Goal: Task Accomplishment & Management: Complete application form

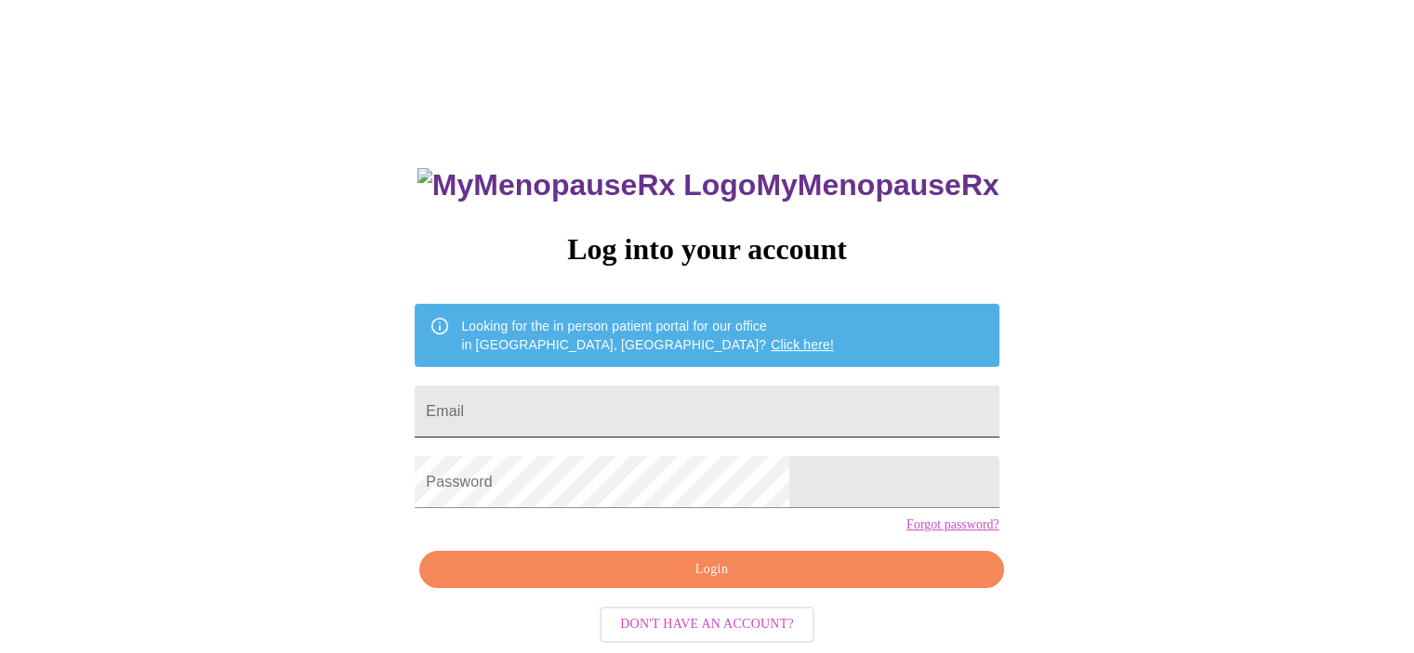
click at [631, 393] on input "Email" at bounding box center [707, 412] width 584 height 52
type input "[EMAIL_ADDRESS][DOMAIN_NAME]"
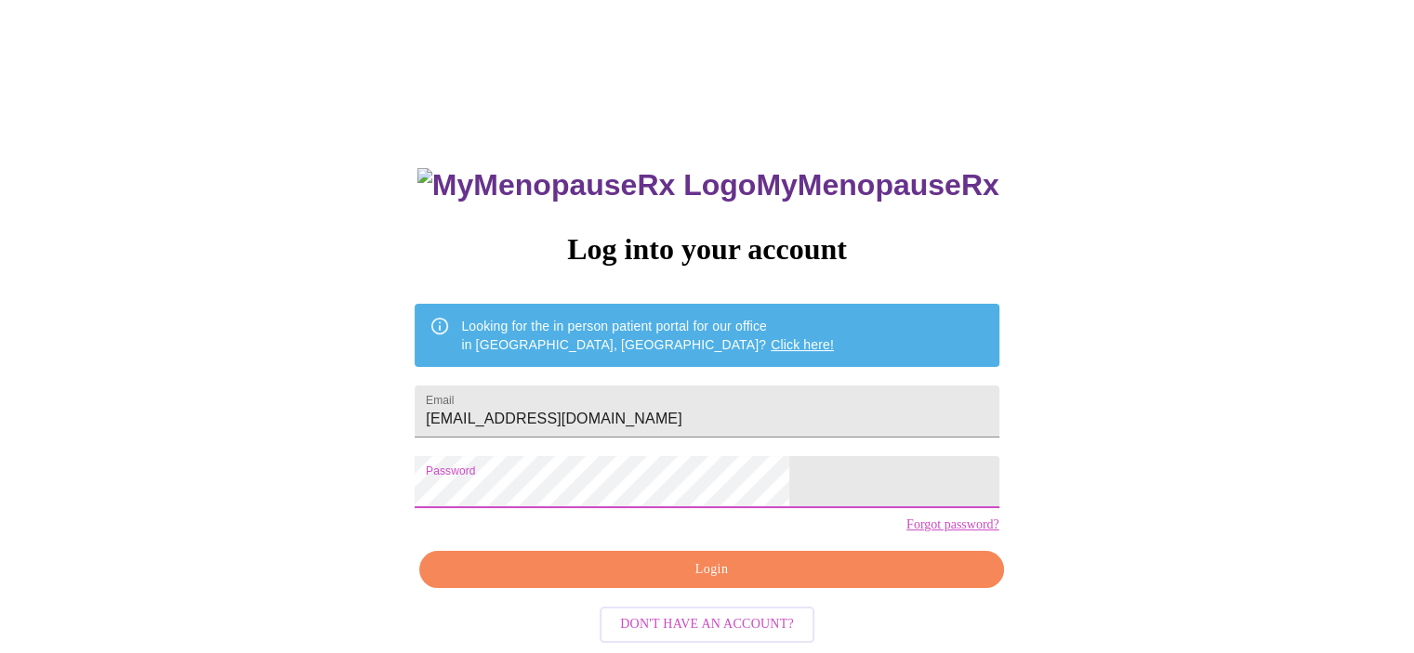
click at [732, 582] on span "Login" at bounding box center [711, 570] width 541 height 23
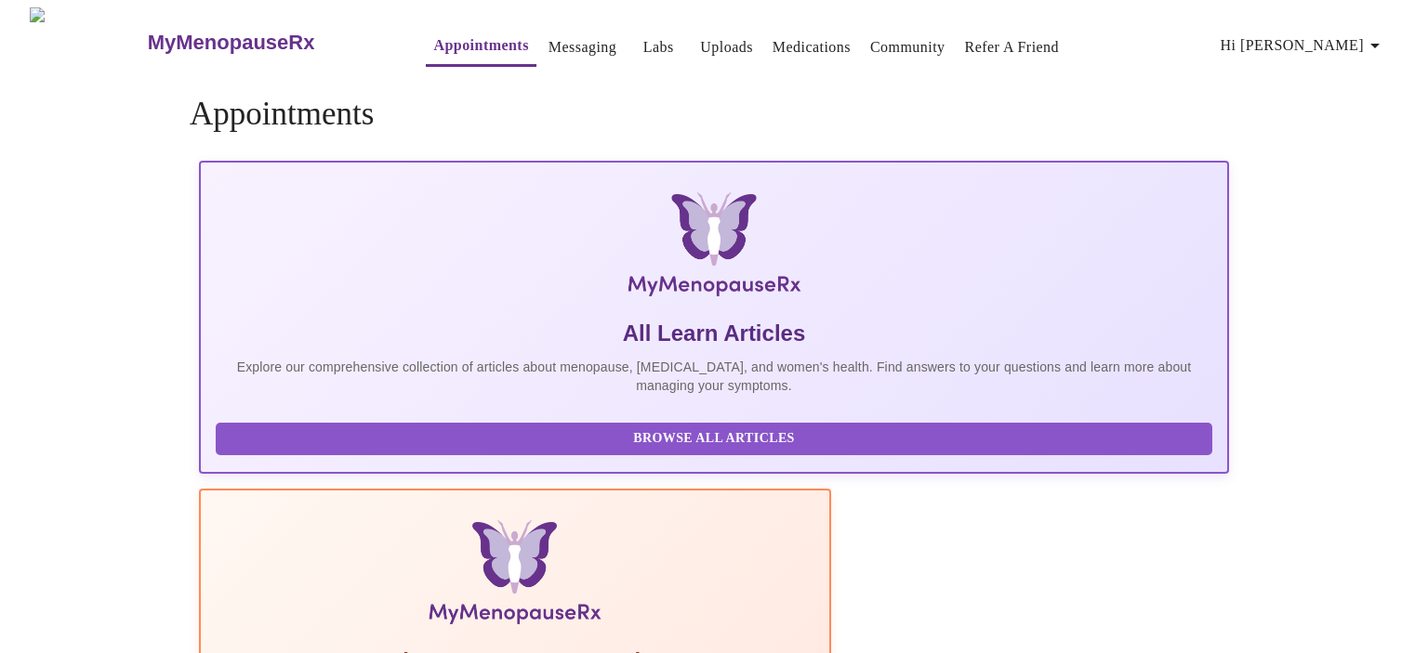
click at [548, 40] on link "Messaging" at bounding box center [582, 47] width 68 height 26
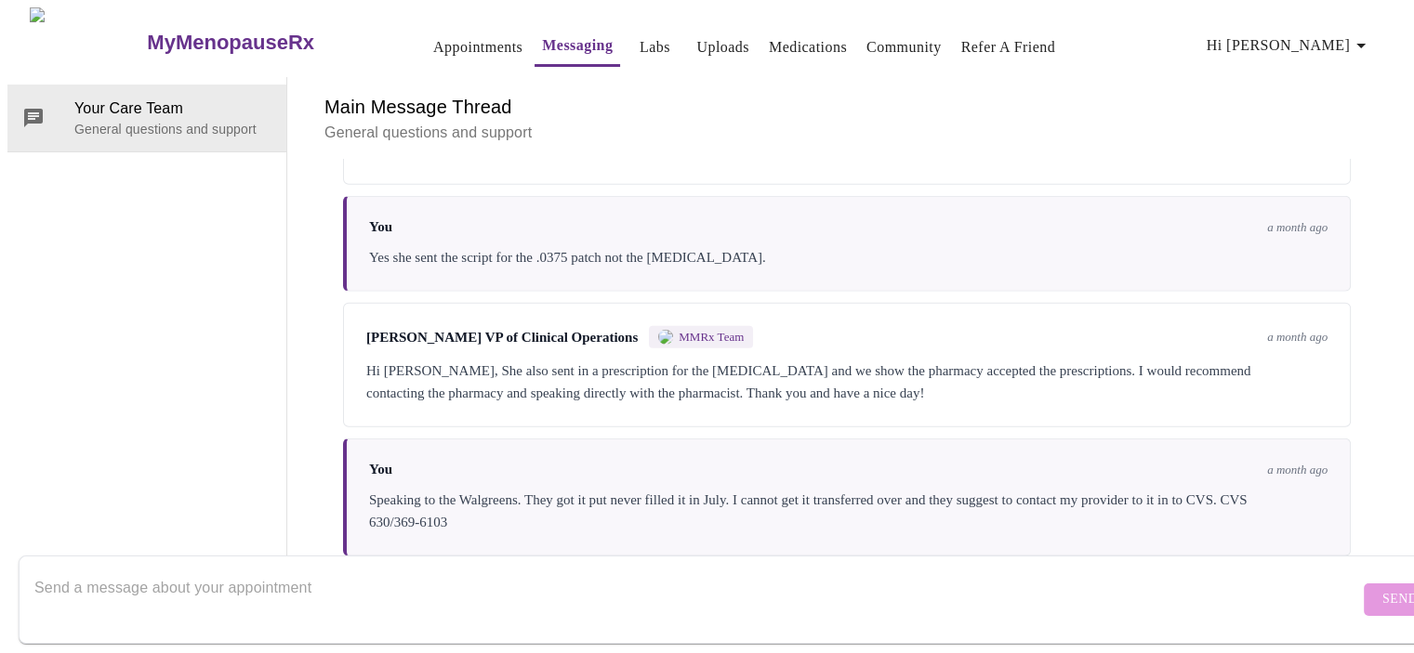
scroll to position [4952, 0]
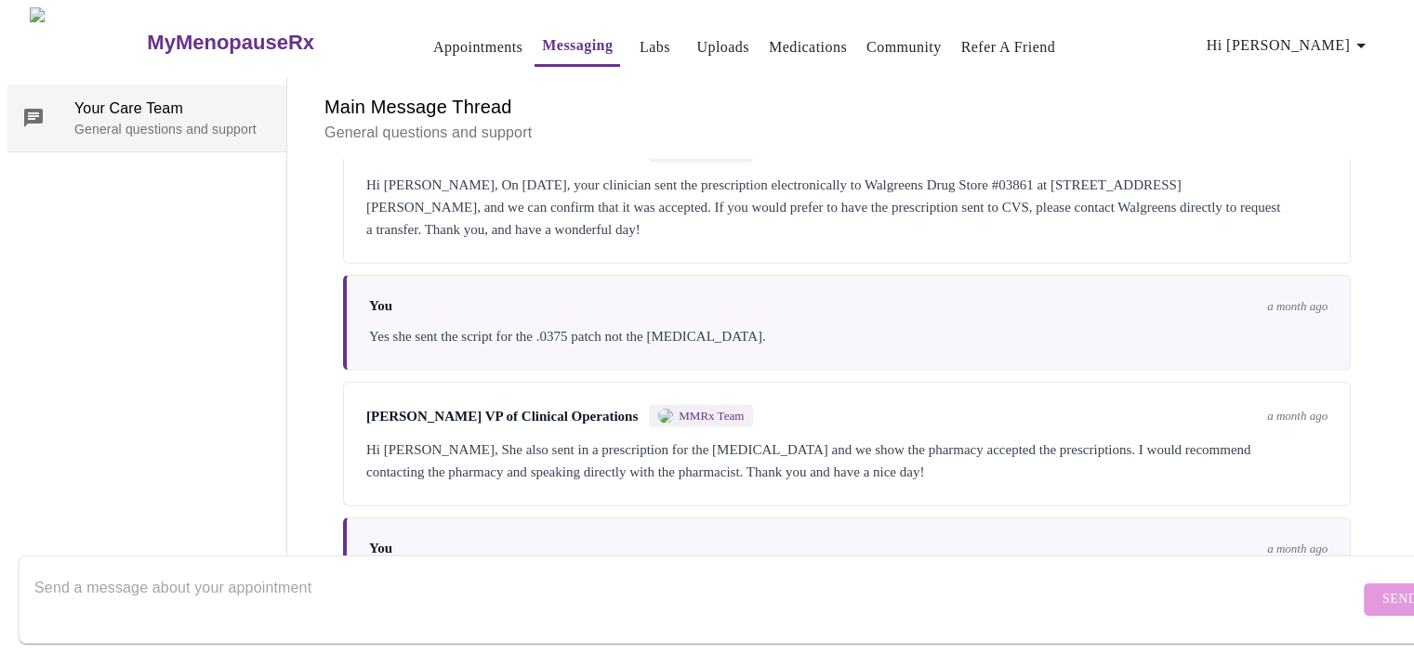
click at [108, 98] on span "Your Care Team" at bounding box center [172, 109] width 197 height 22
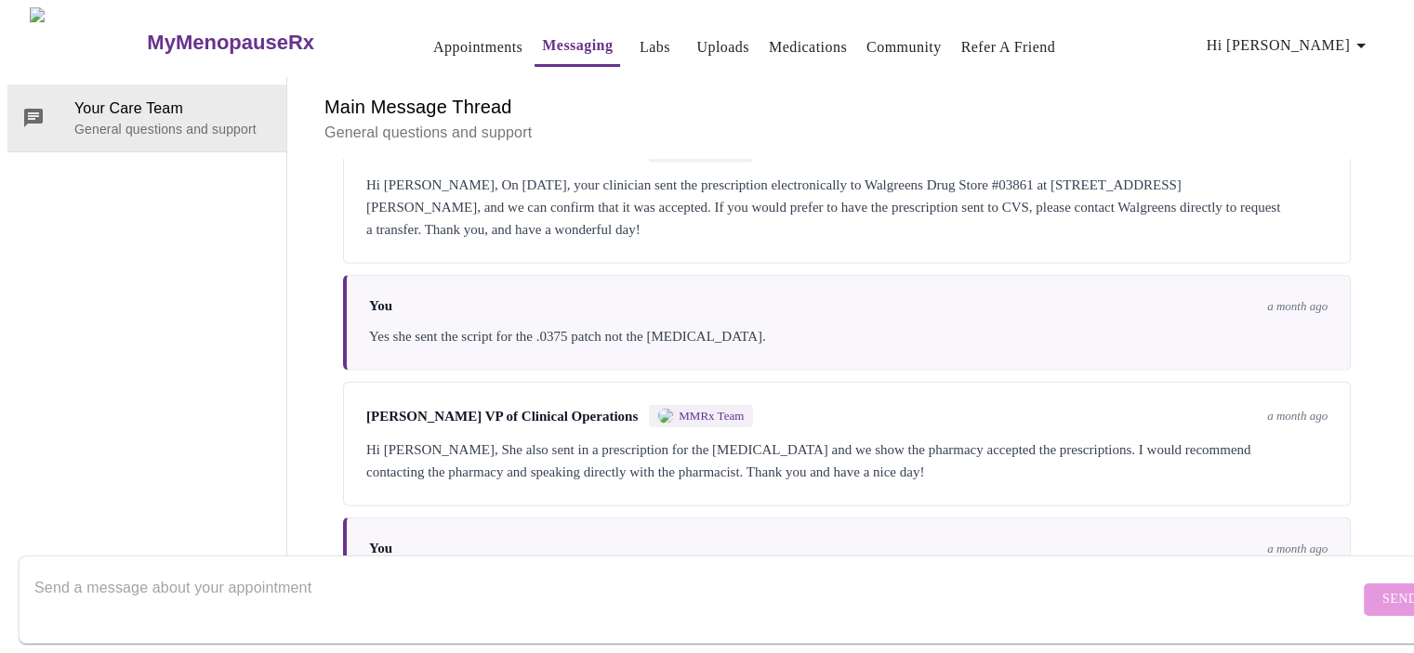
scroll to position [0, 0]
click at [1301, 37] on span "Hi [PERSON_NAME]" at bounding box center [1289, 46] width 165 height 26
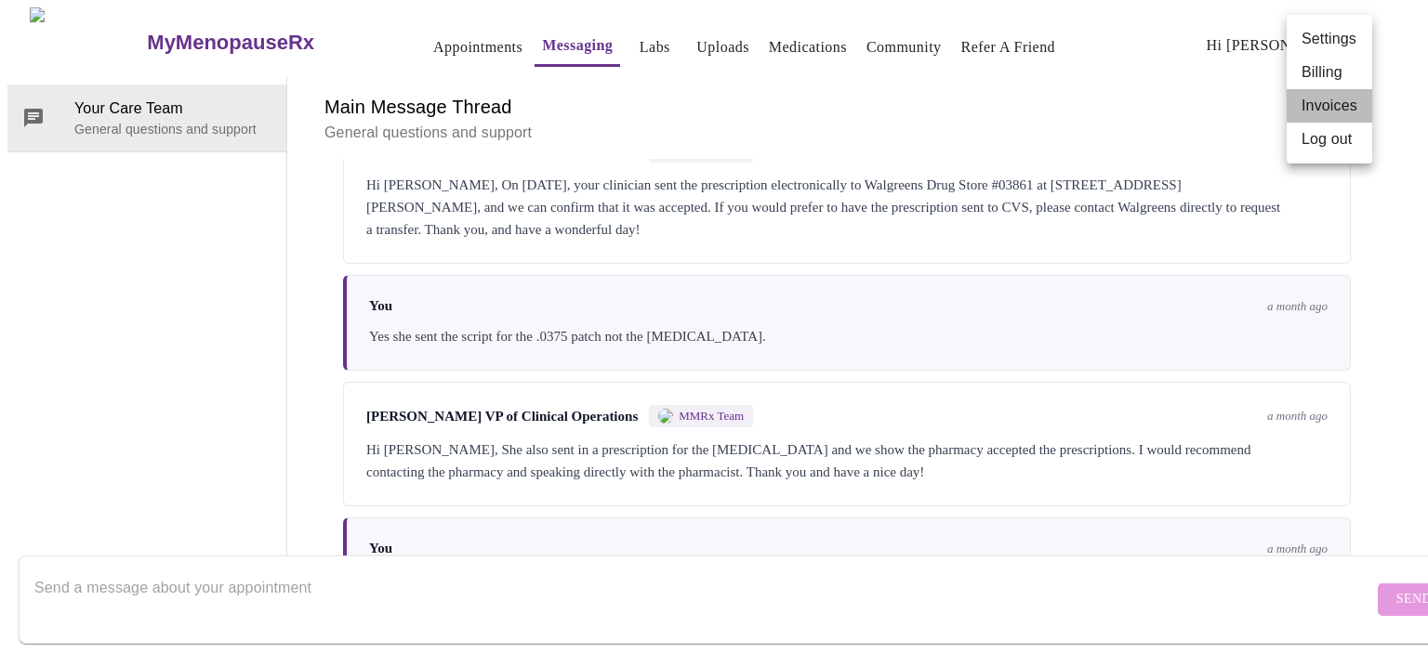
click at [1320, 111] on li "Invoices" at bounding box center [1330, 105] width 86 height 33
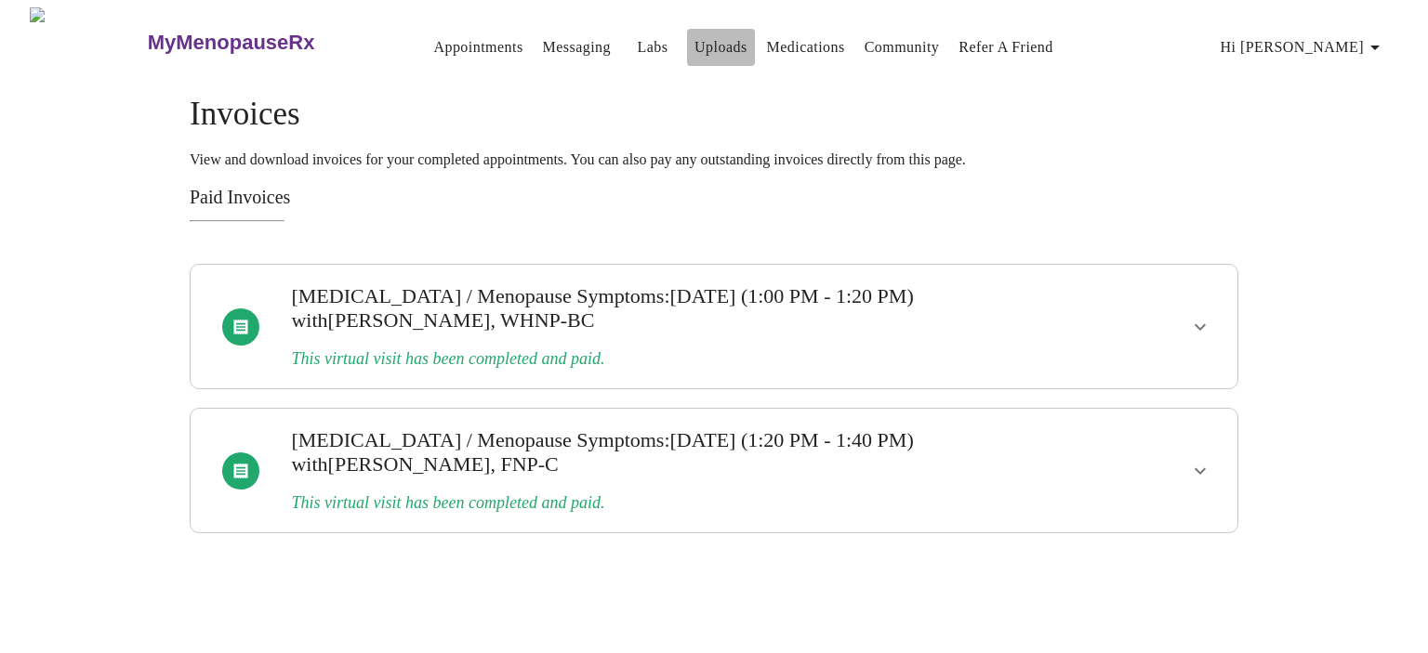
click at [694, 36] on link "Uploads" at bounding box center [720, 47] width 53 height 26
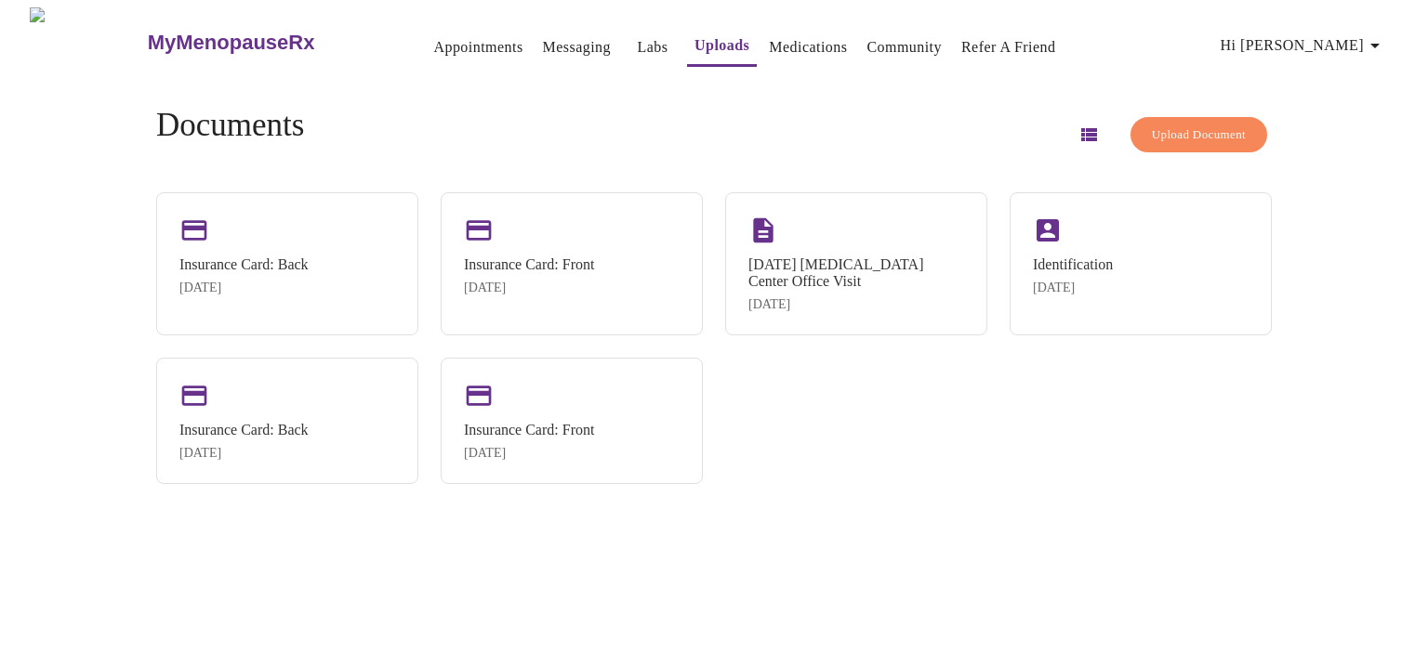
click at [638, 36] on link "Labs" at bounding box center [653, 47] width 31 height 26
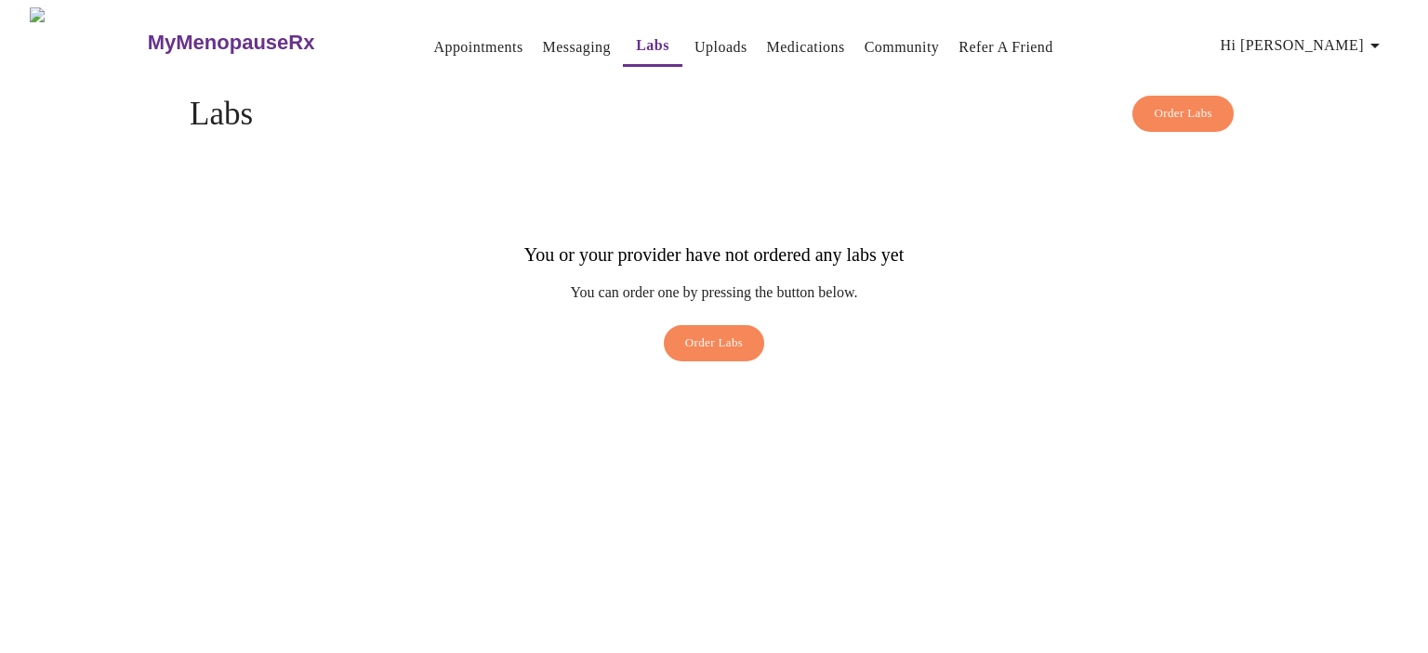
click at [780, 37] on link "Medications" at bounding box center [806, 47] width 78 height 26
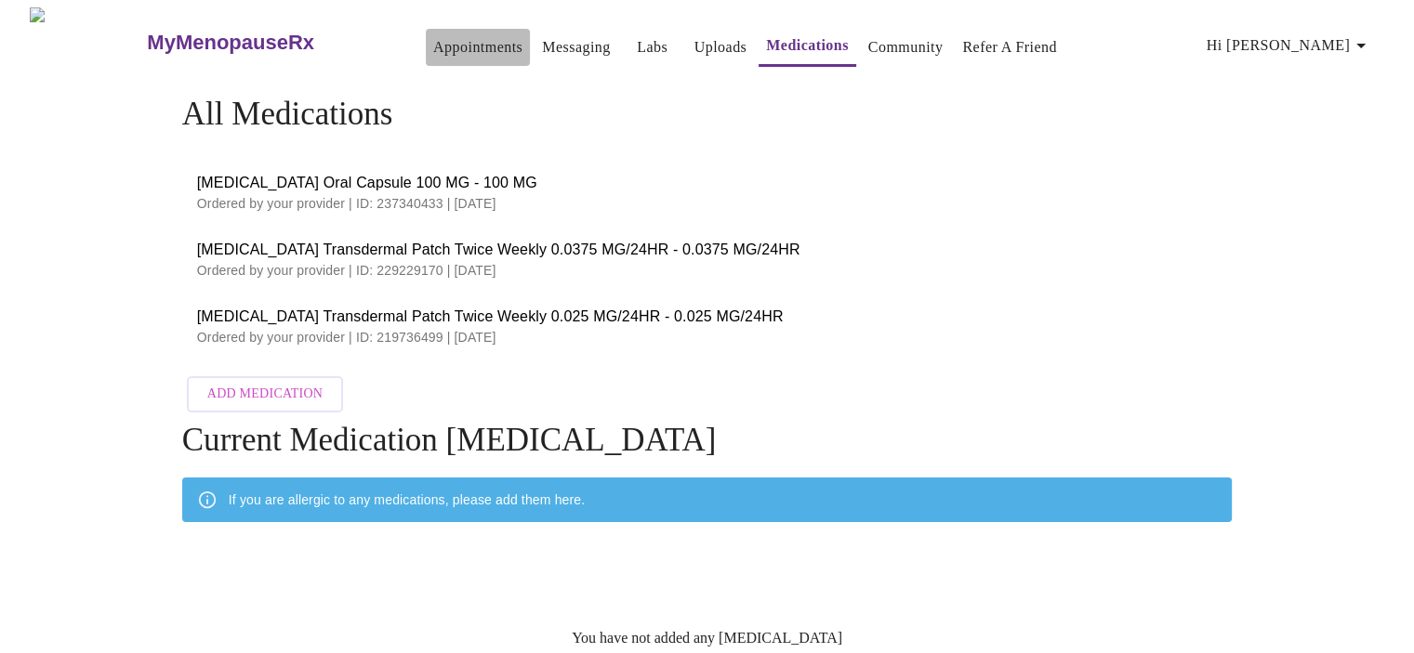
click at [433, 40] on link "Appointments" at bounding box center [477, 47] width 89 height 26
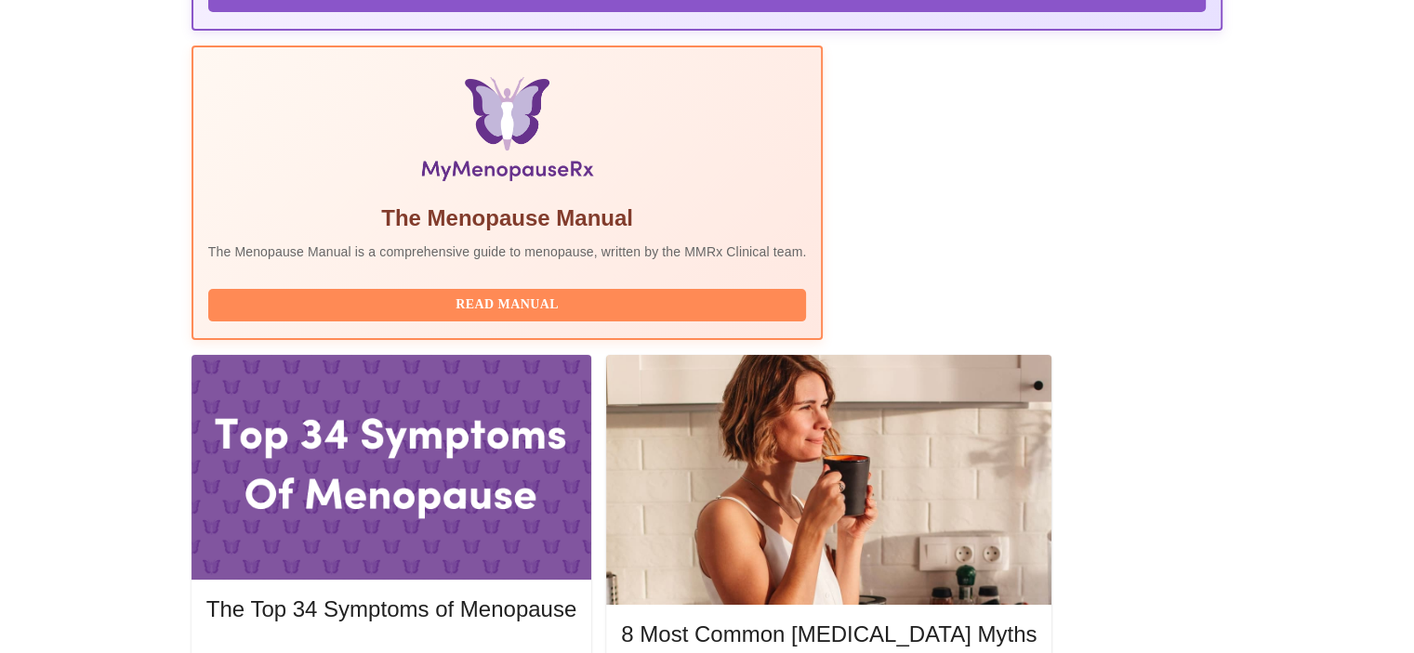
scroll to position [558, 0]
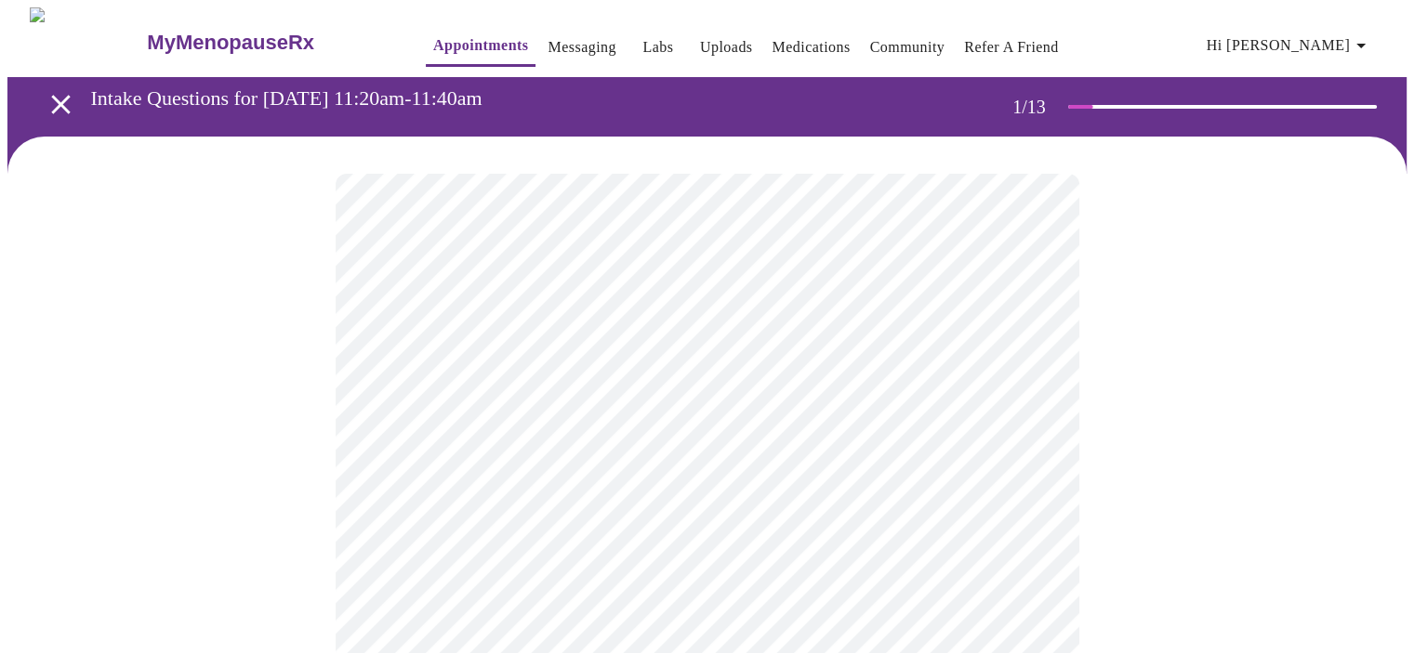
scroll to position [186, 0]
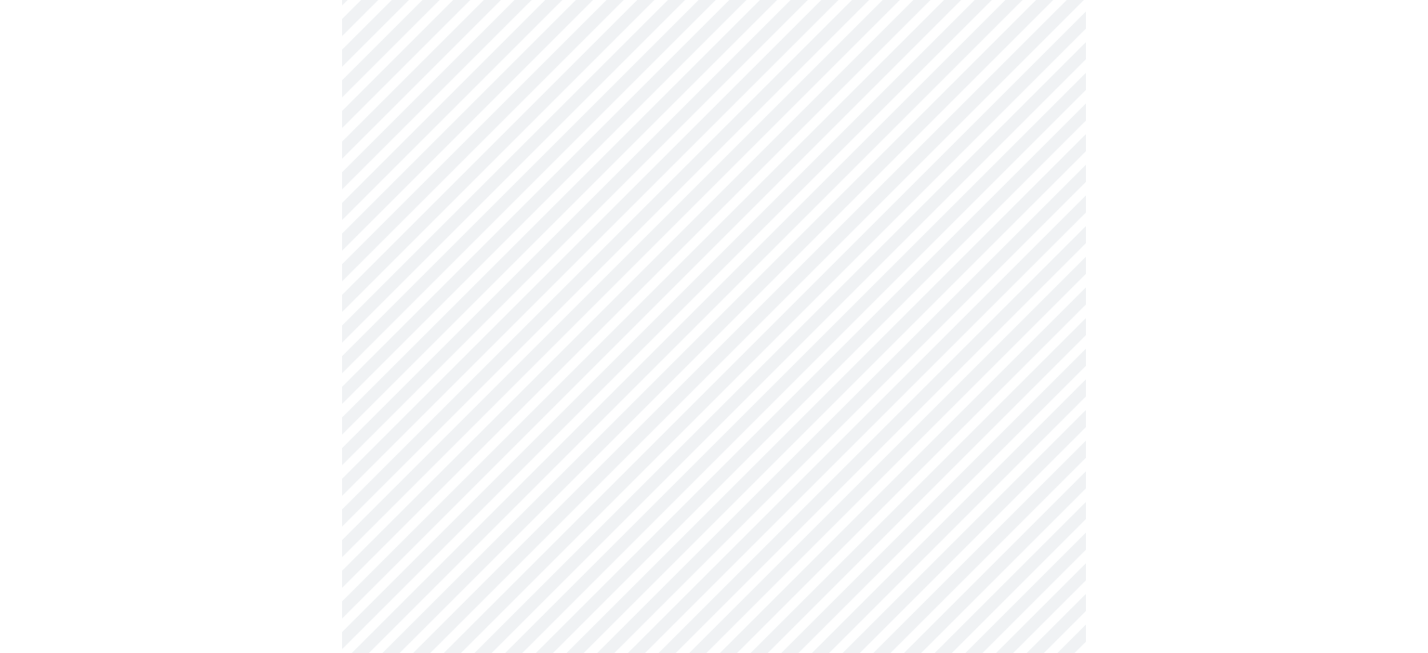
click at [614, 352] on body "MyMenopauseRx Appointments Messaging Labs Uploads Medications Community Refer a…" at bounding box center [713, 664] width 1413 height 1685
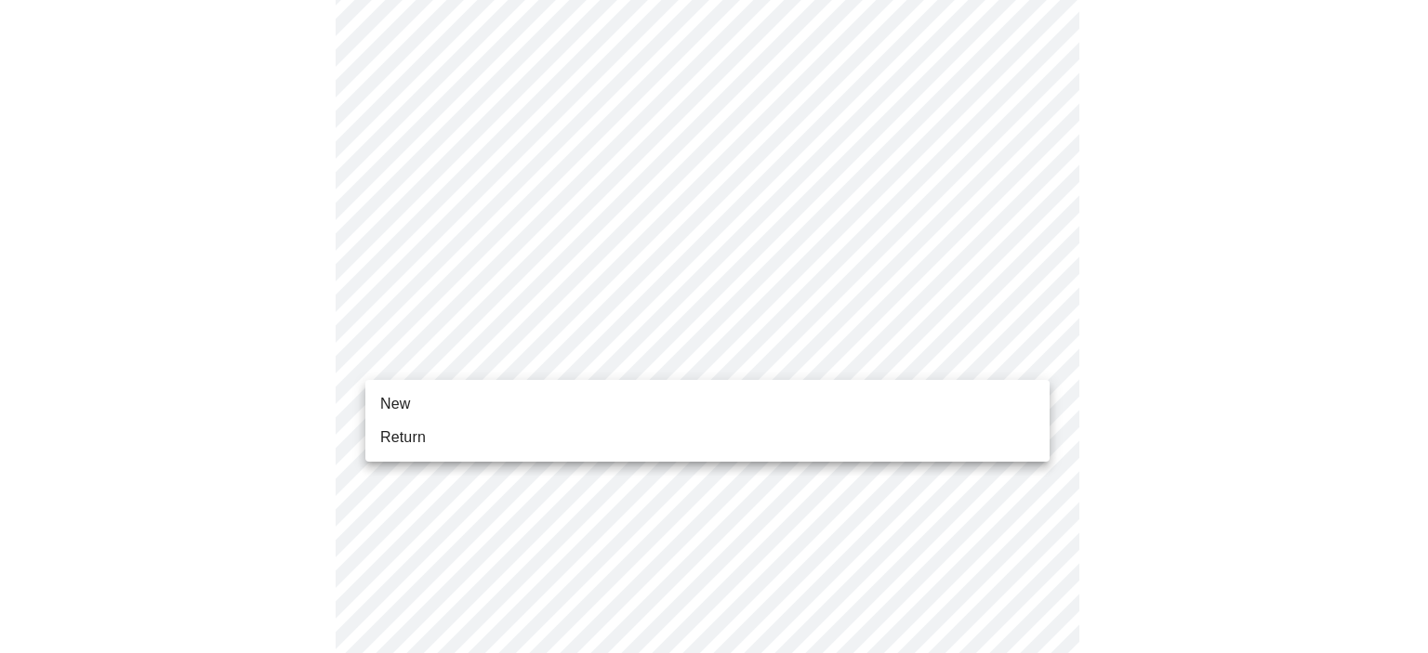
click at [565, 449] on li "Return" at bounding box center [707, 437] width 684 height 33
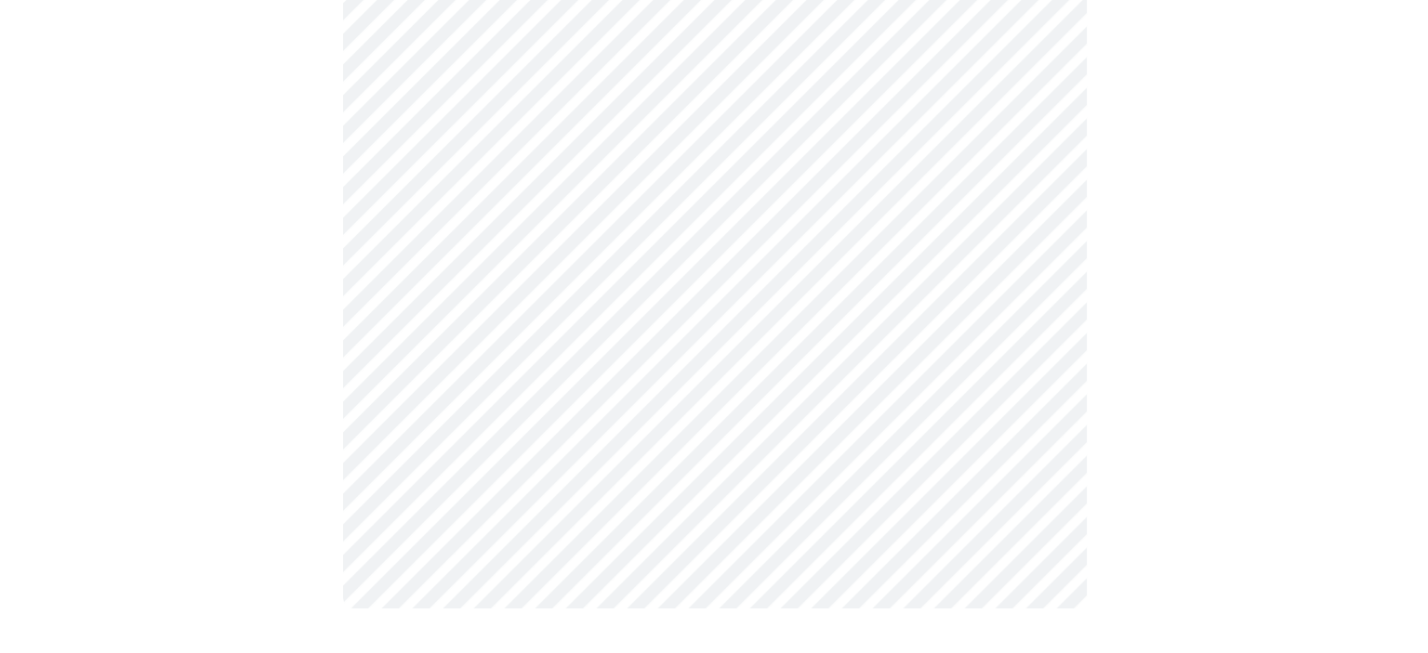
scroll to position [0, 0]
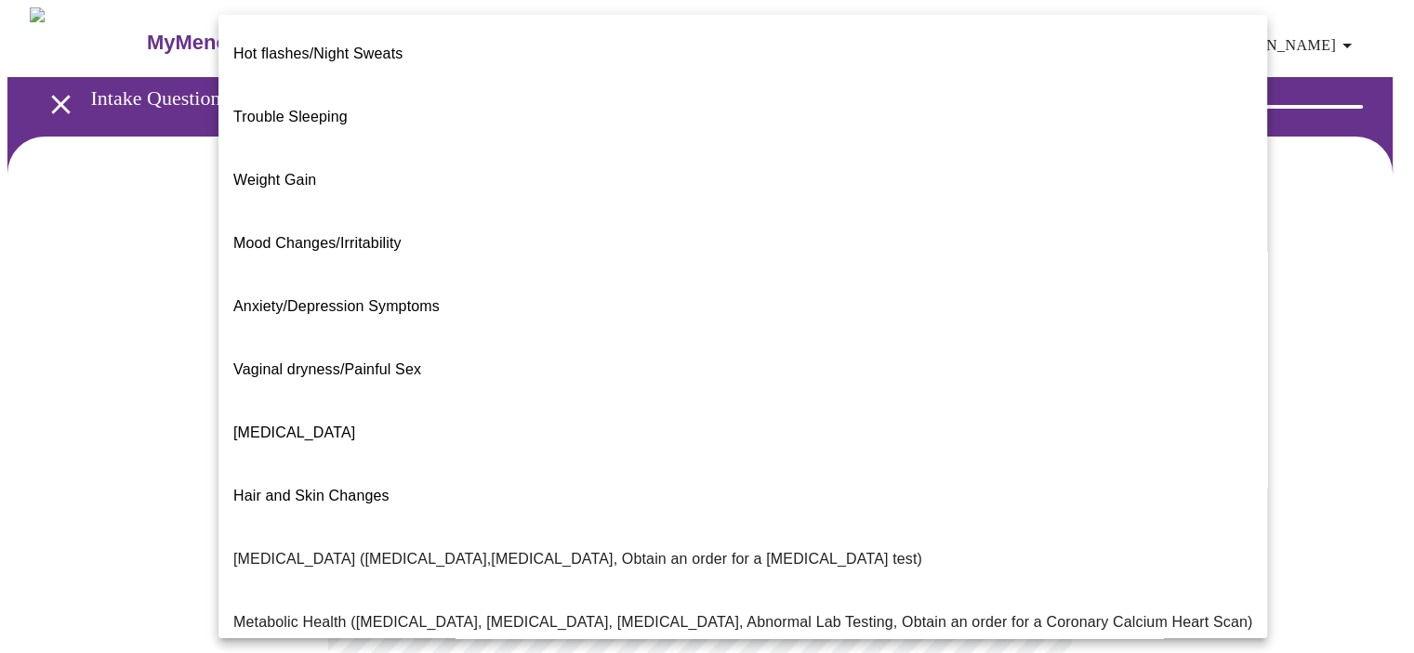
click at [961, 386] on body "MyMenopauseRx Appointments Messaging Labs Uploads Medications Community Refer a…" at bounding box center [706, 565] width 1399 height 1116
click at [350, 402] on li "[MEDICAL_DATA]" at bounding box center [742, 433] width 1049 height 63
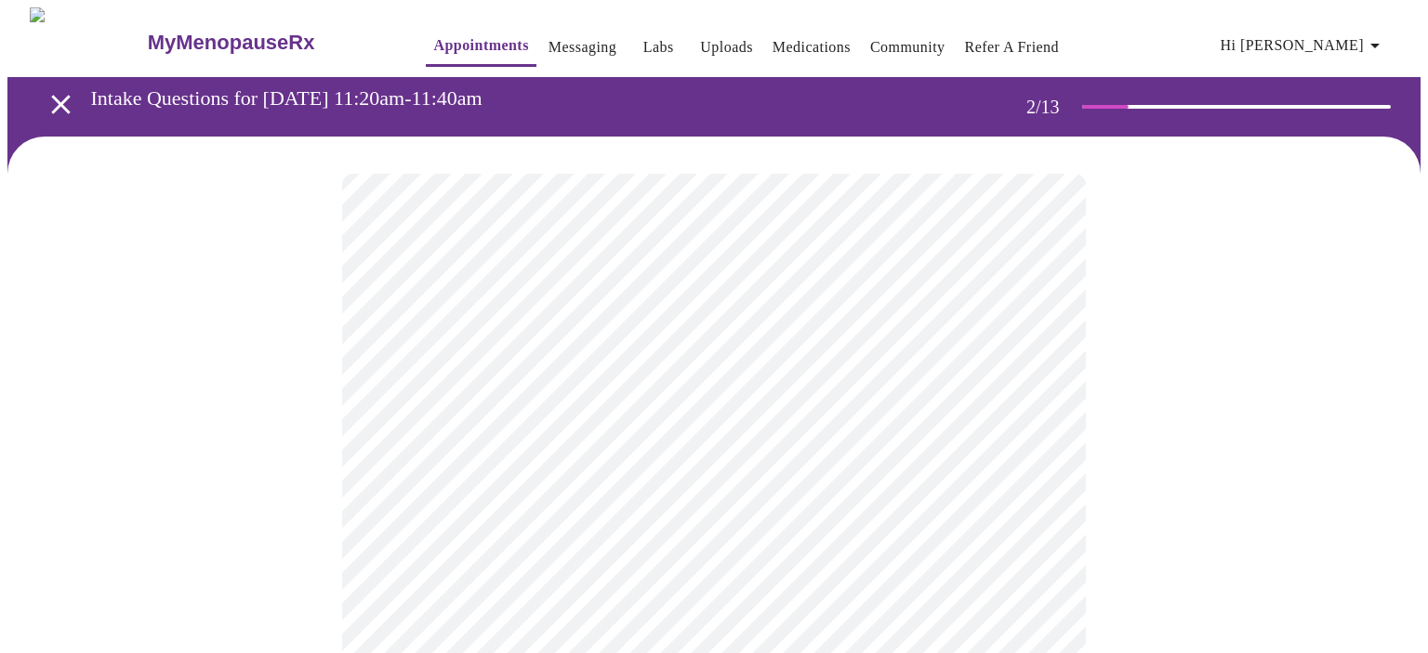
click at [888, 402] on body "MyMenopauseRx Appointments Messaging Labs Uploads Medications Community Refer a…" at bounding box center [713, 559] width 1413 height 1105
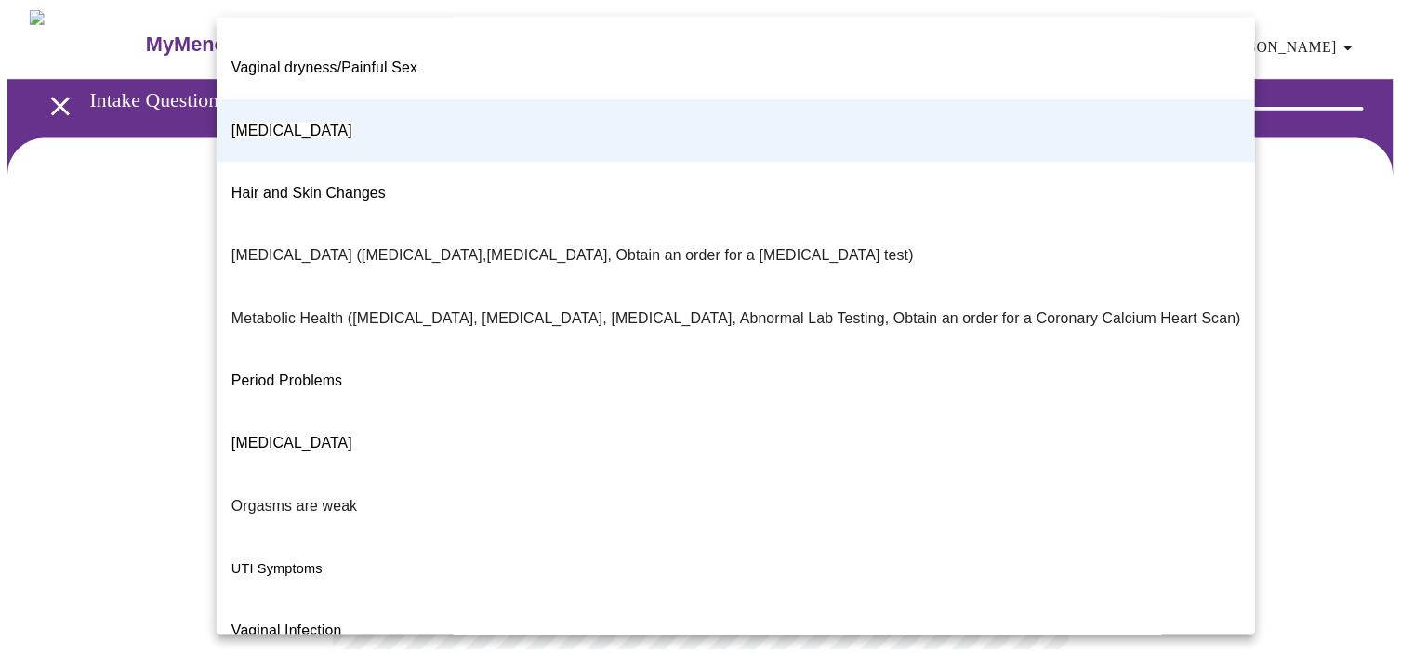
scroll to position [309, 0]
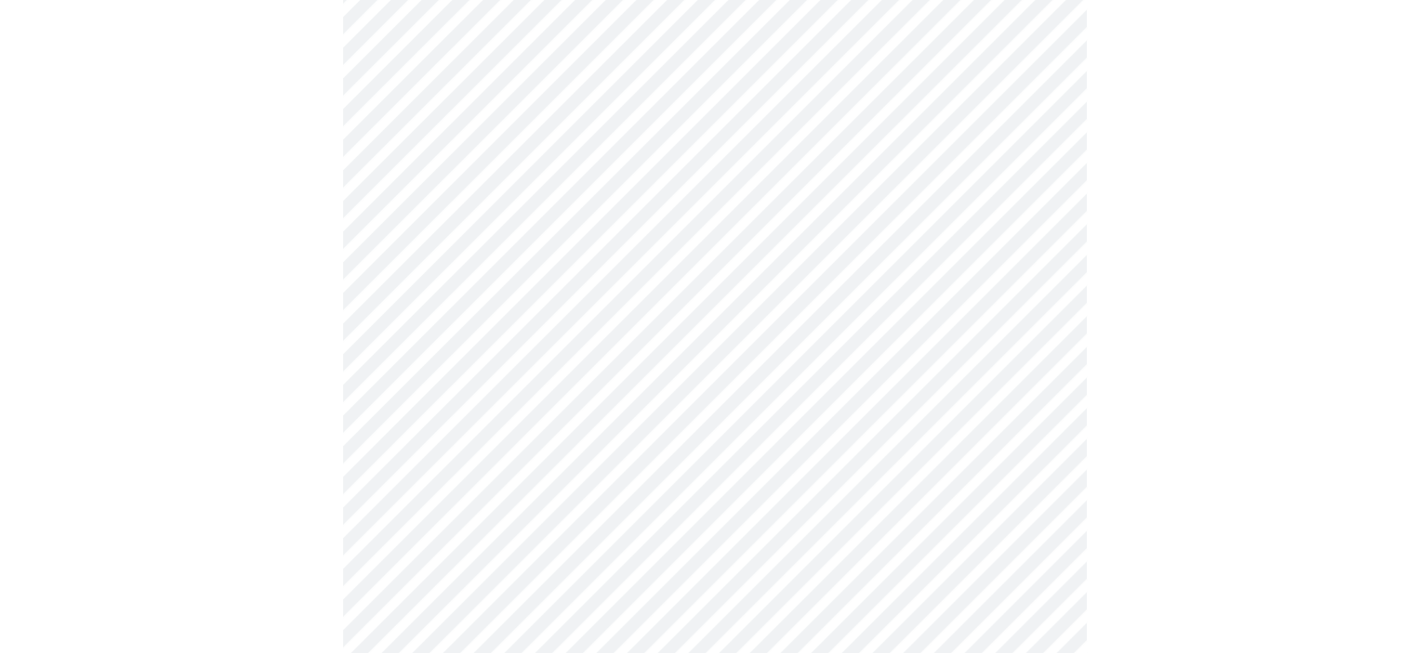
scroll to position [279, 0]
click at [666, 121] on body "MyMenopauseRx Appointments Messaging Labs Uploads Medications Community Refer a…" at bounding box center [706, 281] width 1399 height 1105
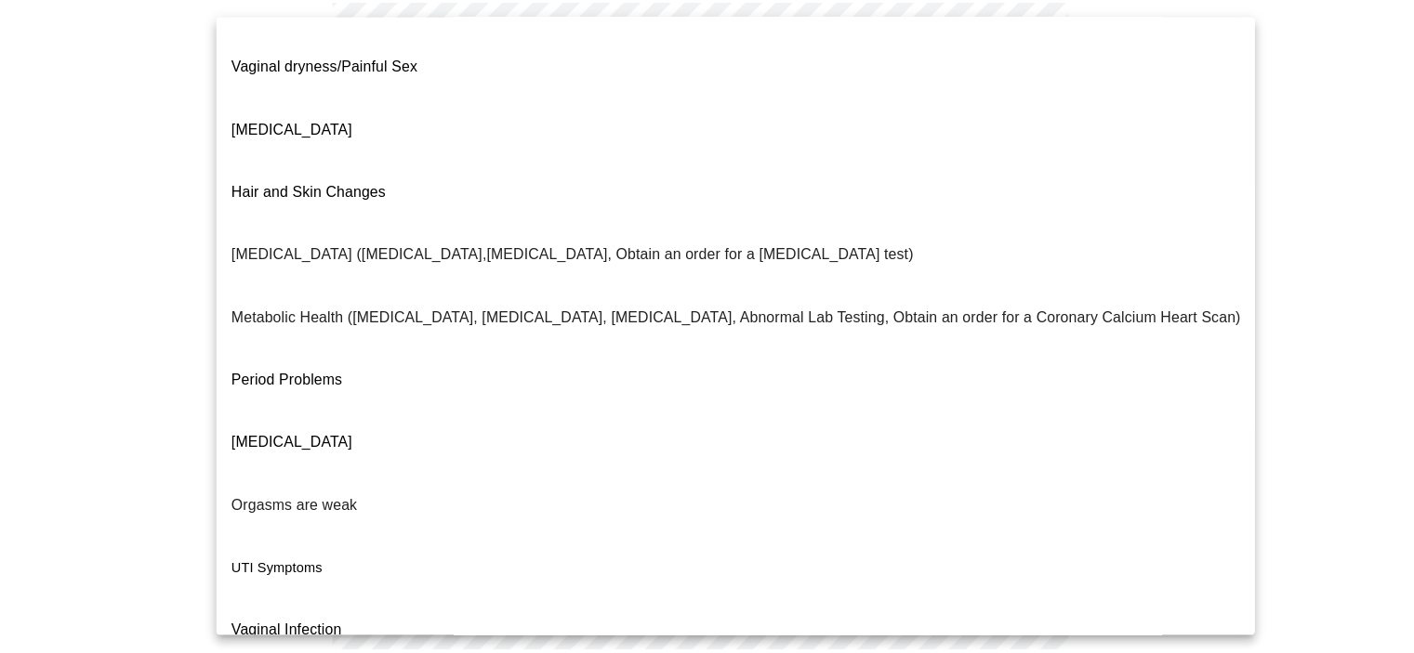
scroll to position [309, 0]
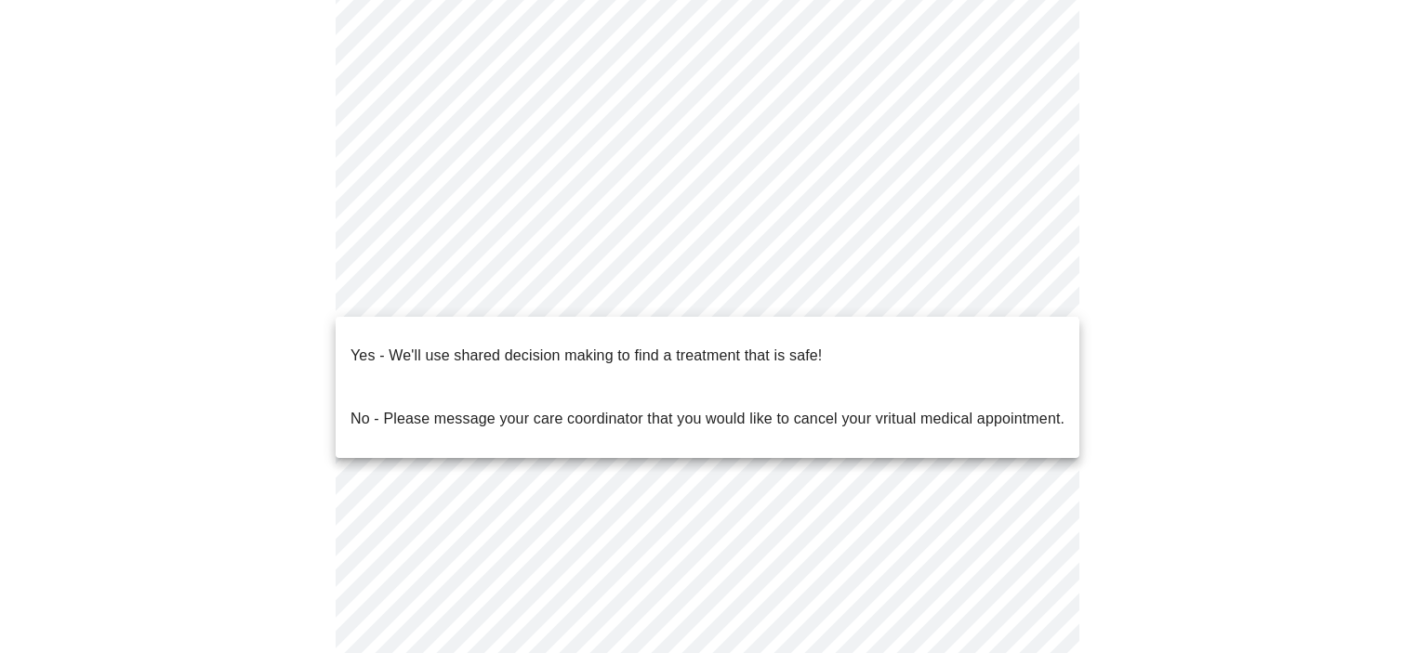
click at [474, 285] on body "MyMenopauseRx Appointments Messaging Labs Uploads Medications Community Refer a…" at bounding box center [713, 281] width 1413 height 1105
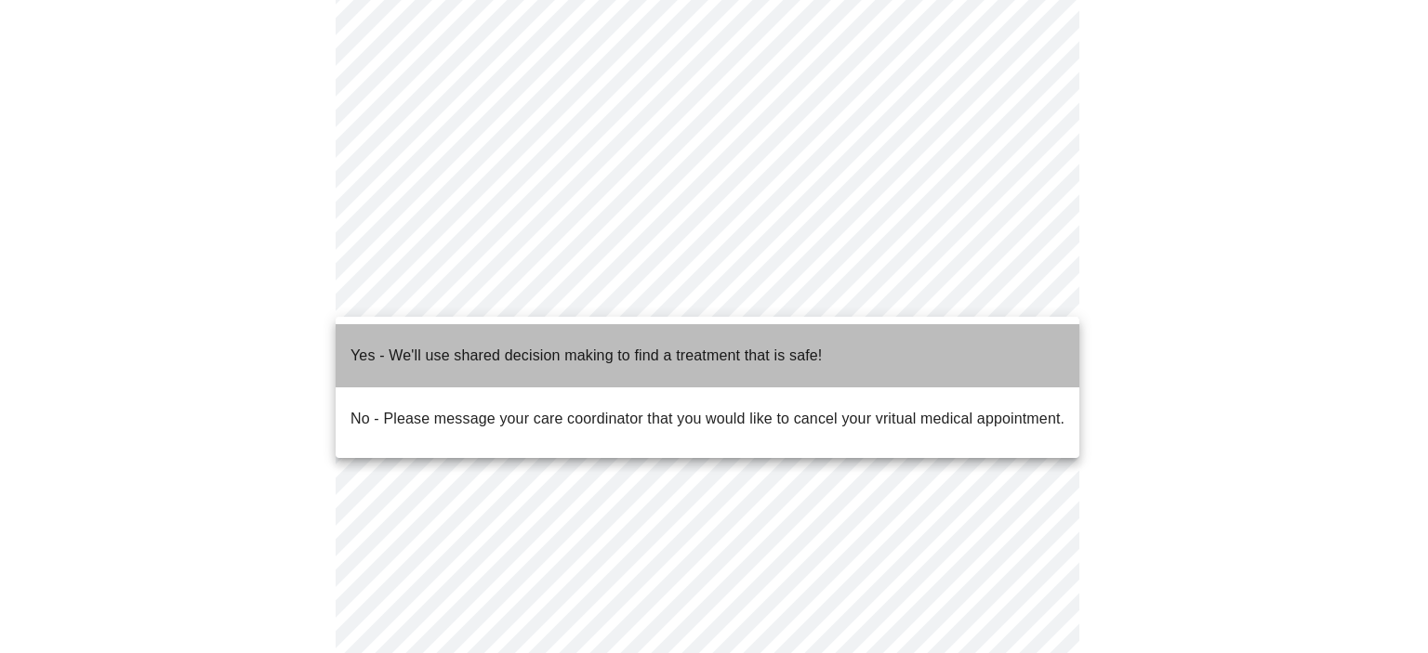
drag, startPoint x: 472, startPoint y: 345, endPoint x: 477, endPoint y: 355, distance: 11.2
click at [472, 345] on p "Yes - We'll use shared decision making to find a treatment that is safe!" at bounding box center [585, 356] width 471 height 22
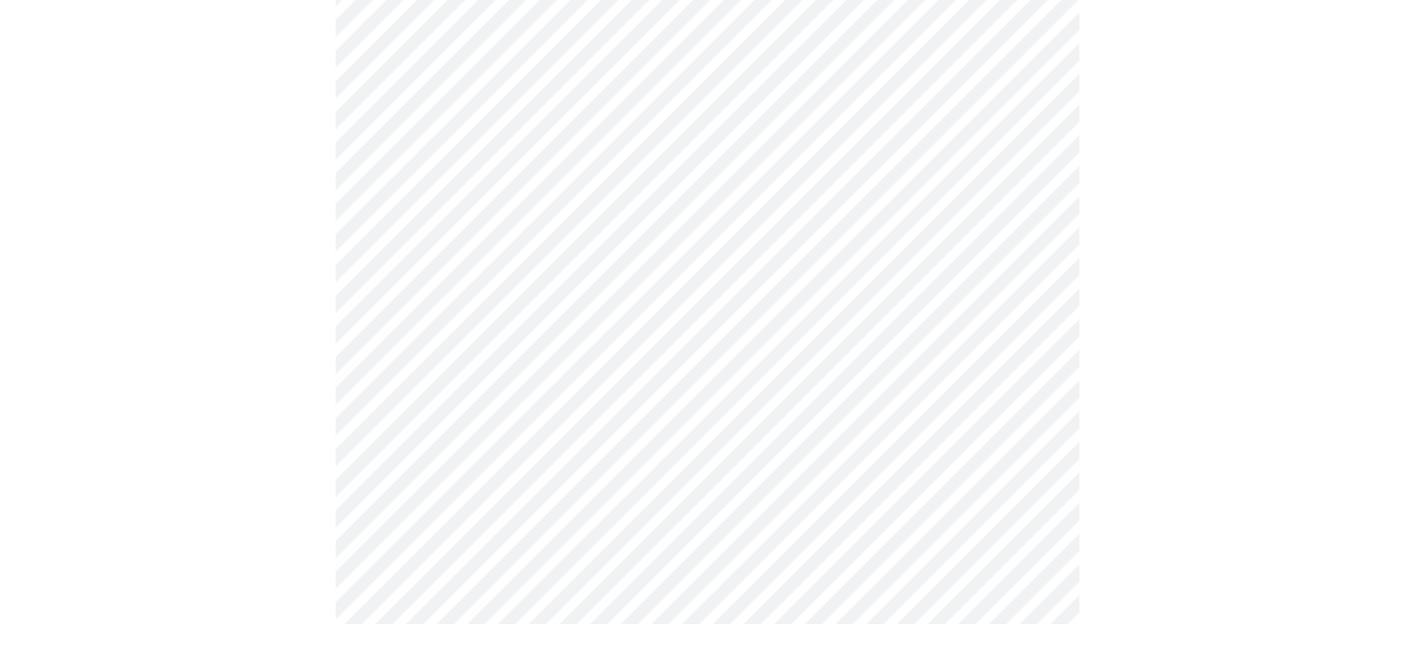
scroll to position [0, 0]
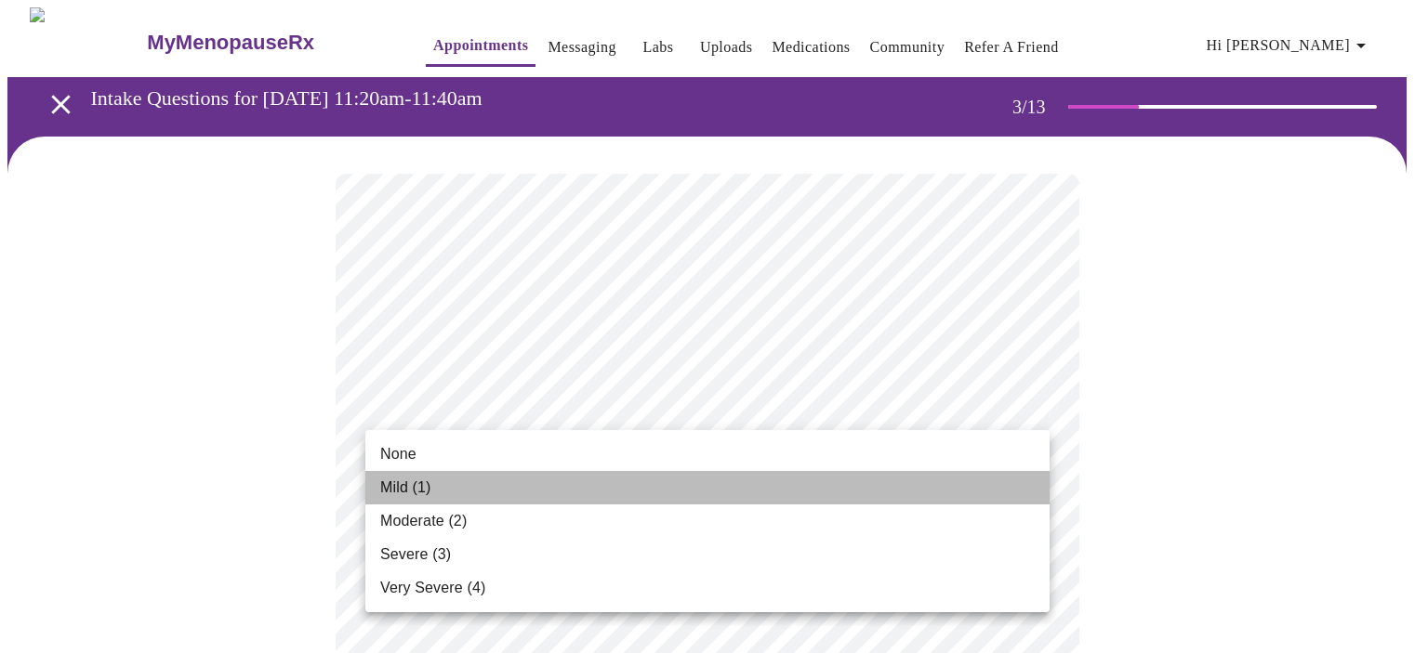
click at [509, 484] on li "Mild (1)" at bounding box center [707, 487] width 684 height 33
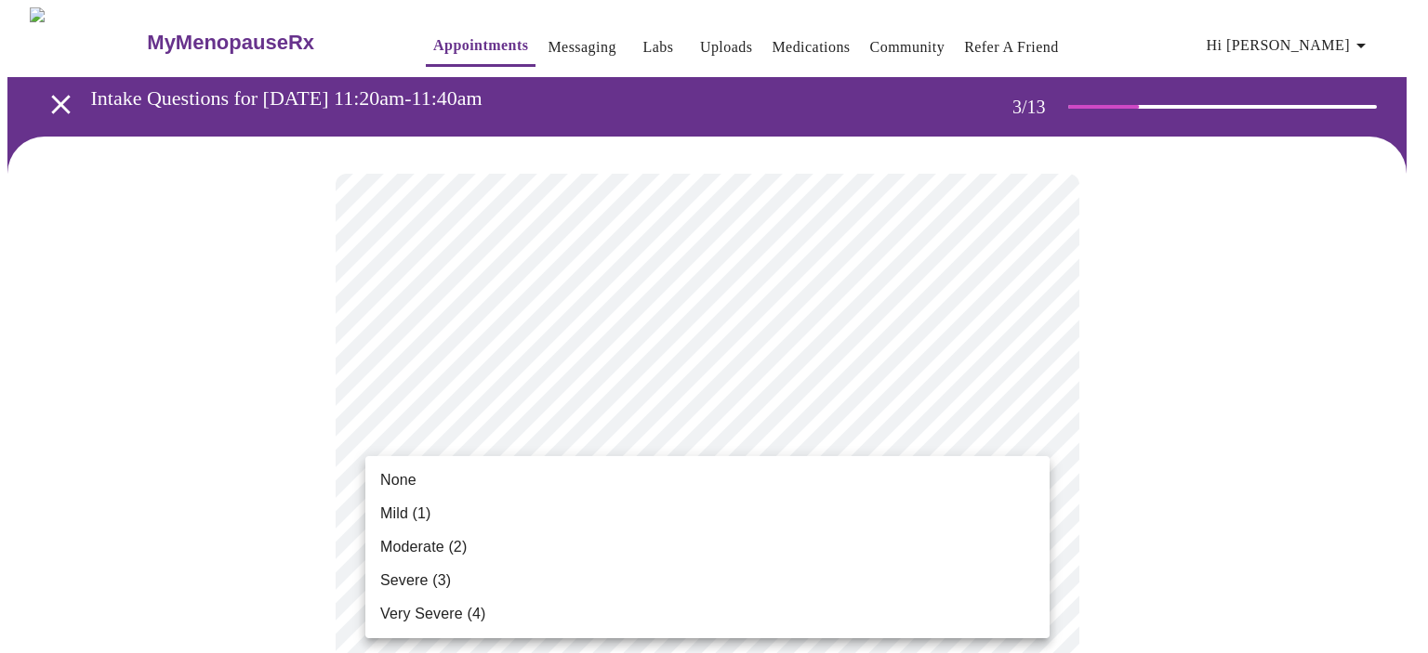
click at [604, 474] on li "None" at bounding box center [707, 480] width 684 height 33
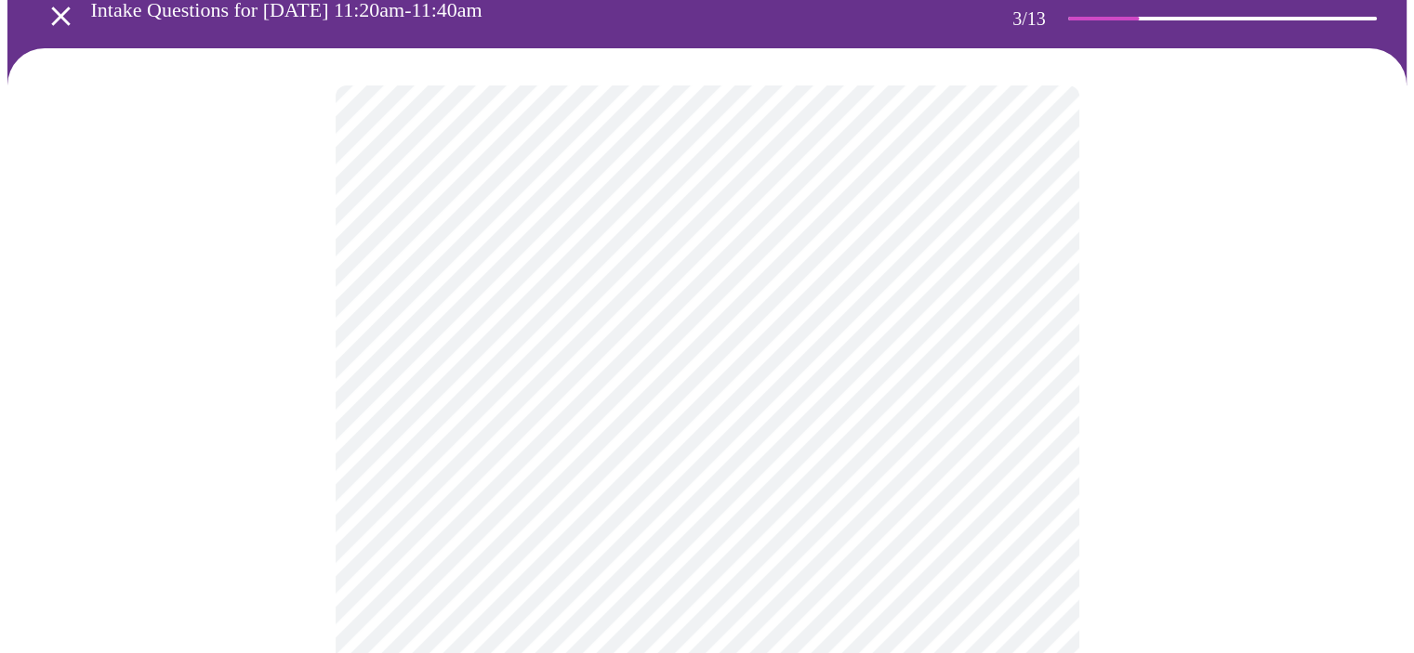
scroll to position [279, 0]
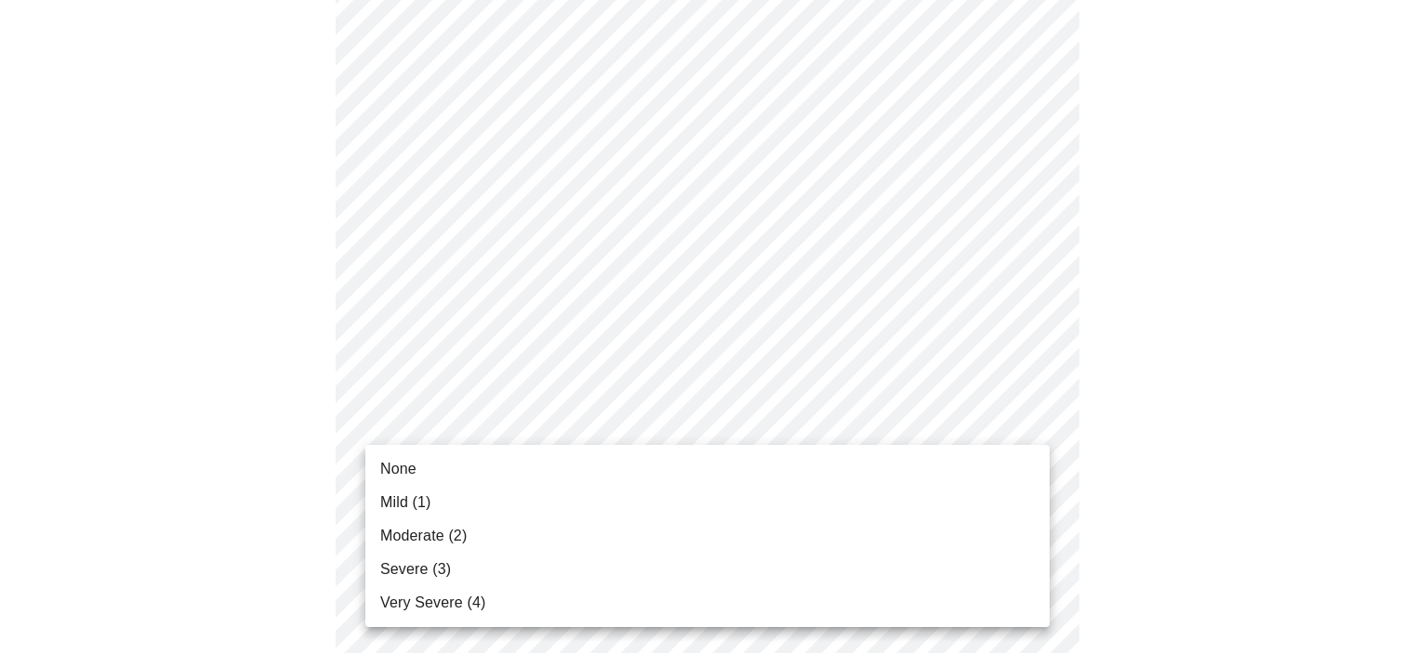
click at [542, 529] on li "Moderate (2)" at bounding box center [707, 536] width 684 height 33
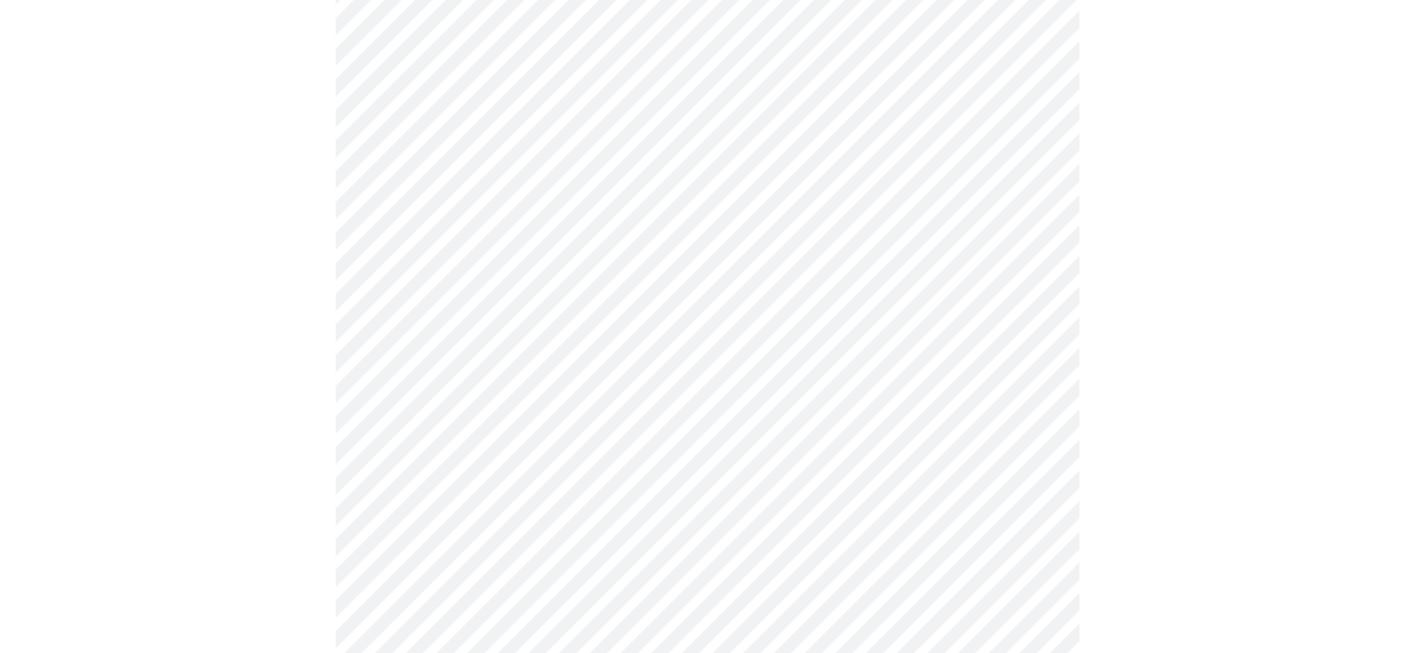
scroll to position [465, 0]
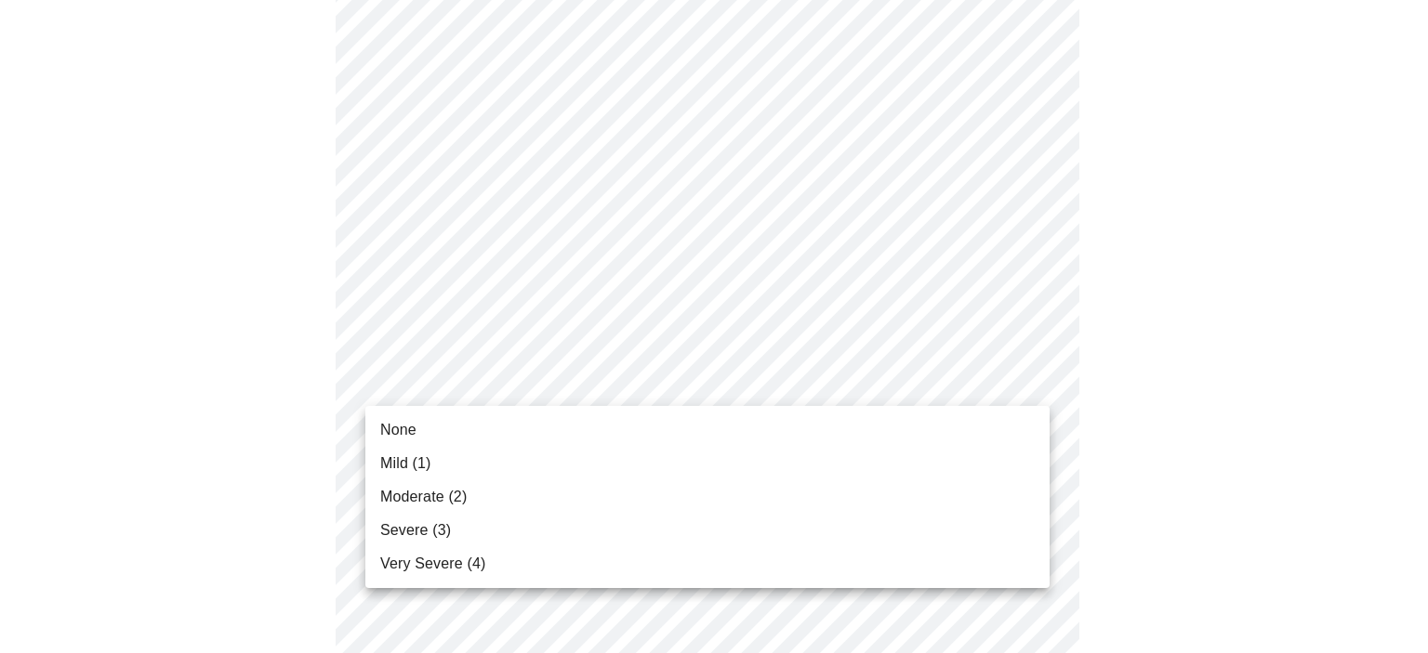
click at [784, 456] on li "Mild (1)" at bounding box center [707, 463] width 684 height 33
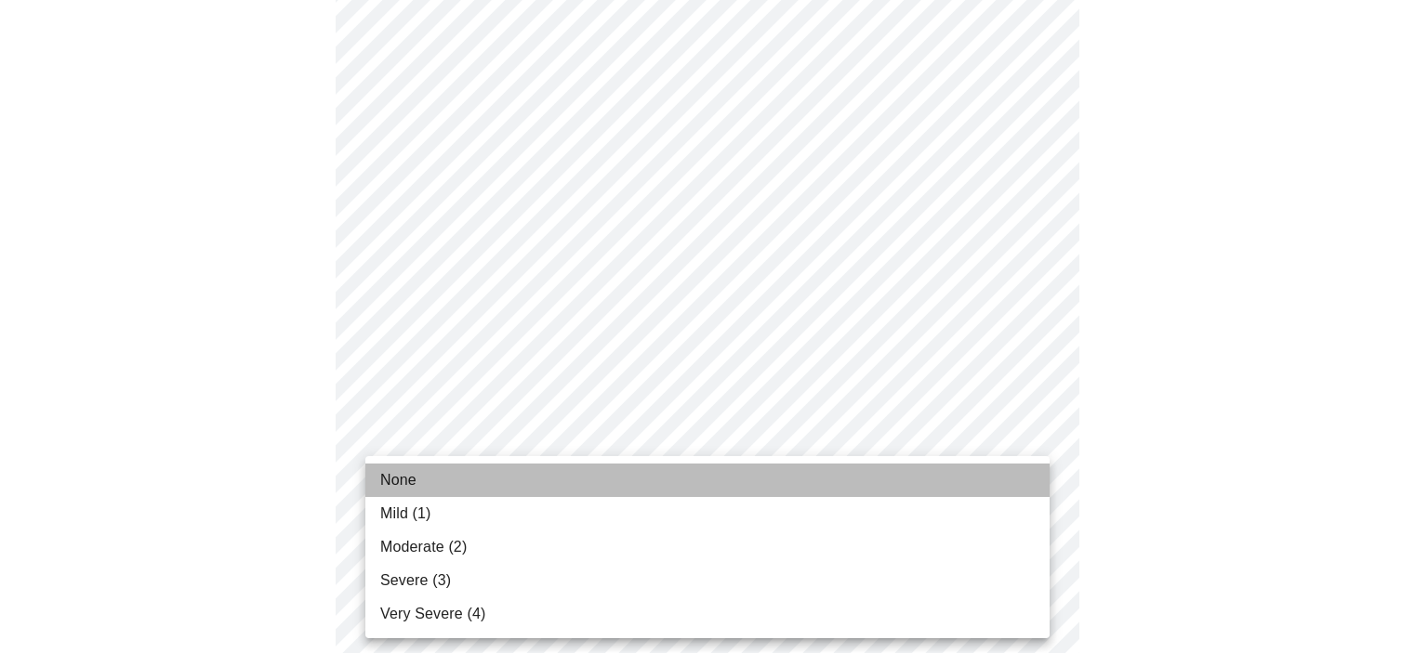
click at [775, 468] on li "None" at bounding box center [707, 480] width 684 height 33
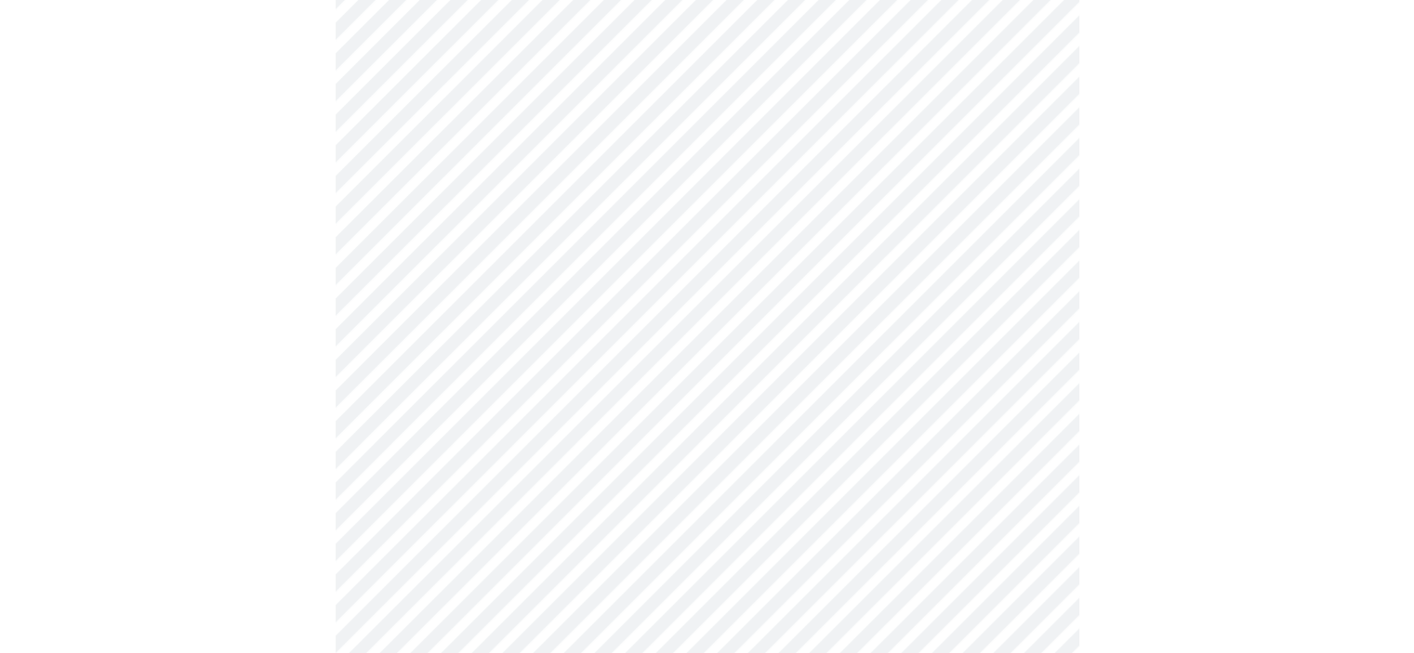
scroll to position [558, 0]
click at [797, 535] on body "MyMenopauseRx Appointments Messaging Labs Uploads Medications Community Refer a…" at bounding box center [713, 621] width 1413 height 2342
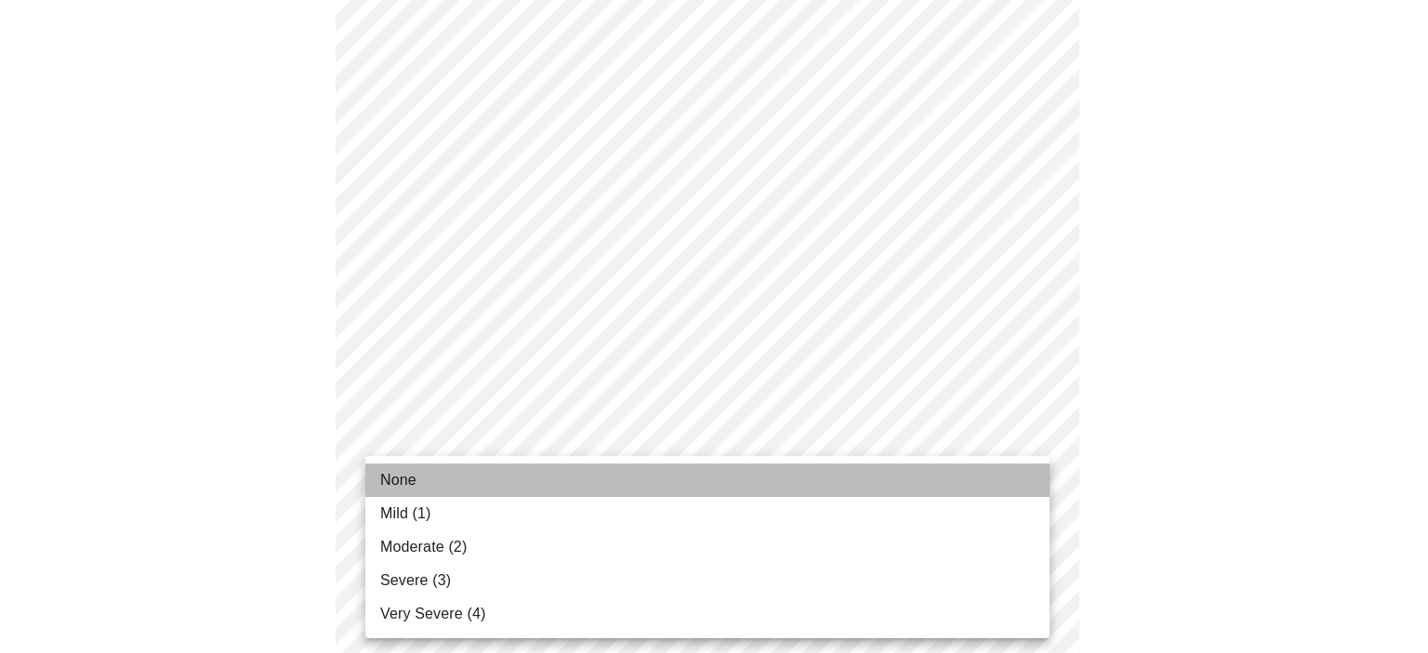
click at [677, 477] on li "None" at bounding box center [707, 480] width 684 height 33
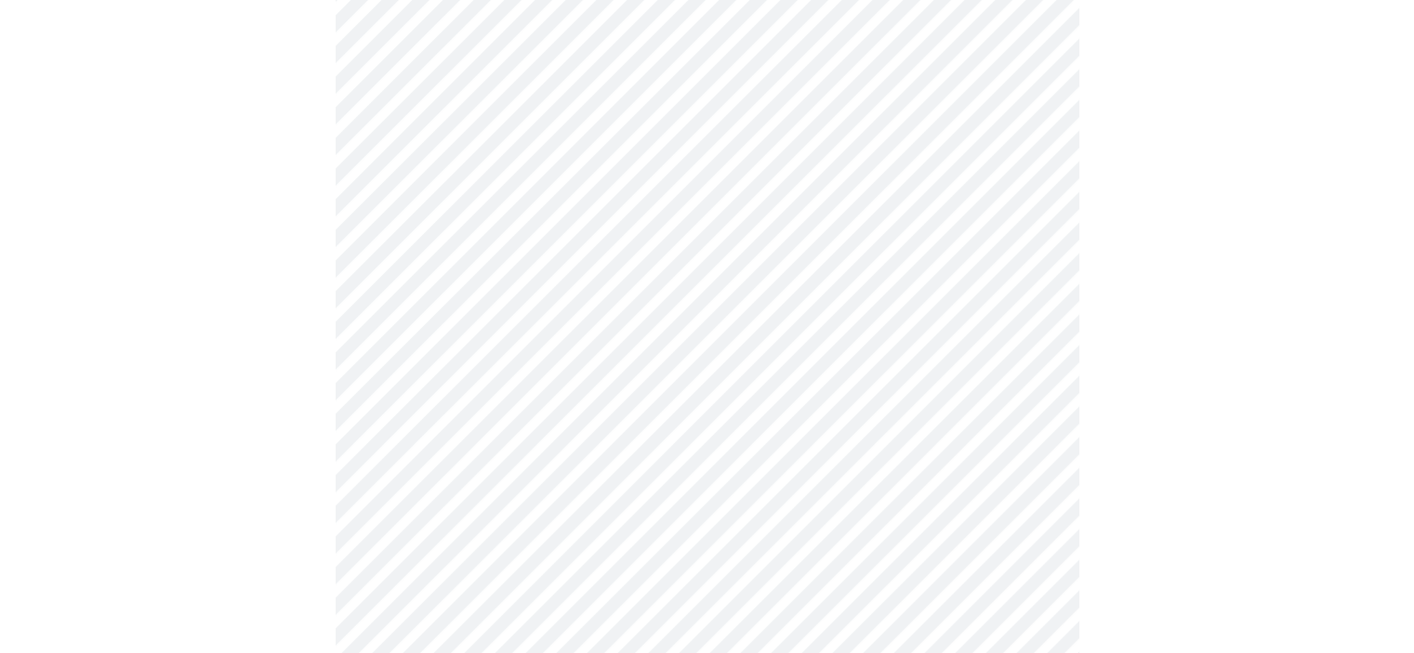
scroll to position [837, 0]
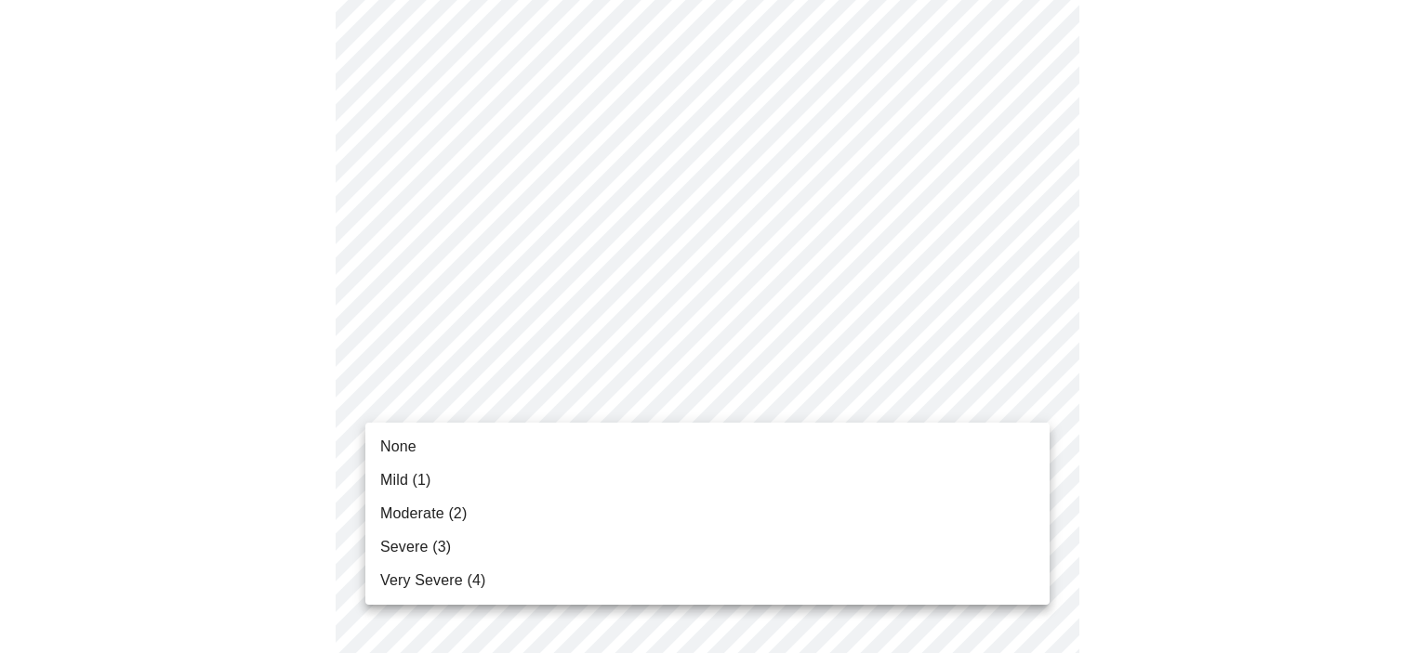
click at [841, 396] on body "MyMenopauseRx Appointments Messaging Labs Uploads Medications Community Refer a…" at bounding box center [713, 329] width 1413 height 2316
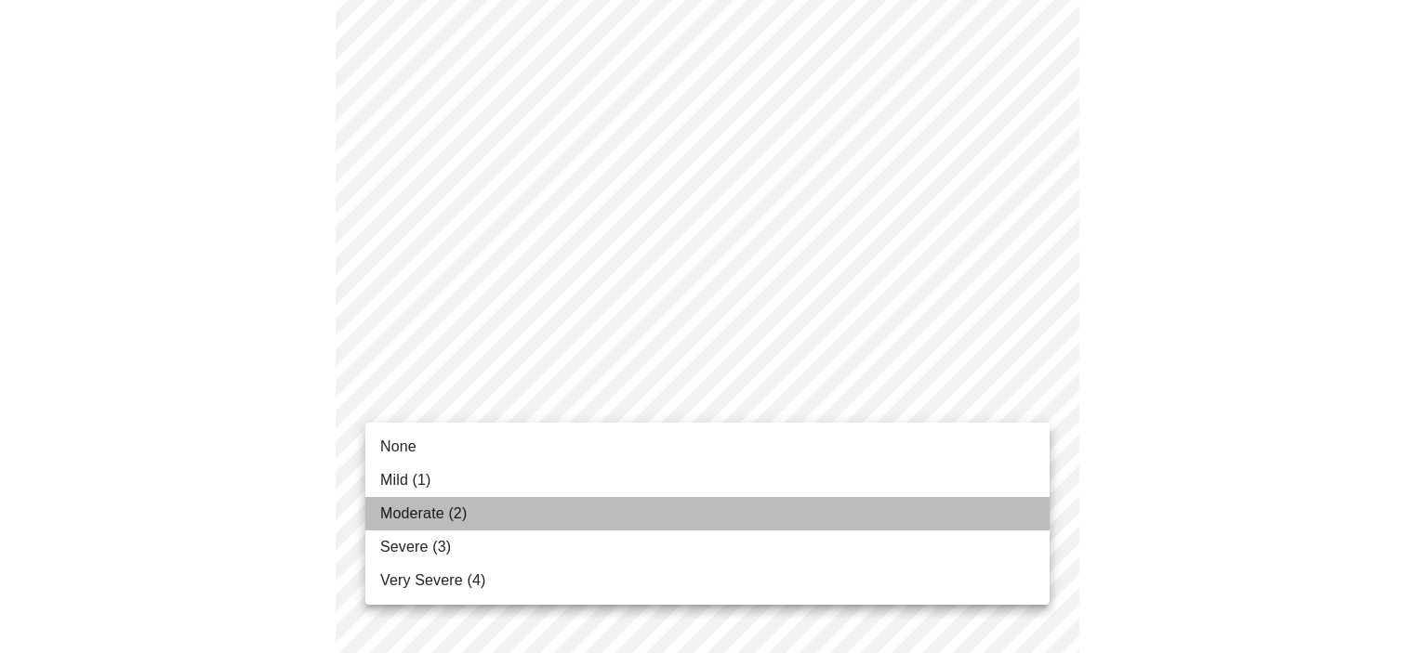
click at [677, 520] on li "Moderate (2)" at bounding box center [707, 513] width 684 height 33
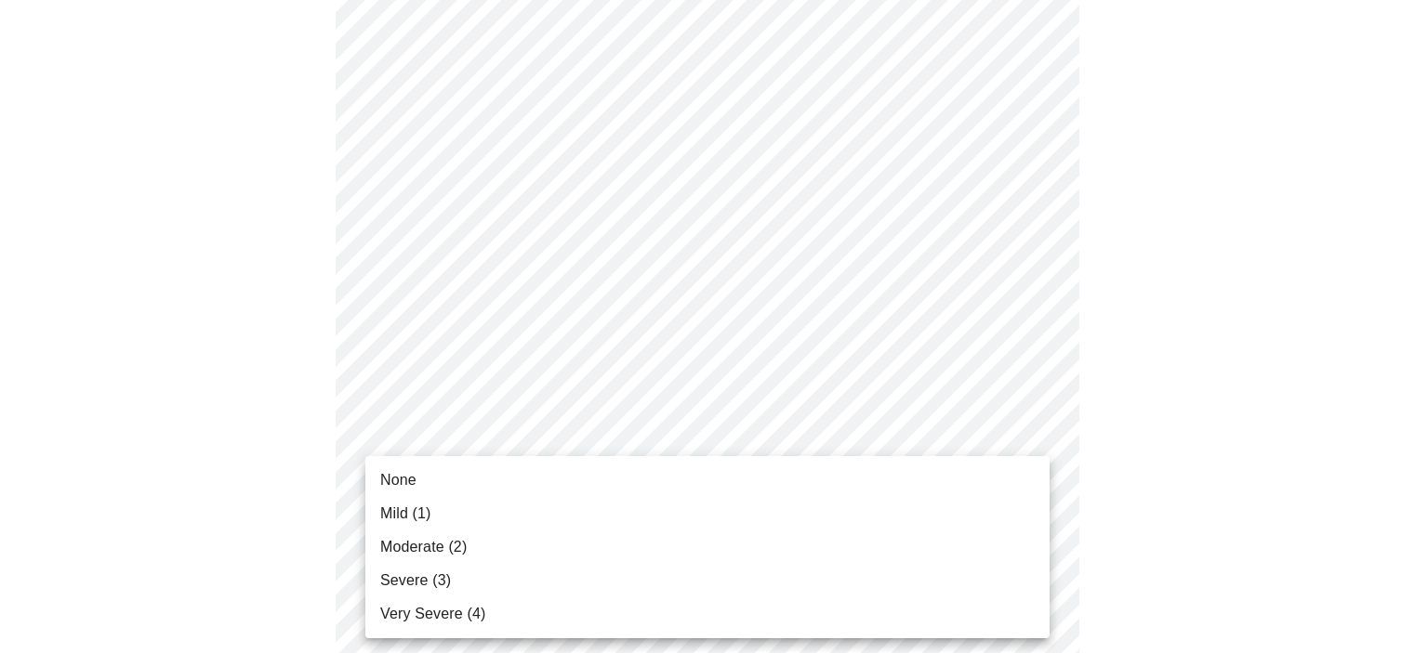
click at [851, 543] on body "MyMenopauseRx Appointments Messaging Labs Uploads Medications Community Refer a…" at bounding box center [713, 316] width 1413 height 2290
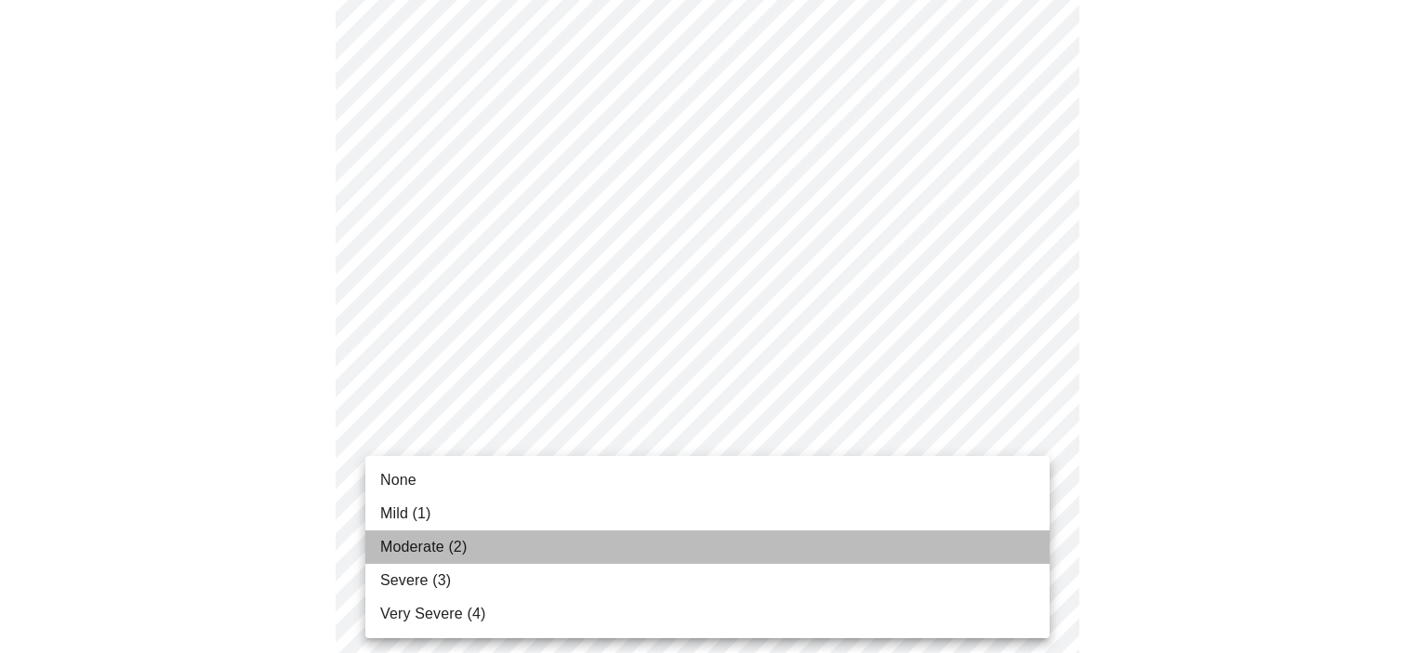
click at [850, 541] on li "Moderate (2)" at bounding box center [707, 547] width 684 height 33
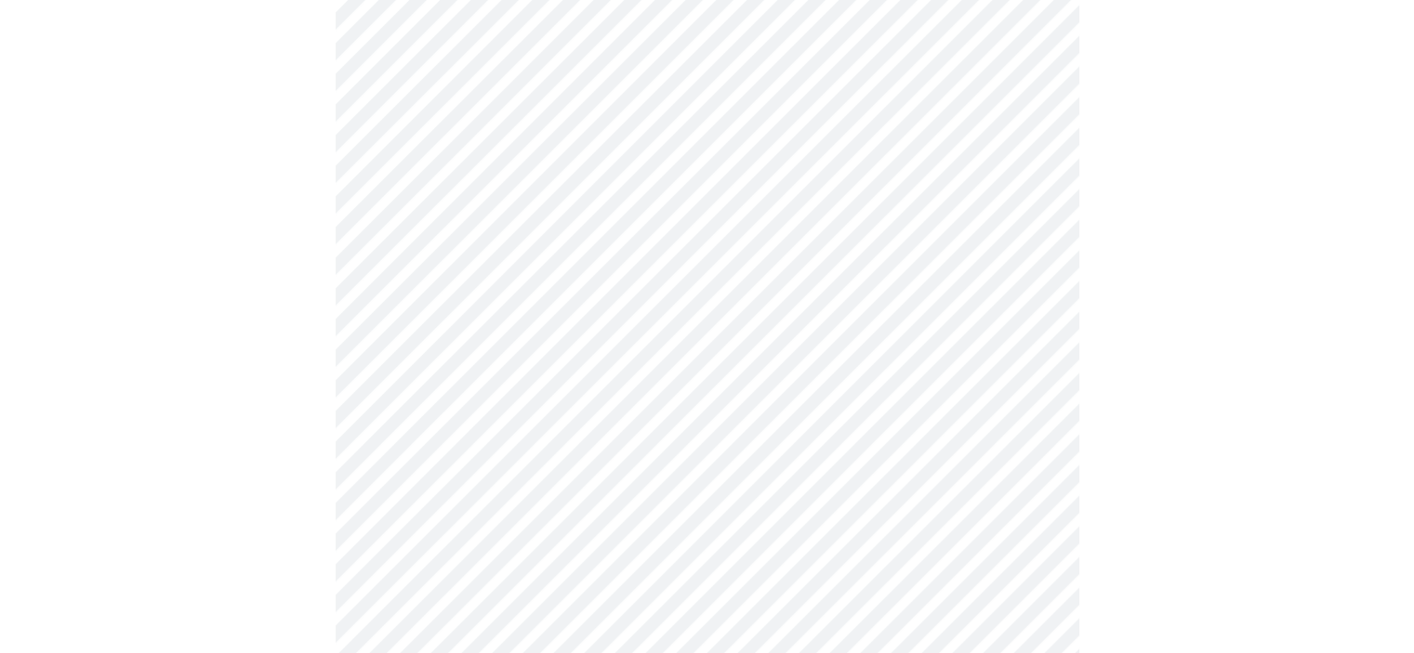
scroll to position [1023, 0]
click at [703, 490] on body "MyMenopauseRx Appointments Messaging Labs Uploads Medications Community Refer a…" at bounding box center [713, 117] width 1413 height 2264
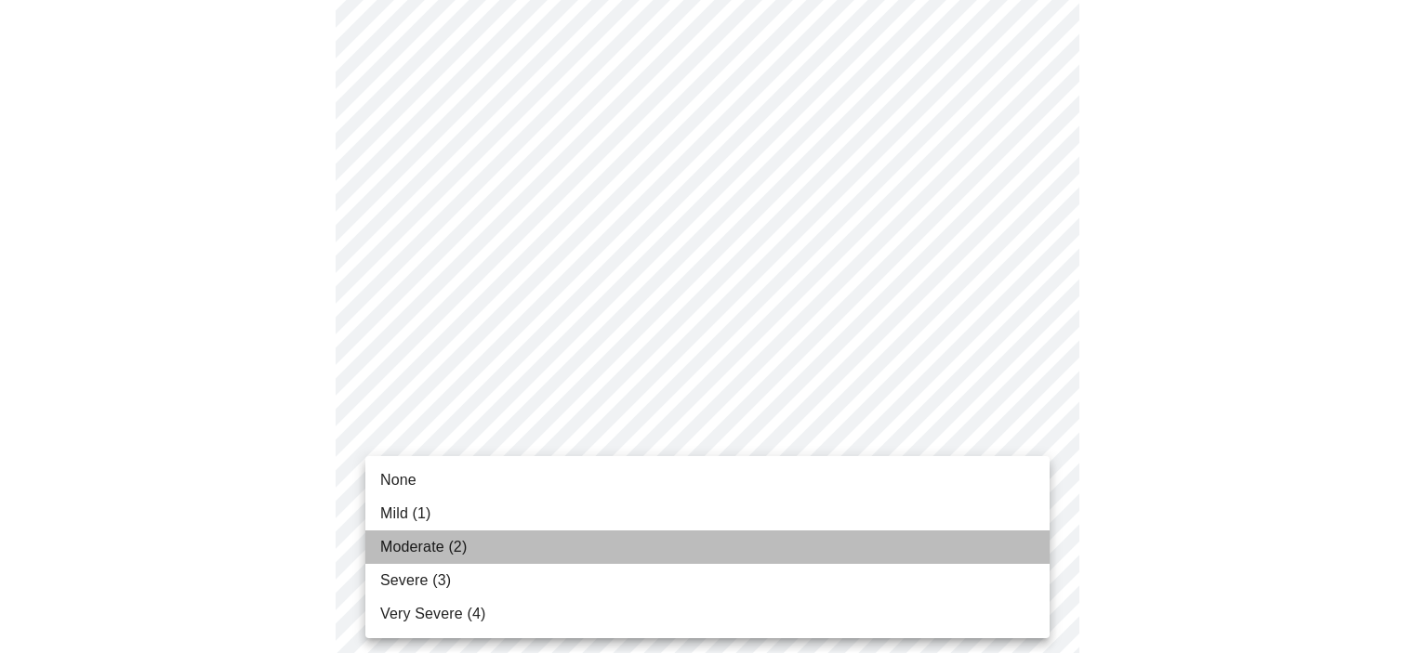
click at [670, 538] on li "Moderate (2)" at bounding box center [707, 547] width 684 height 33
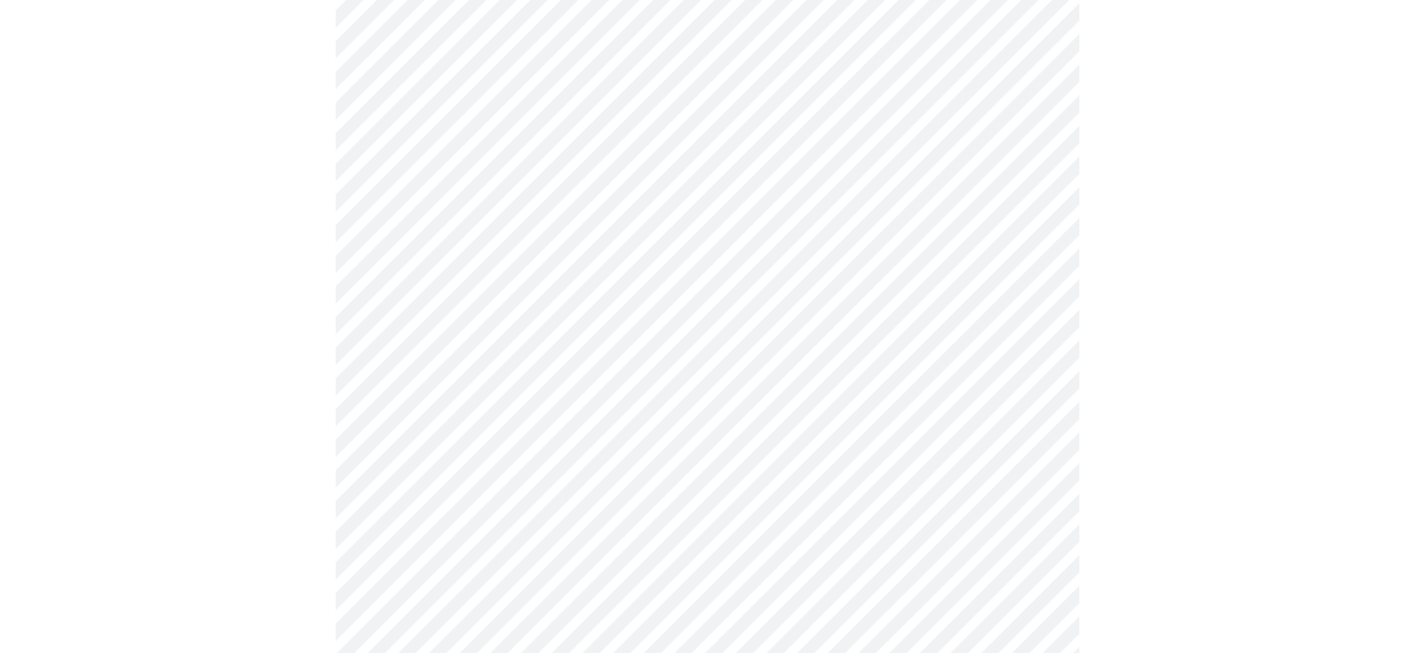
scroll to position [1208, 0]
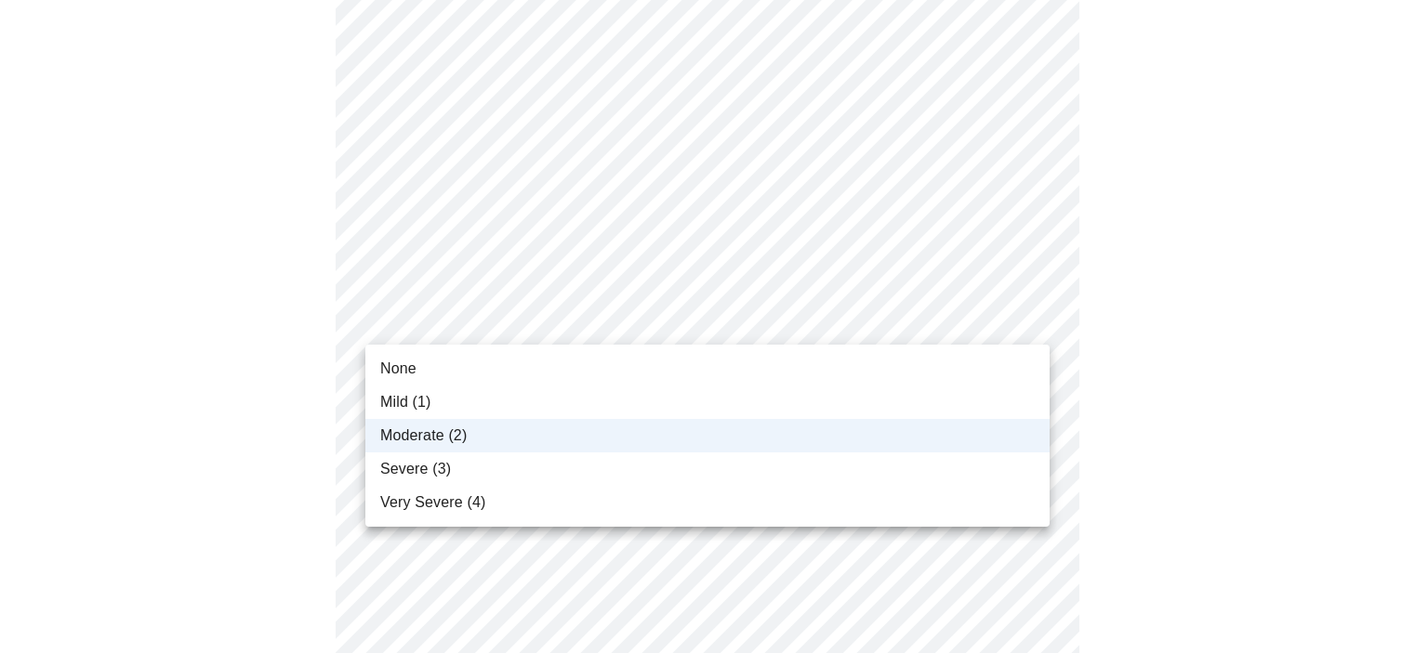
click at [1112, 389] on div at bounding box center [714, 326] width 1428 height 653
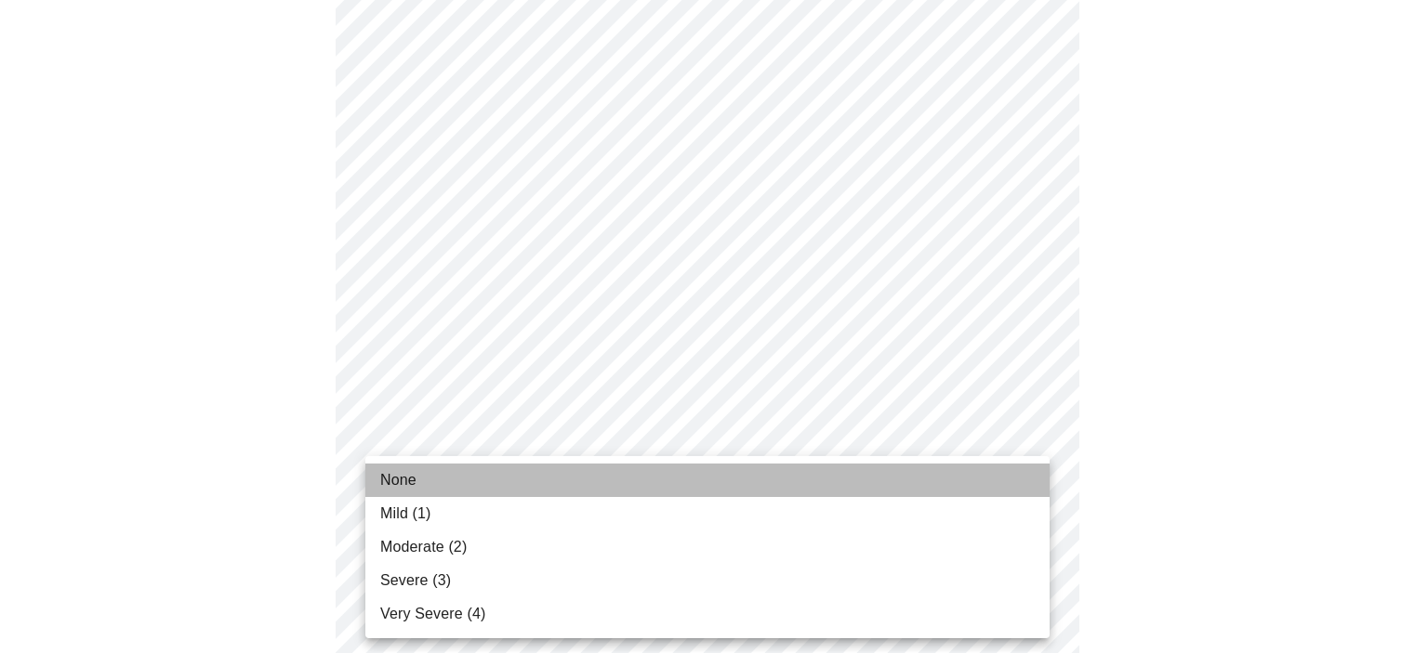
click at [650, 473] on li "None" at bounding box center [707, 480] width 684 height 33
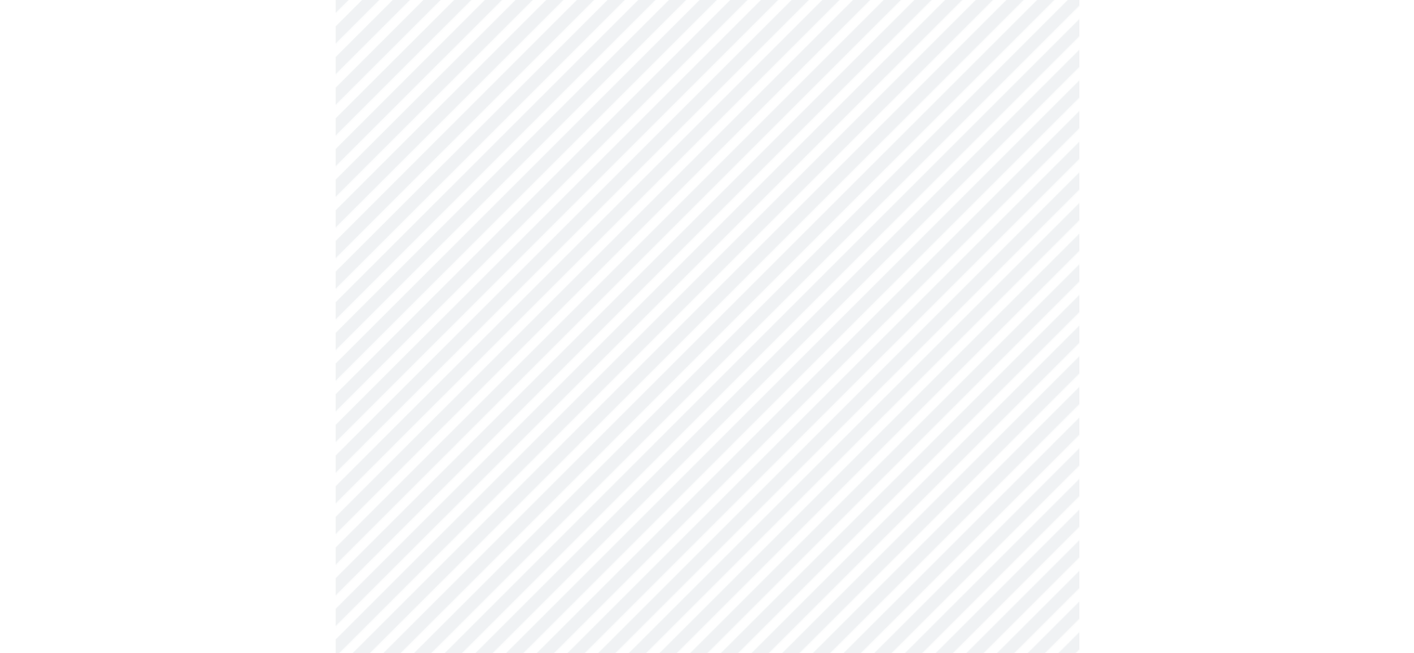
scroll to position [1394, 0]
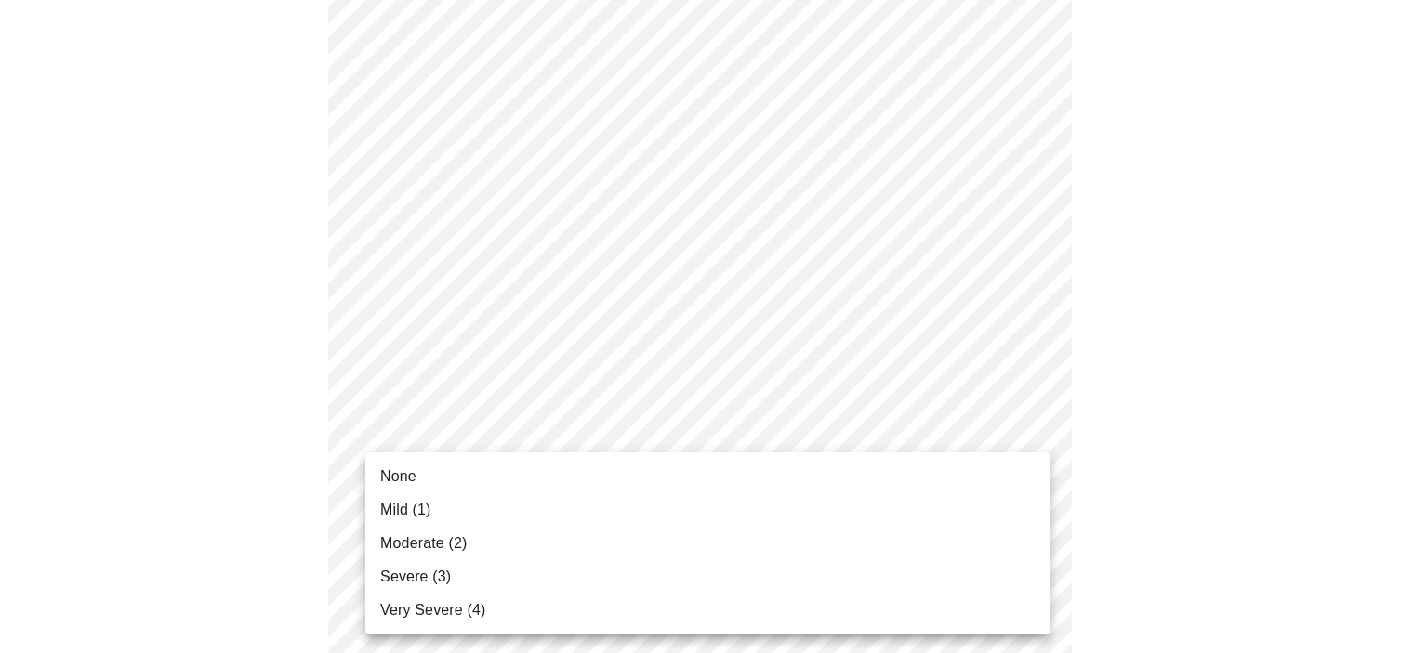
click at [625, 501] on li "Mild (1)" at bounding box center [707, 510] width 684 height 33
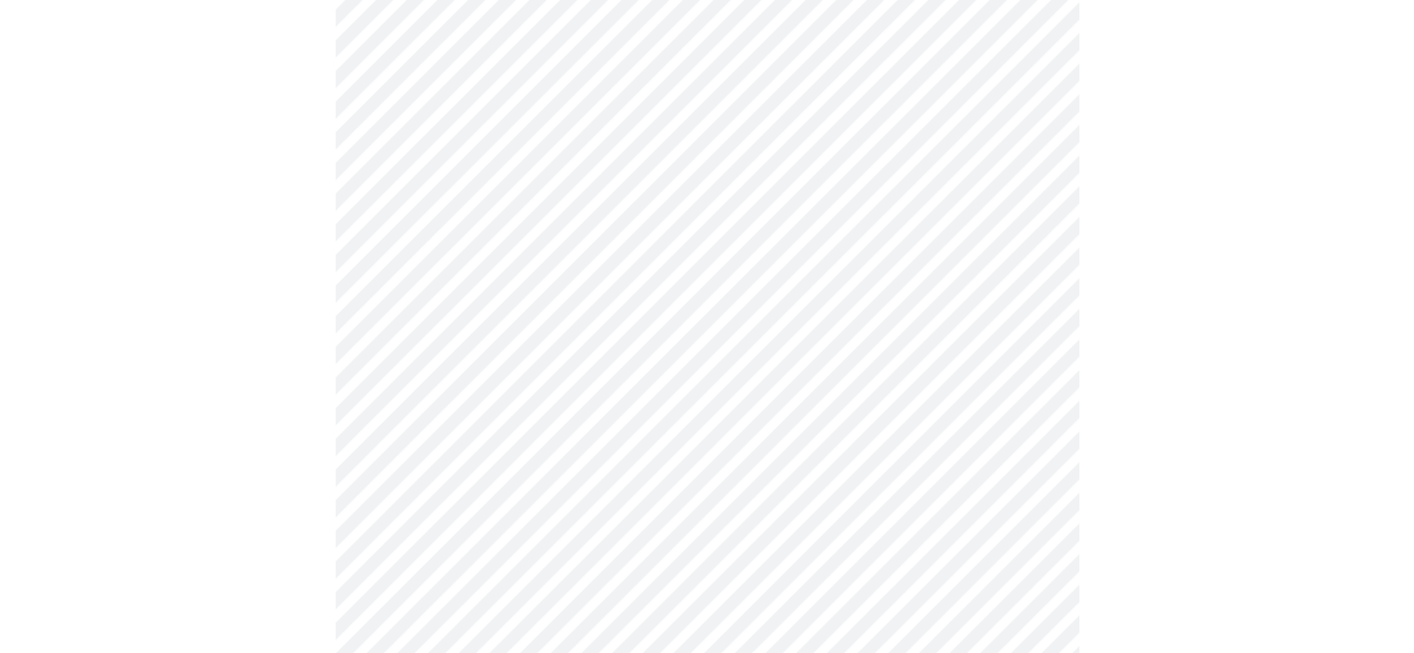
scroll to position [837, 0]
click at [791, 301] on body "MyMenopauseRx Appointments Messaging Labs Uploads Medications Community Refer a…" at bounding box center [713, 87] width 1413 height 1833
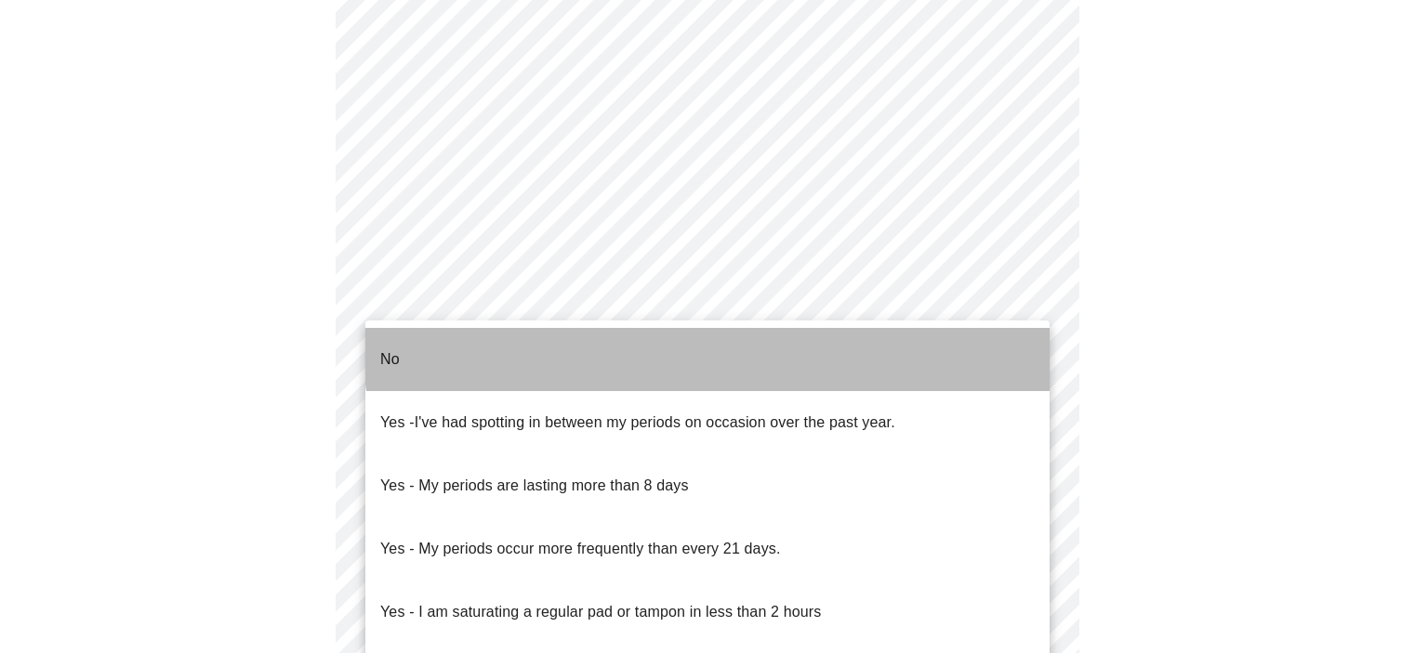
click at [760, 337] on li "No" at bounding box center [707, 359] width 684 height 63
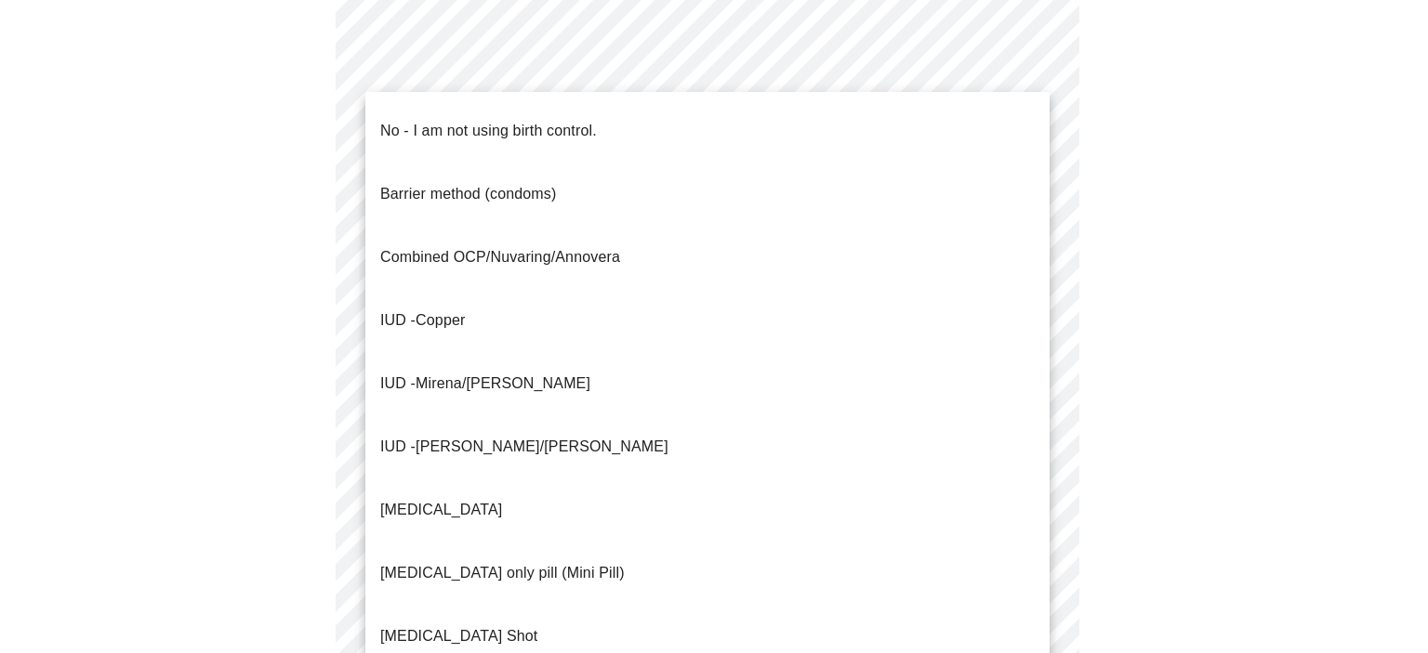
click at [814, 423] on body "MyMenopauseRx Appointments Messaging Labs Uploads Medications Community Refer a…" at bounding box center [713, 82] width 1413 height 1822
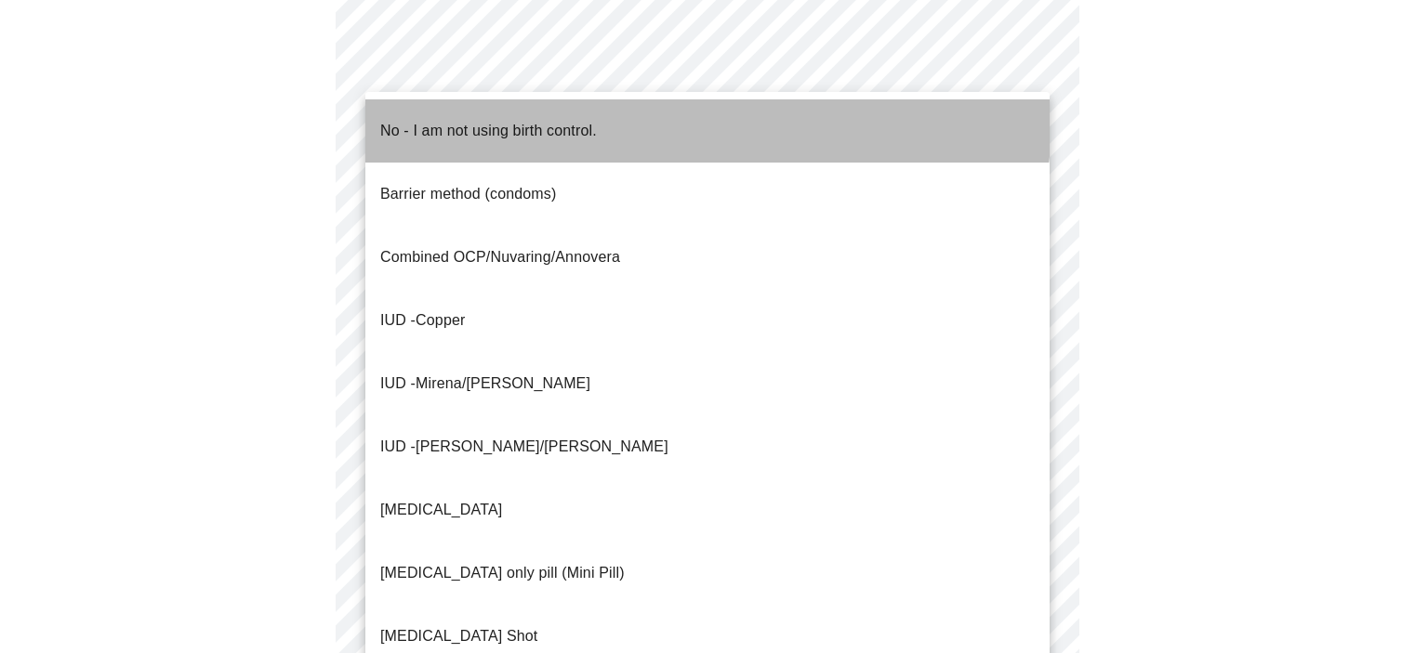
click at [652, 118] on li "No - I am not using birth control." at bounding box center [707, 130] width 684 height 63
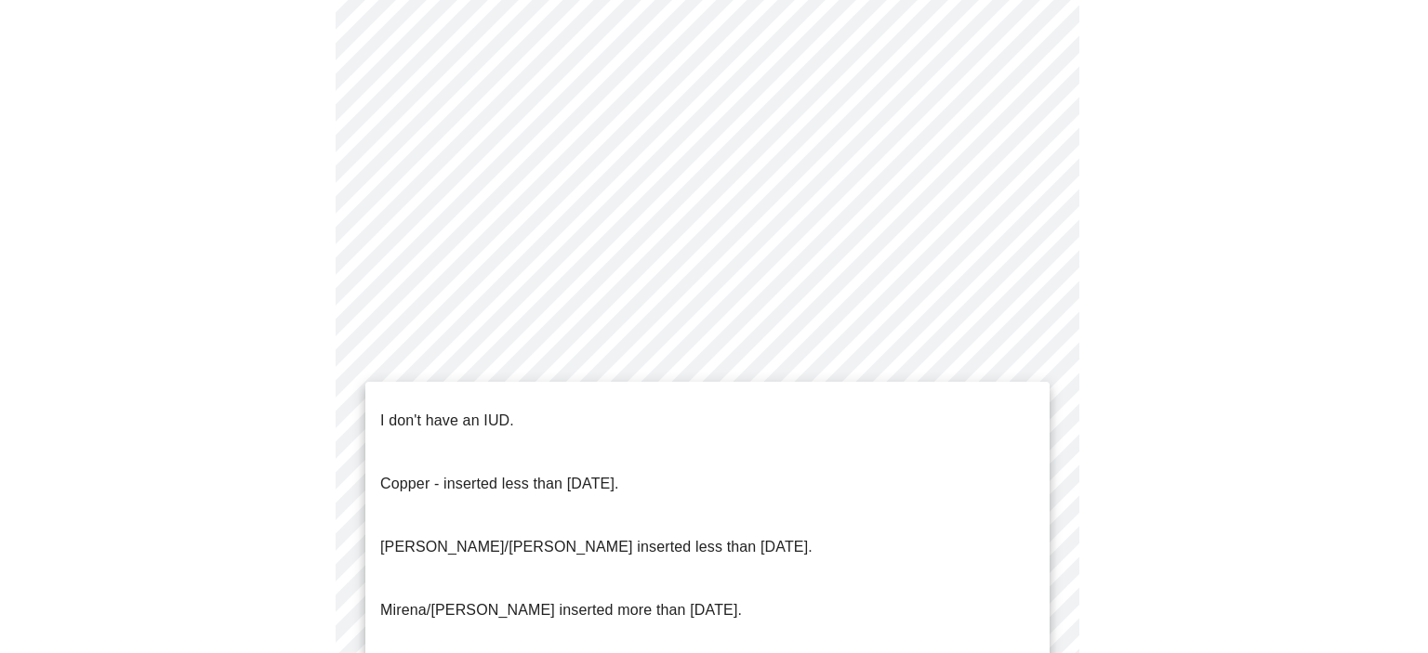
click at [754, 564] on body "MyMenopauseRx Appointments Messaging Labs Uploads Medications Community Refer a…" at bounding box center [713, 76] width 1413 height 1811
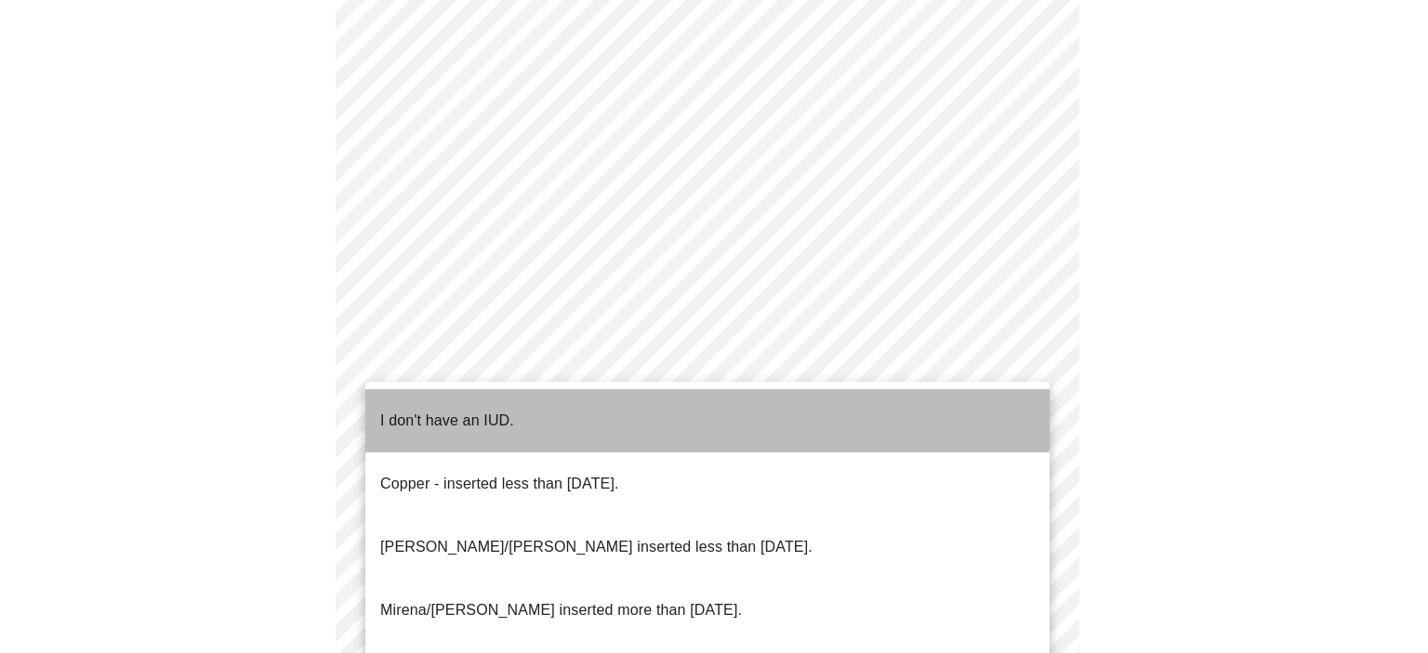
click at [658, 407] on li "I don't have an IUD." at bounding box center [707, 420] width 684 height 63
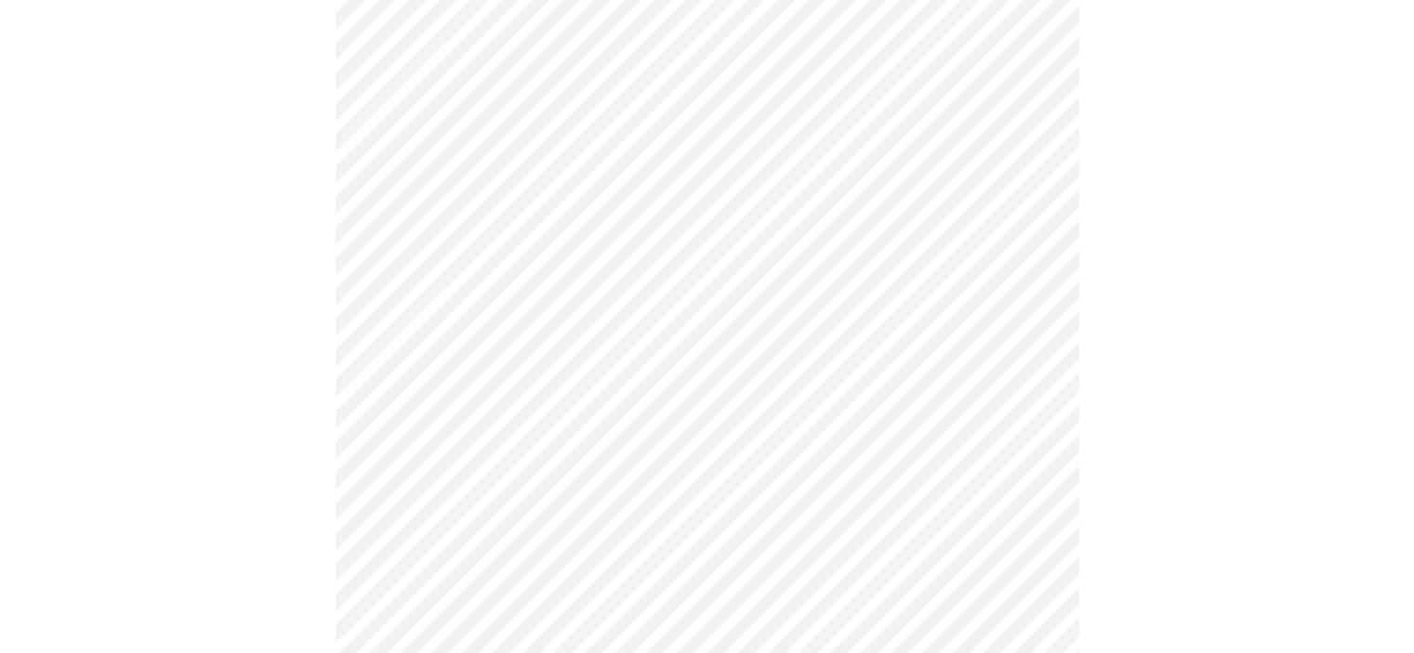
scroll to position [1115, 0]
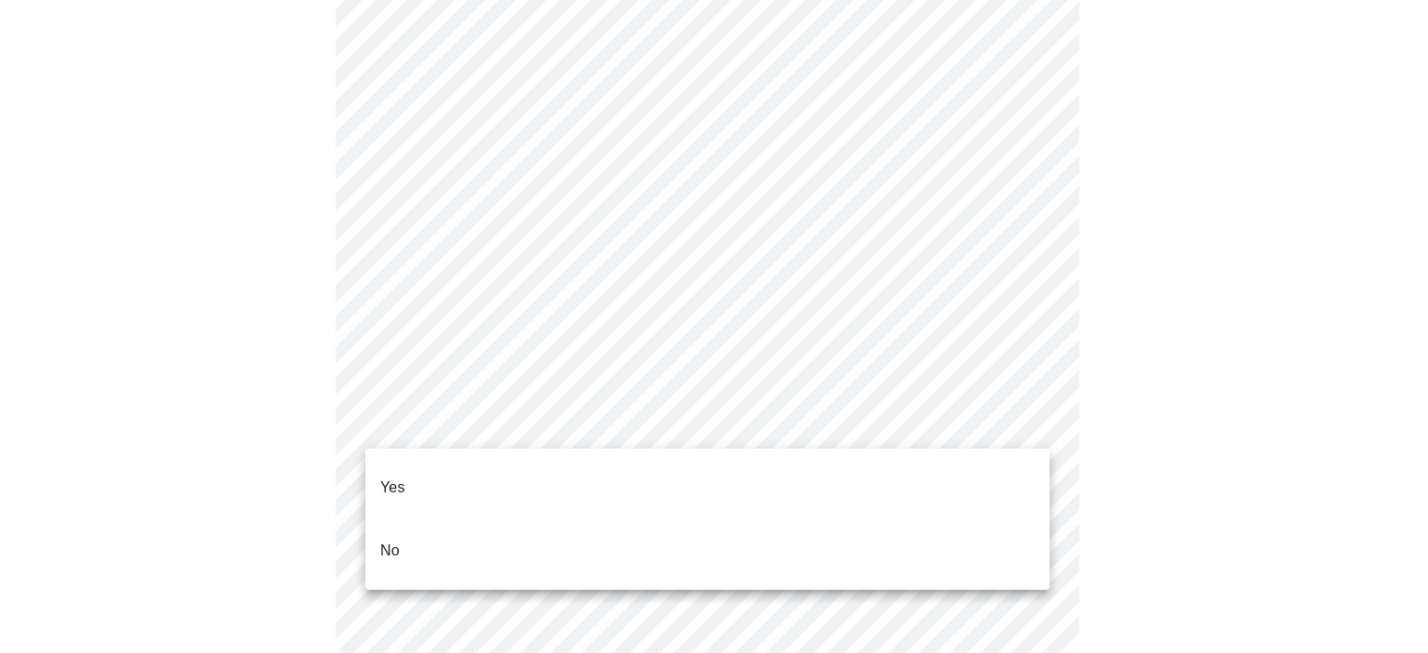
click at [714, 527] on li "No" at bounding box center [707, 551] width 684 height 63
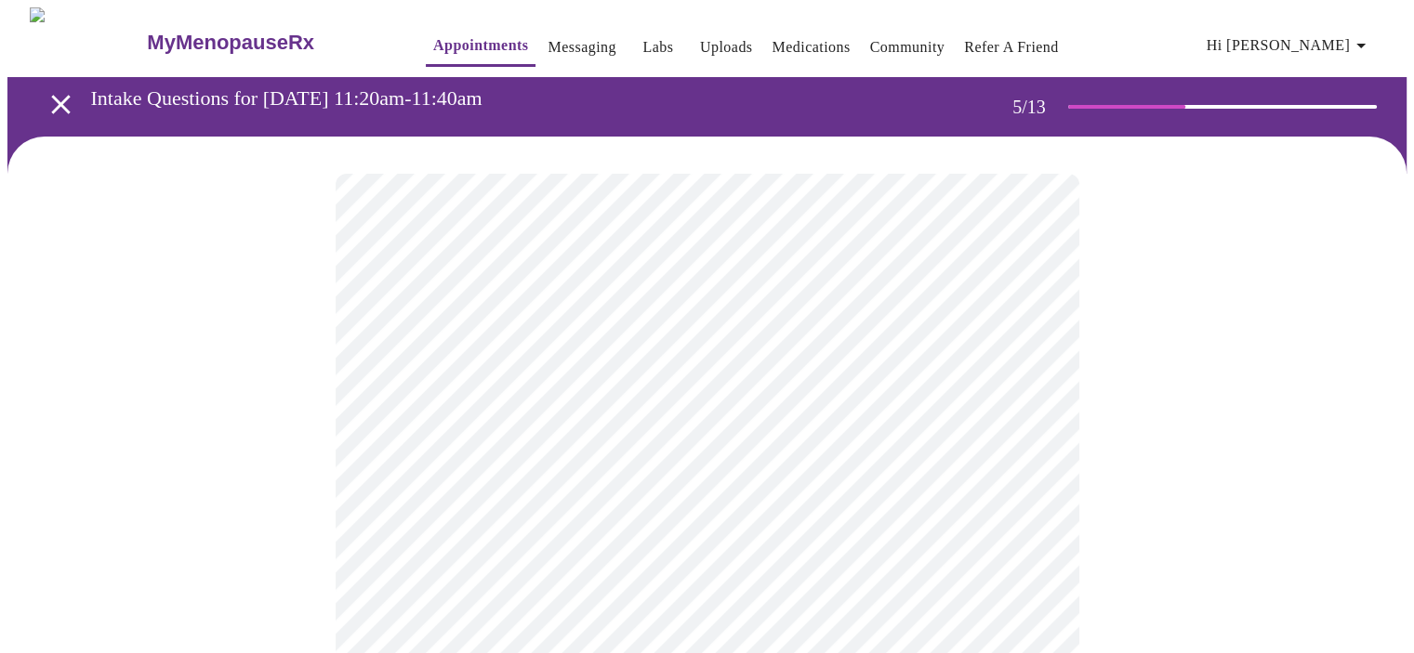
scroll to position [93, 0]
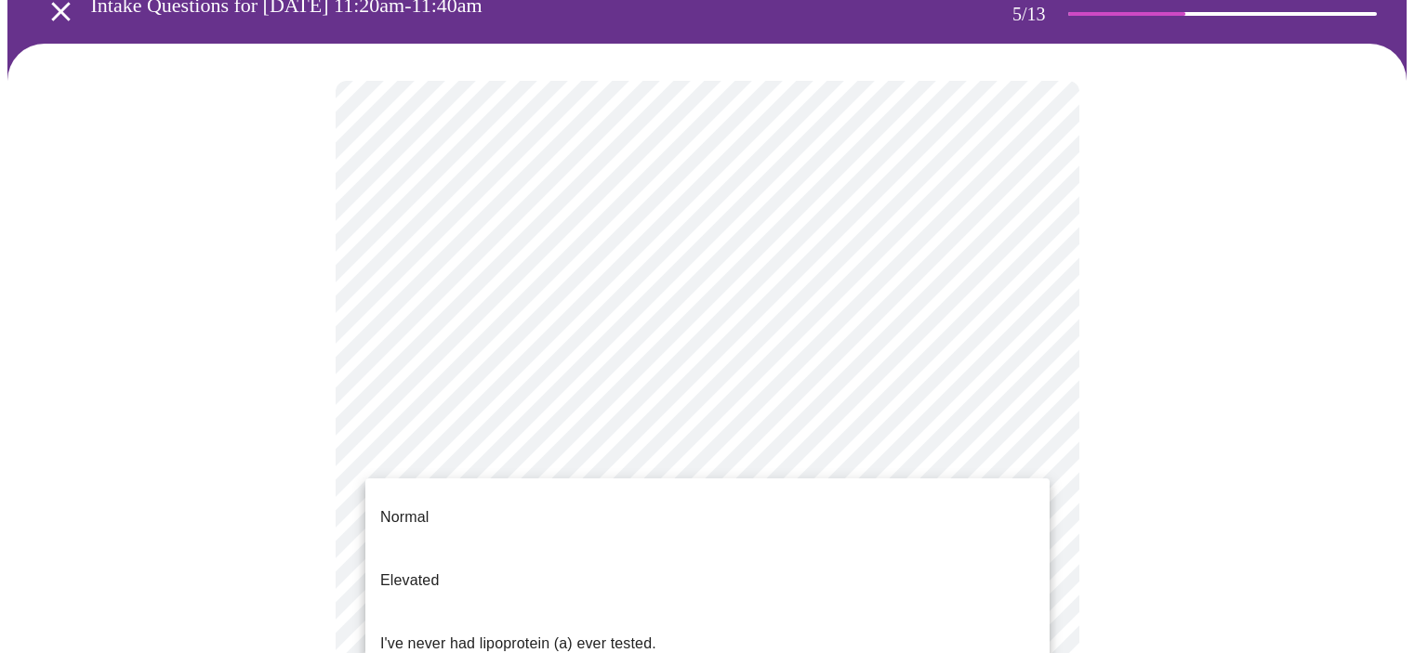
click at [976, 544] on body "MyMenopauseRx Appointments Messaging Labs Uploads Medications Community Refer a…" at bounding box center [713, 600] width 1413 height 1373
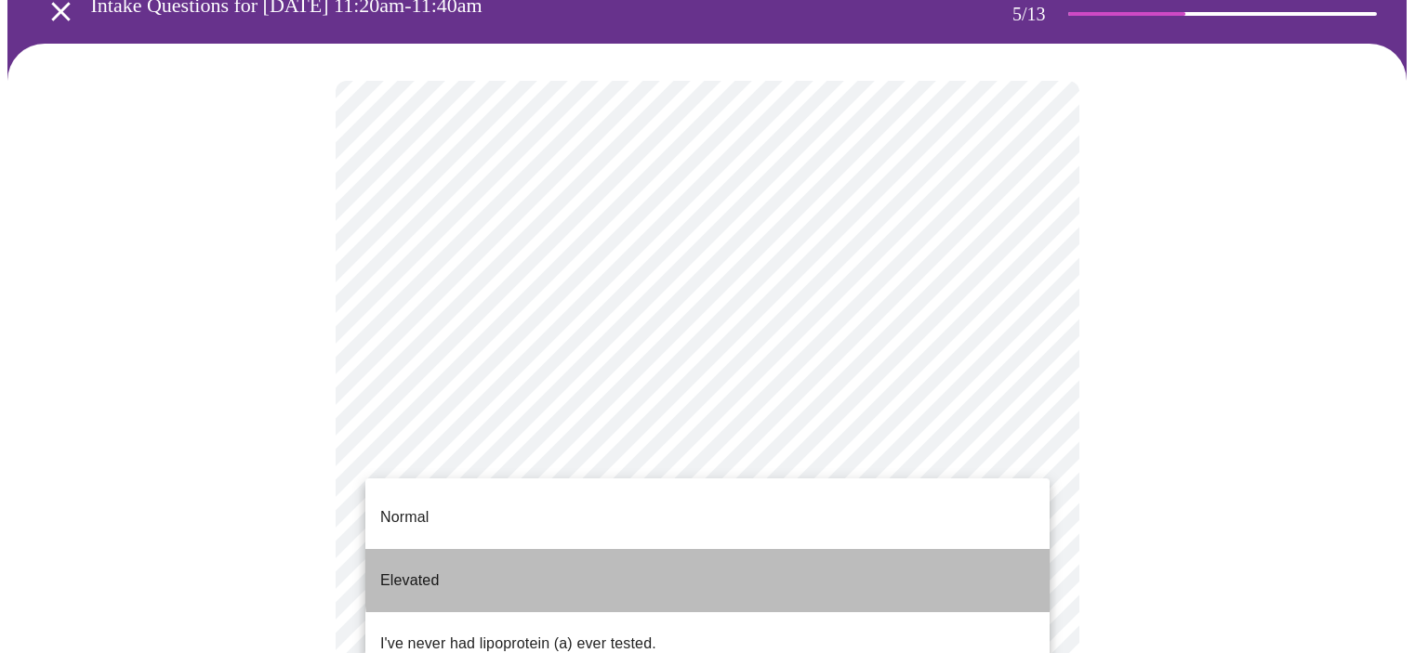
click at [976, 549] on li "Elevated" at bounding box center [707, 580] width 684 height 63
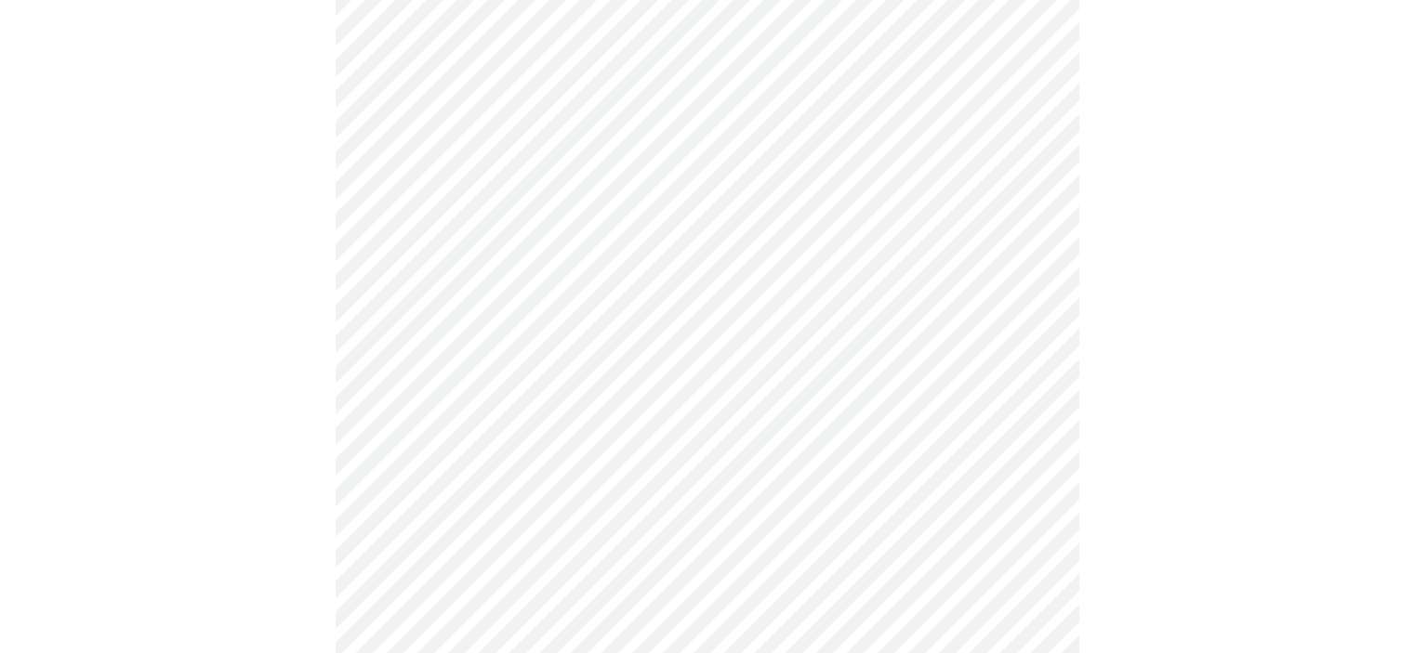
scroll to position [372, 0]
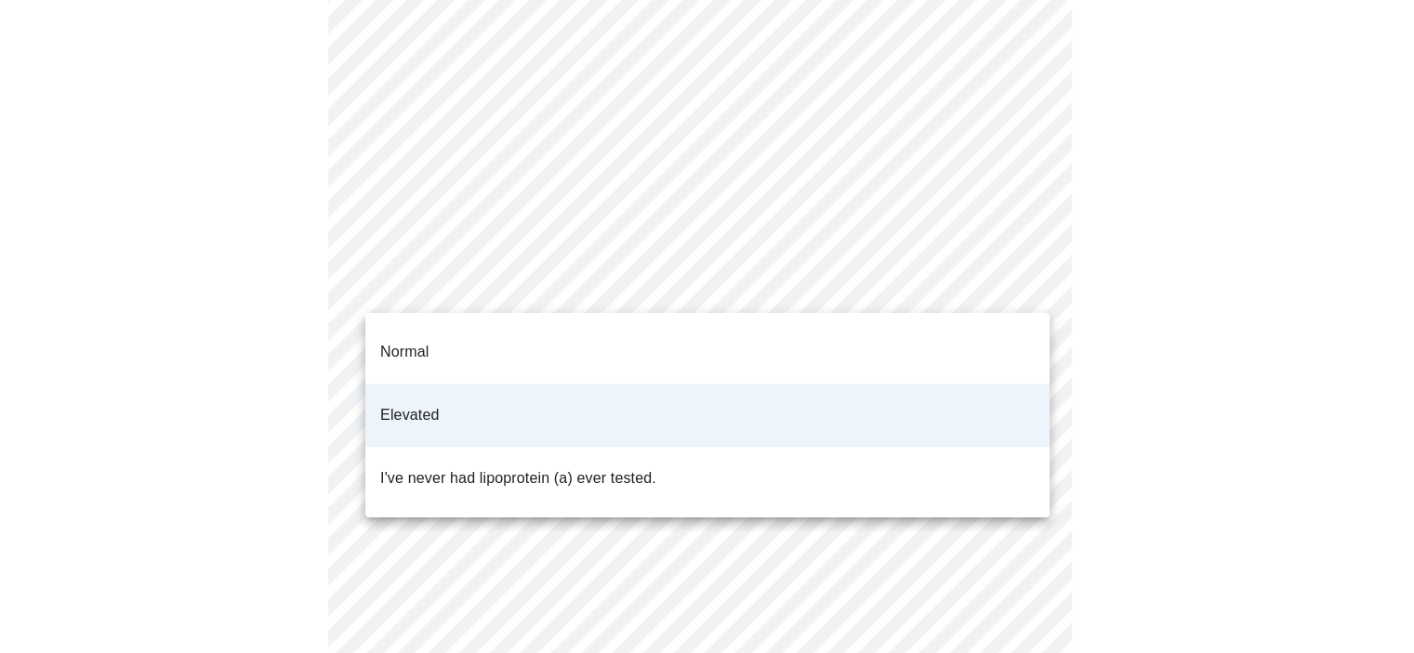
click at [982, 289] on body "MyMenopauseRx Appointments Messaging Labs Uploads Medications Community Refer a…" at bounding box center [706, 317] width 1399 height 1363
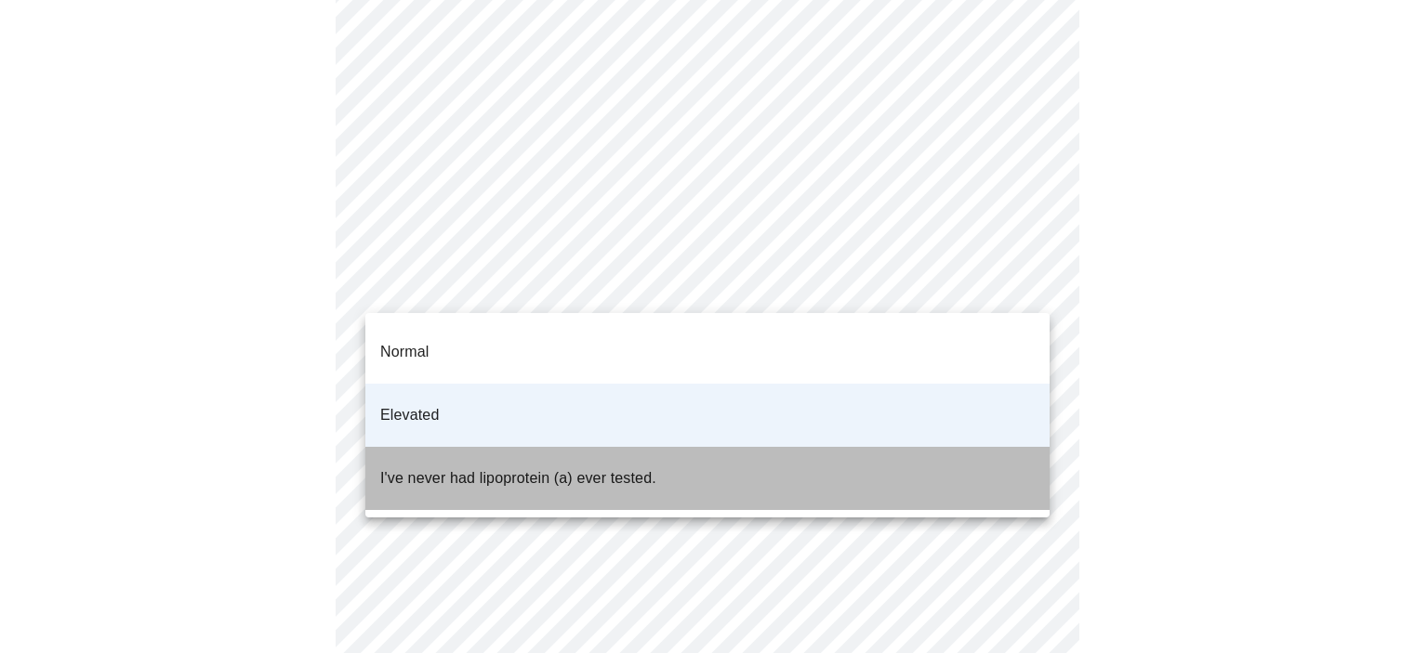
click at [919, 447] on li "I've never had lipoprotein (a) ever tested." at bounding box center [707, 478] width 684 height 63
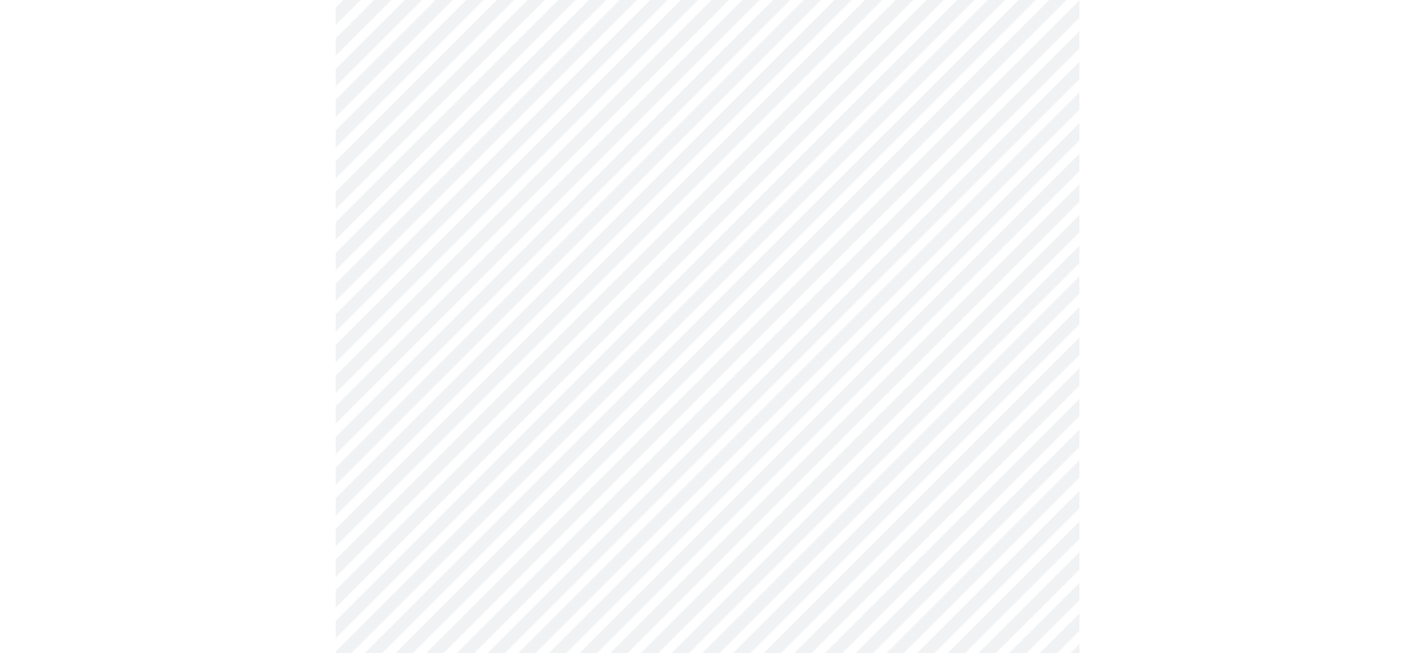
scroll to position [4741, 0]
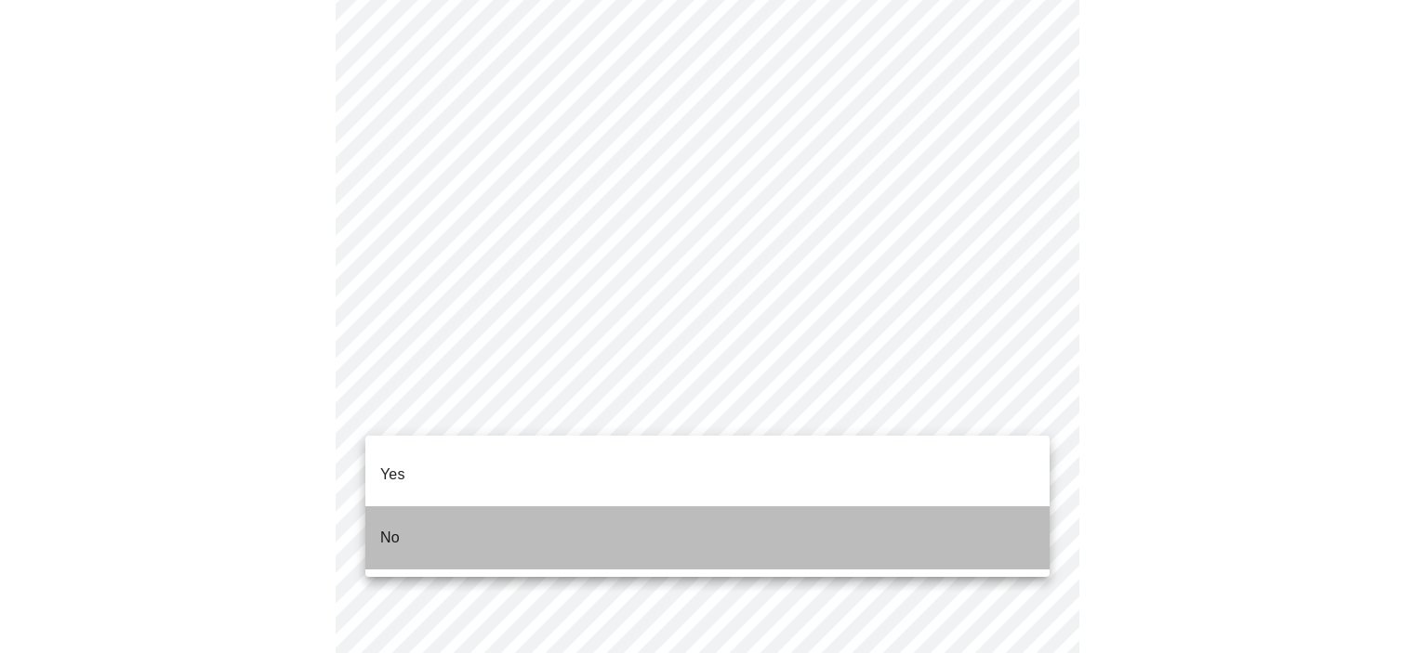
click at [922, 508] on li "No" at bounding box center [707, 538] width 684 height 63
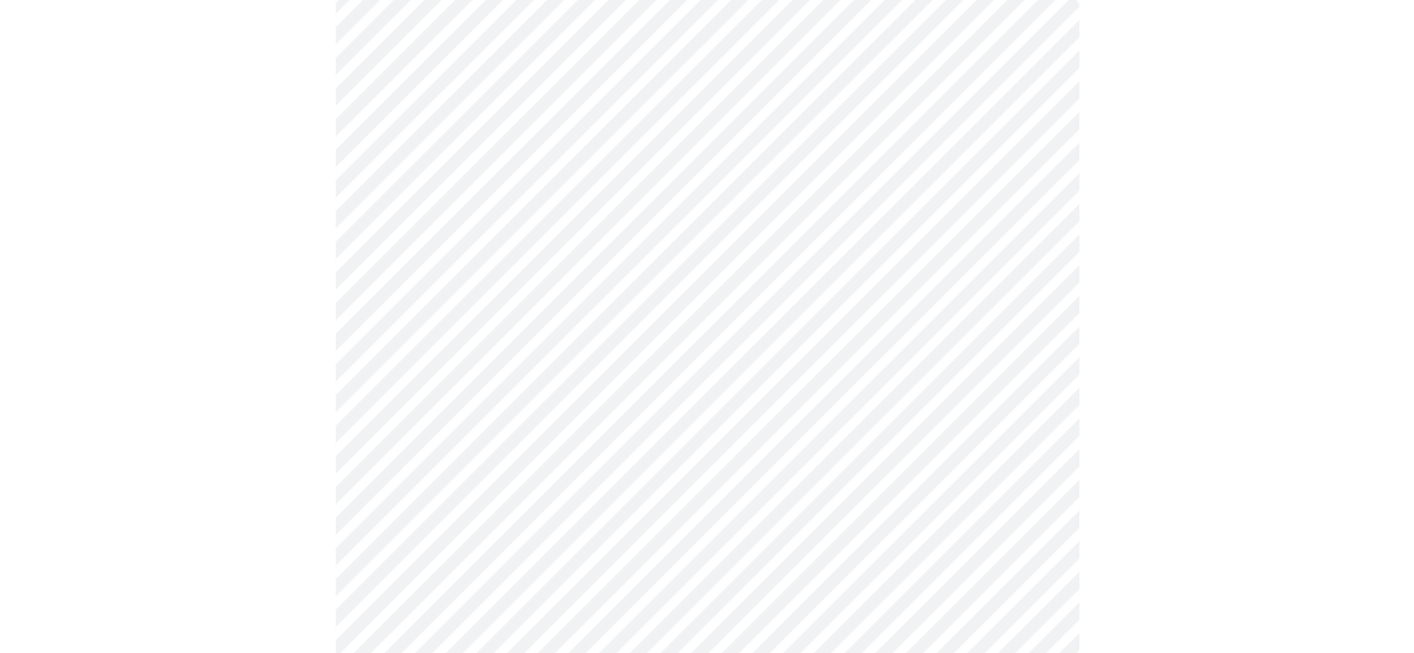
scroll to position [186, 0]
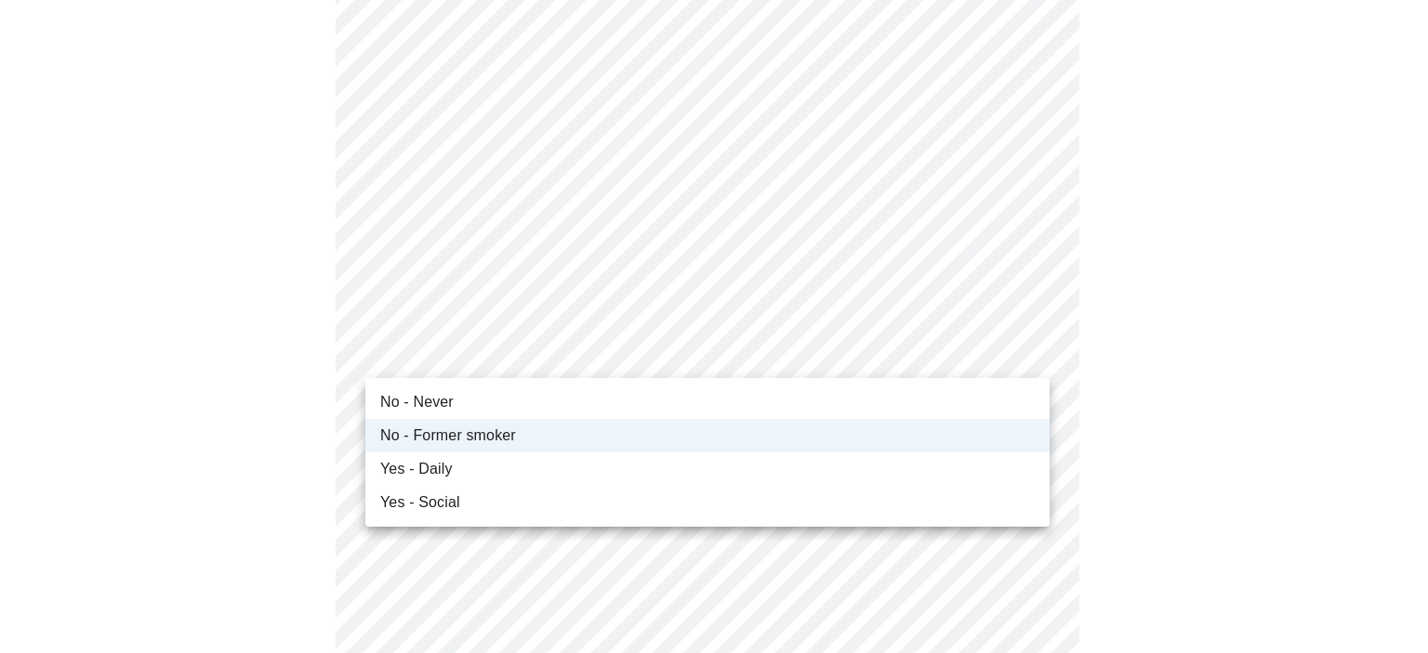
click at [1149, 330] on div at bounding box center [714, 326] width 1428 height 653
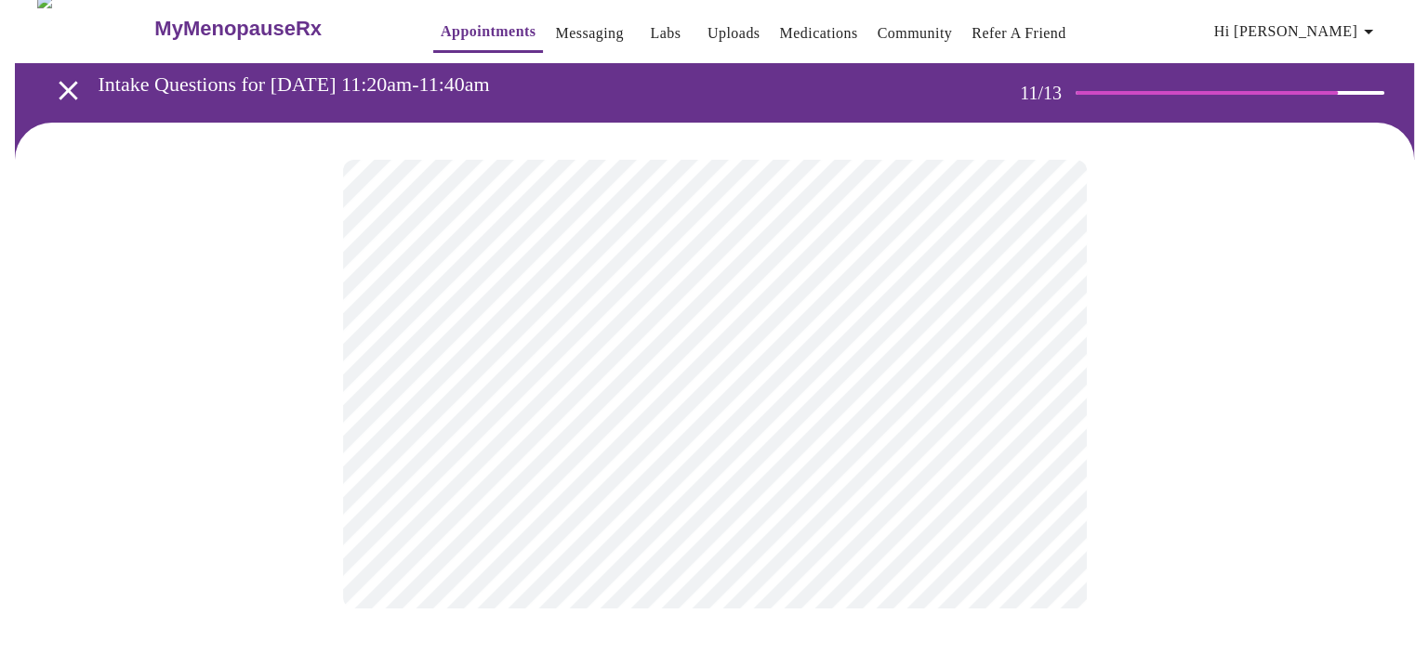
scroll to position [0, 0]
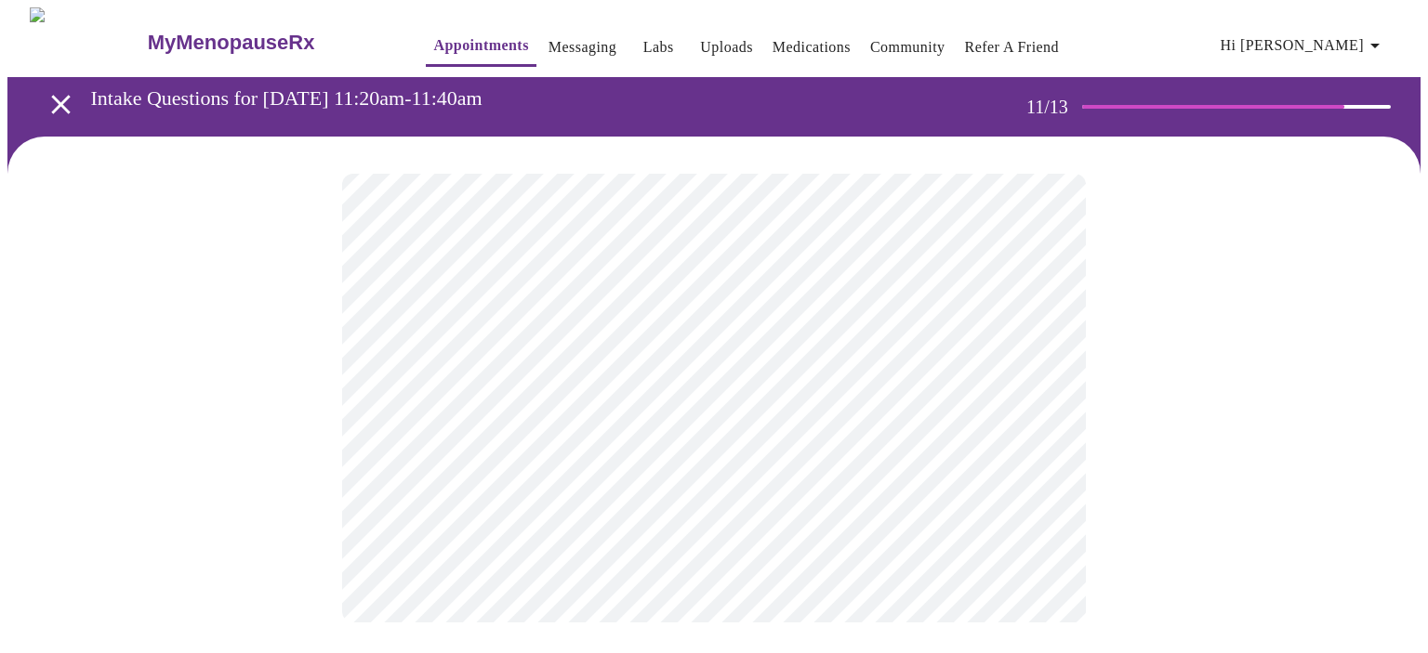
click at [294, 444] on div at bounding box center [713, 398] width 1413 height 523
click at [1413, 388] on html "MyMenopauseRx Appointments Messaging Labs Uploads Medications Community Refer a…" at bounding box center [714, 333] width 1428 height 667
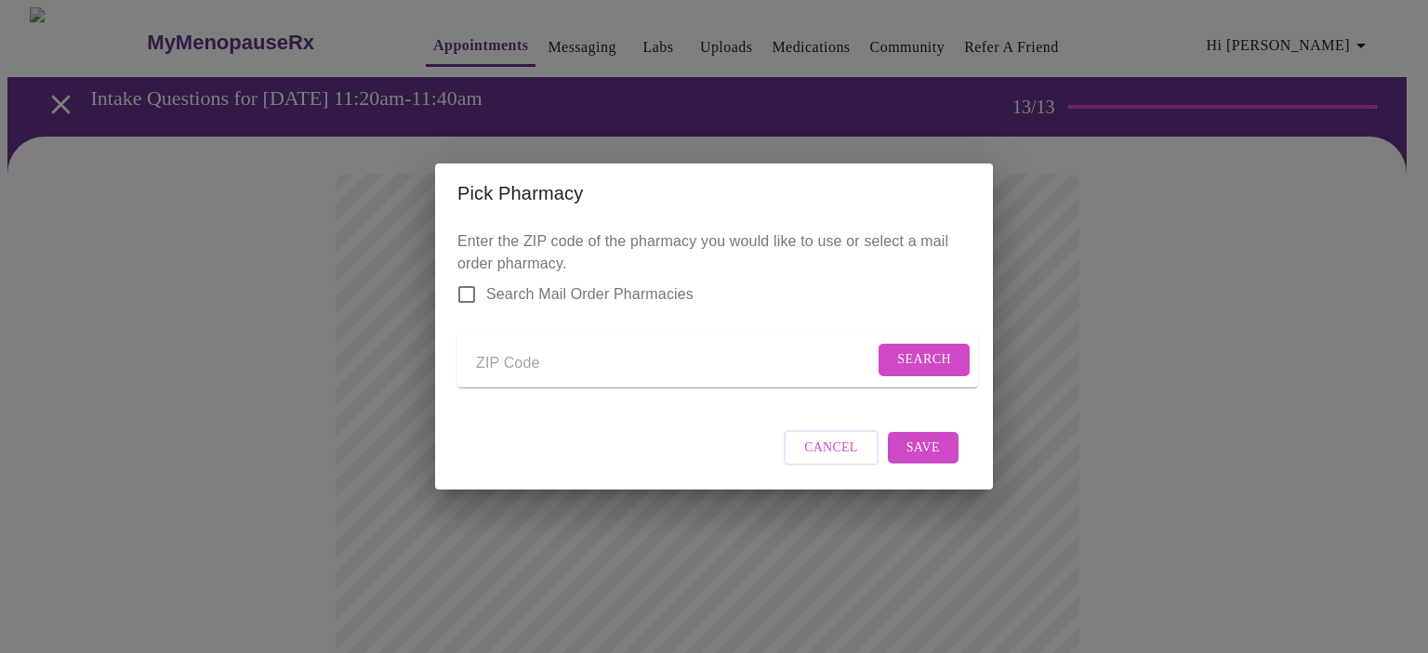
click at [461, 279] on input "Search Mail Order Pharmacies" at bounding box center [466, 294] width 39 height 39
checkbox input "true"
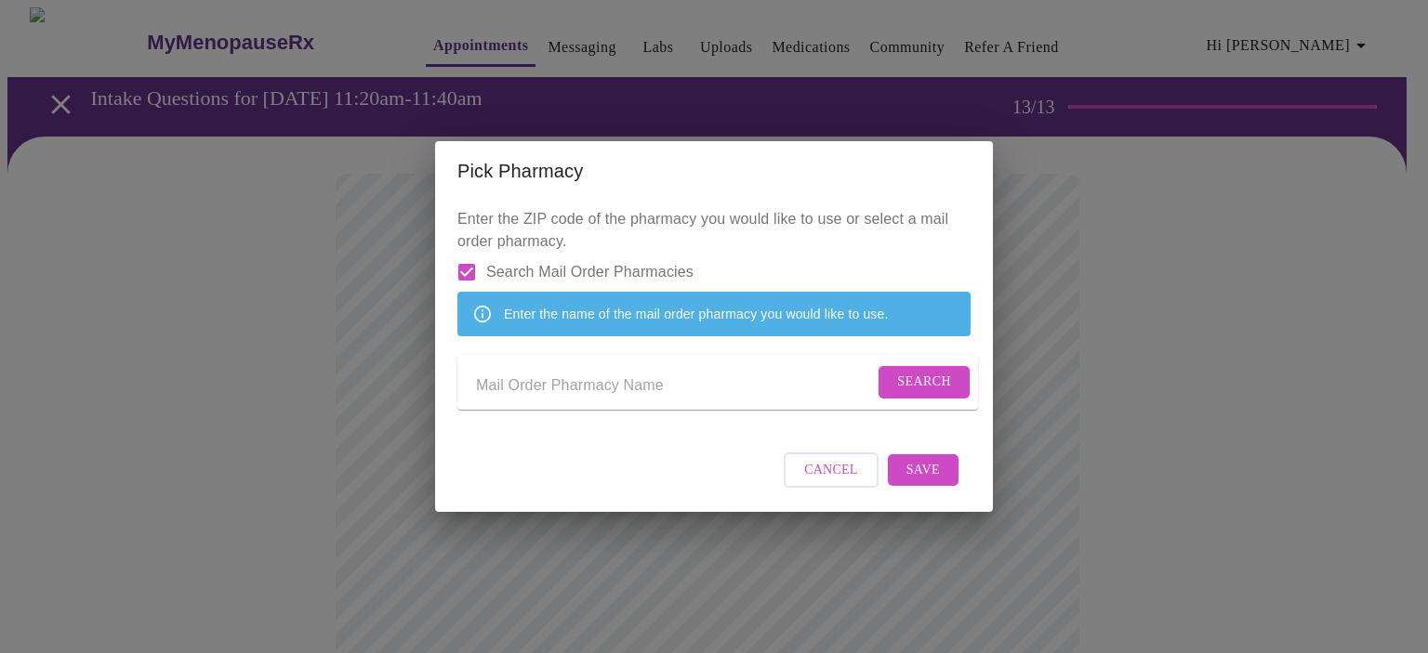
click at [582, 386] on input "Send a message to your care team" at bounding box center [675, 386] width 398 height 30
click at [699, 386] on input "Send a message to your care team" at bounding box center [675, 386] width 398 height 30
type input "cvs"
click at [926, 381] on span "Search" at bounding box center [924, 382] width 54 height 23
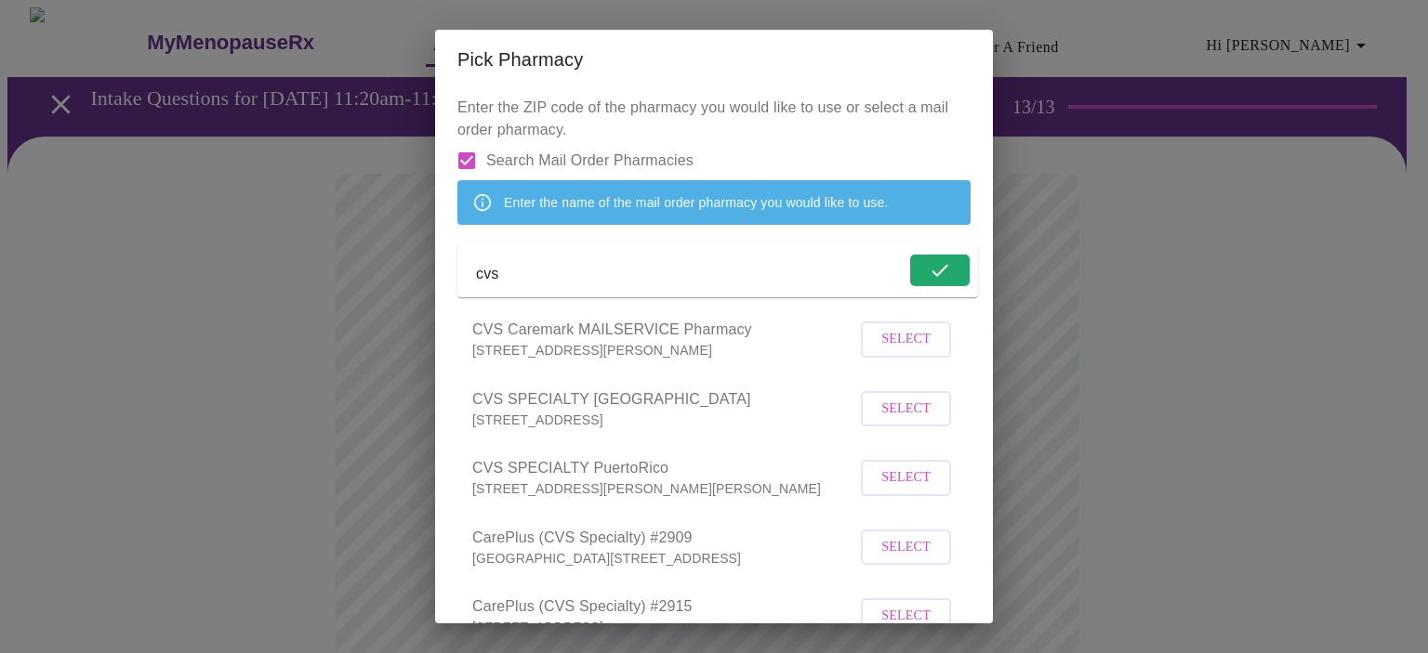
click at [459, 158] on input "Search Mail Order Pharmacies" at bounding box center [466, 160] width 39 height 39
checkbox input "false"
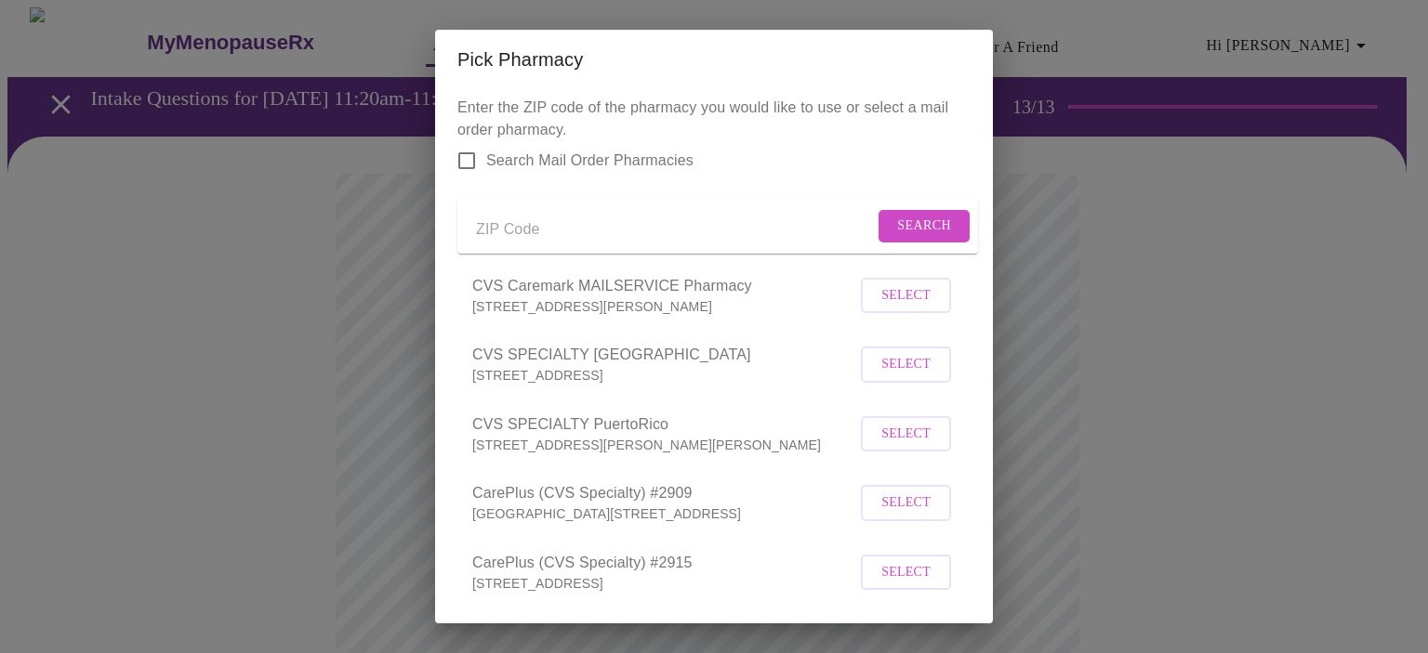
click at [561, 226] on input "Send a message to your care team" at bounding box center [675, 230] width 398 height 30
type input "60563"
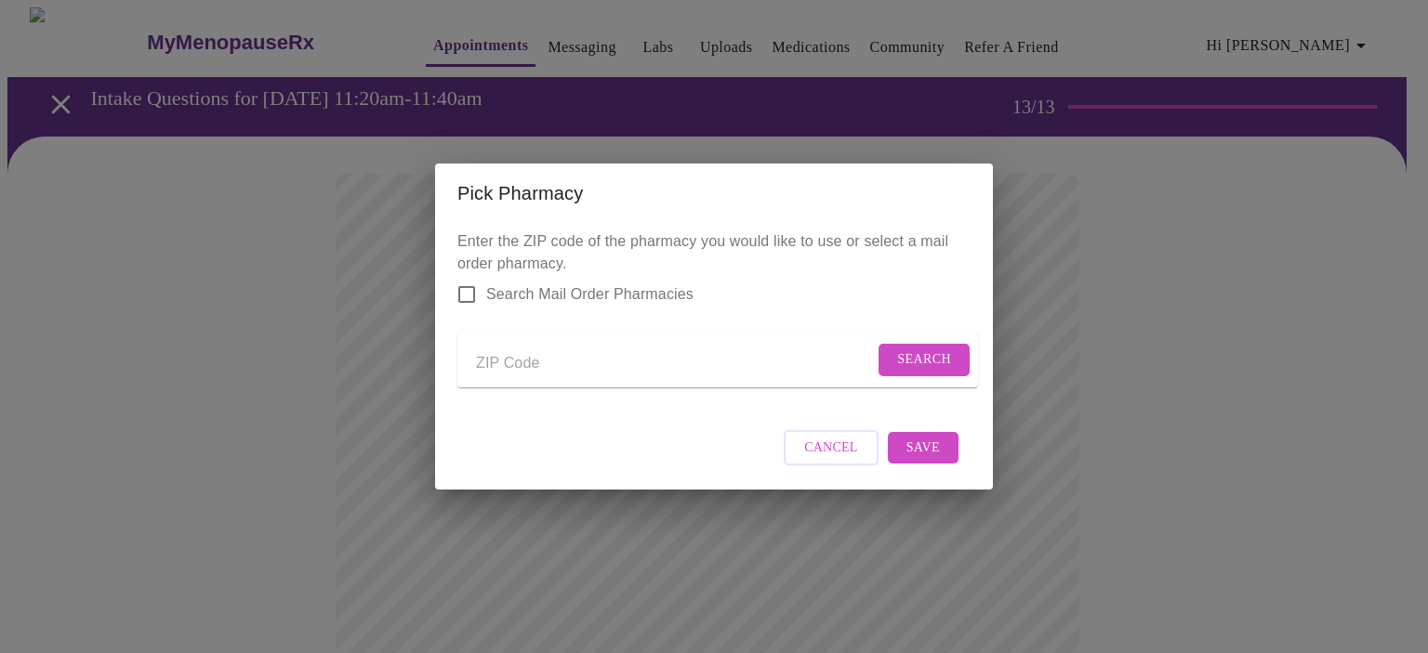
click at [509, 356] on input "Send a message to your care team" at bounding box center [675, 364] width 398 height 30
type input "60563"
click at [900, 356] on span "Search" at bounding box center [924, 360] width 54 height 23
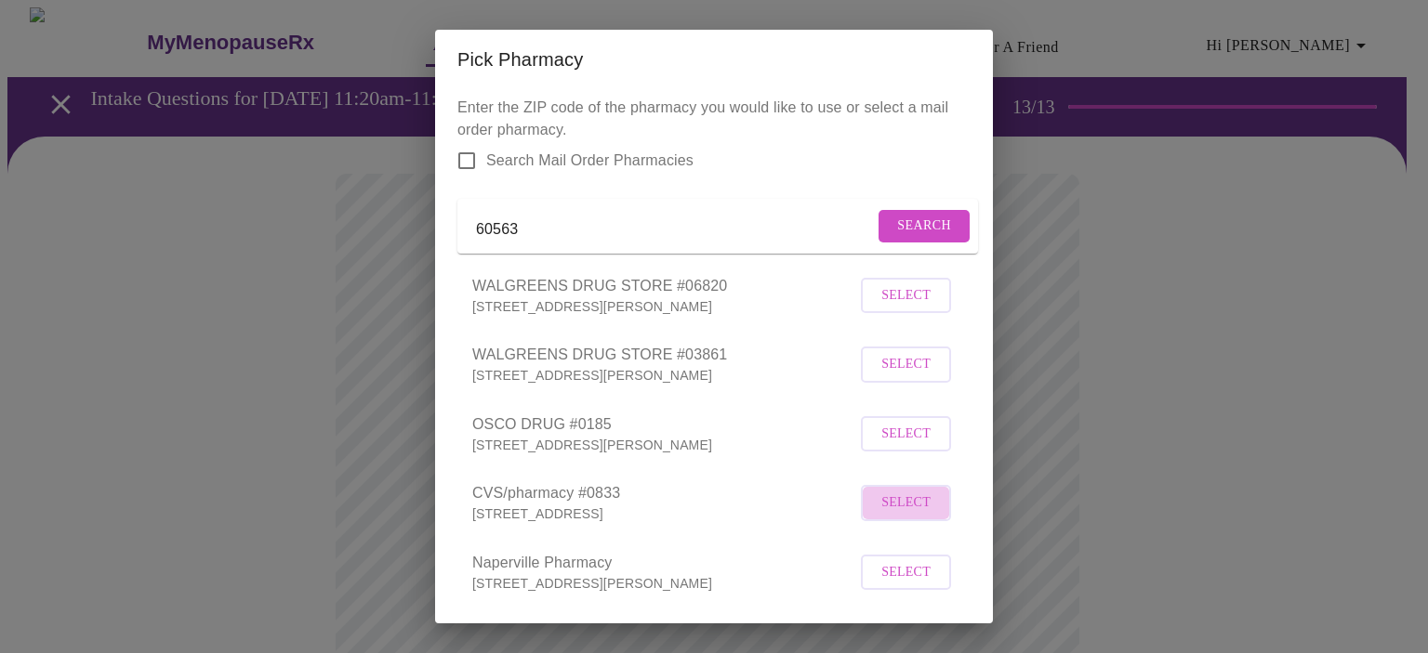
click at [883, 515] on span "Select" at bounding box center [905, 503] width 49 height 23
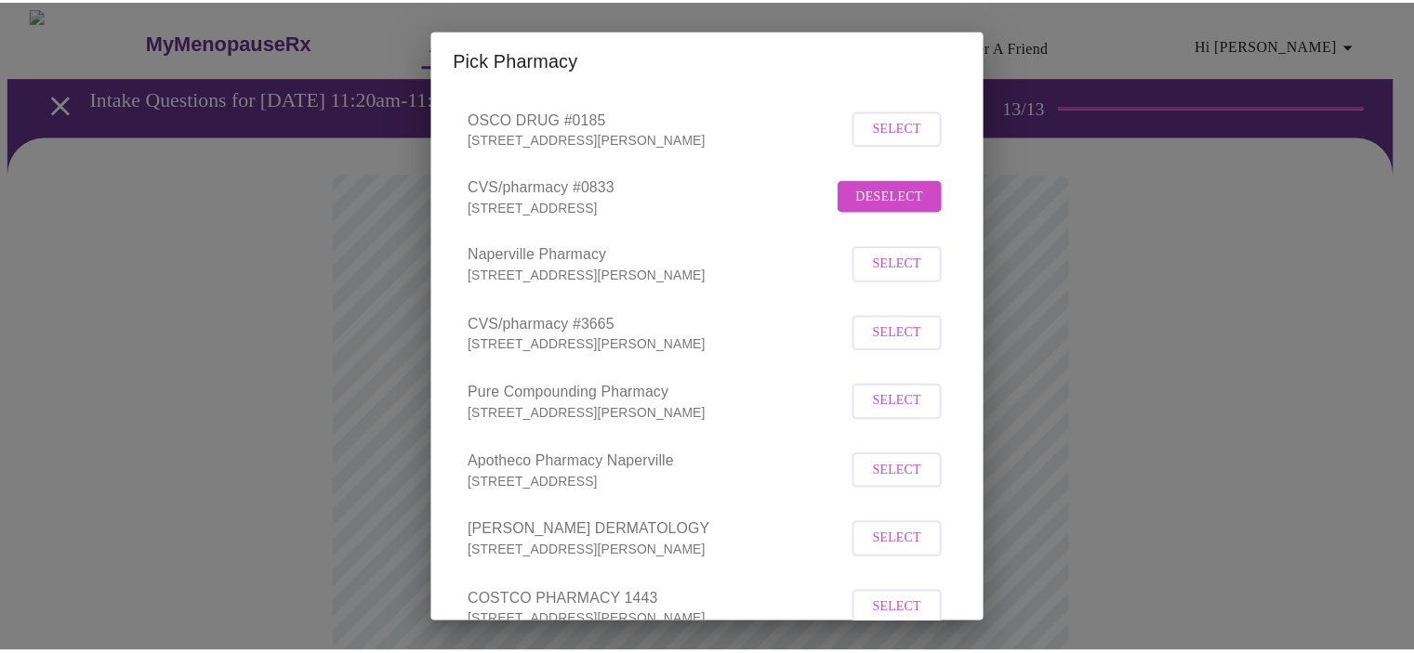
scroll to position [509, 0]
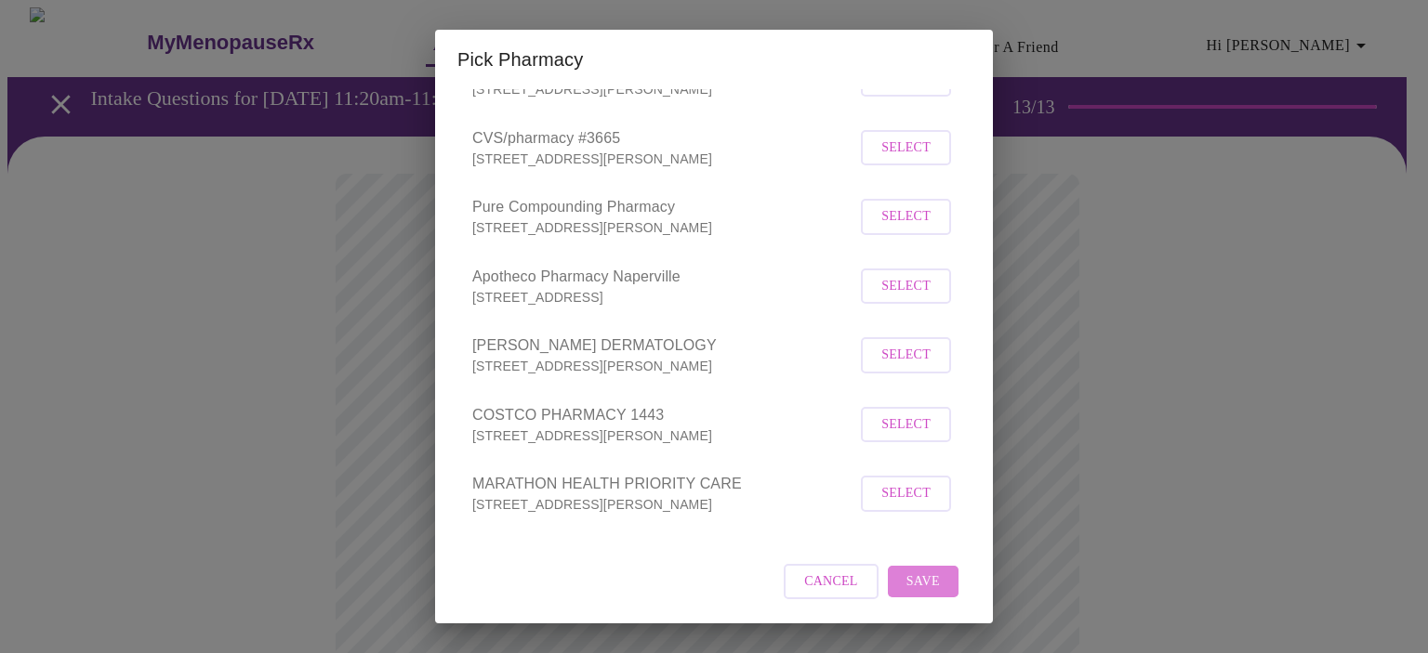
click at [928, 589] on button "Save" at bounding box center [923, 582] width 71 height 33
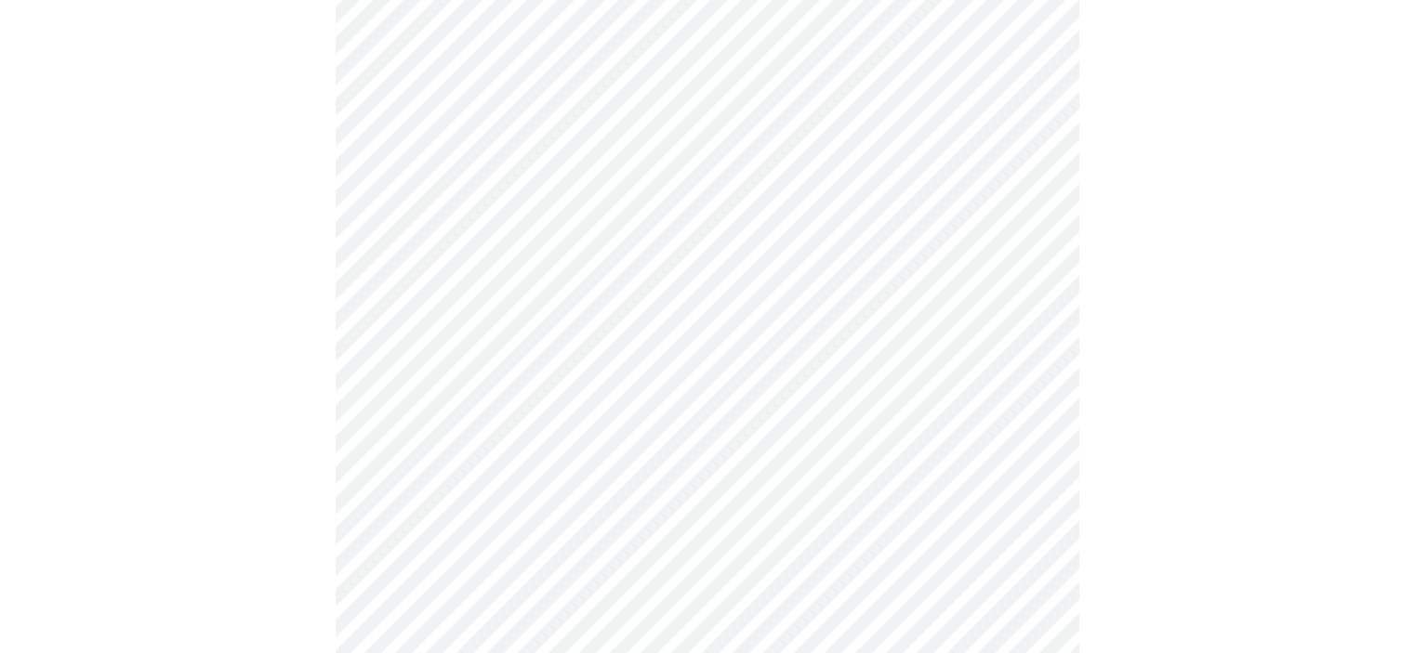
scroll to position [915, 0]
